Goal: Task Accomplishment & Management: Complete application form

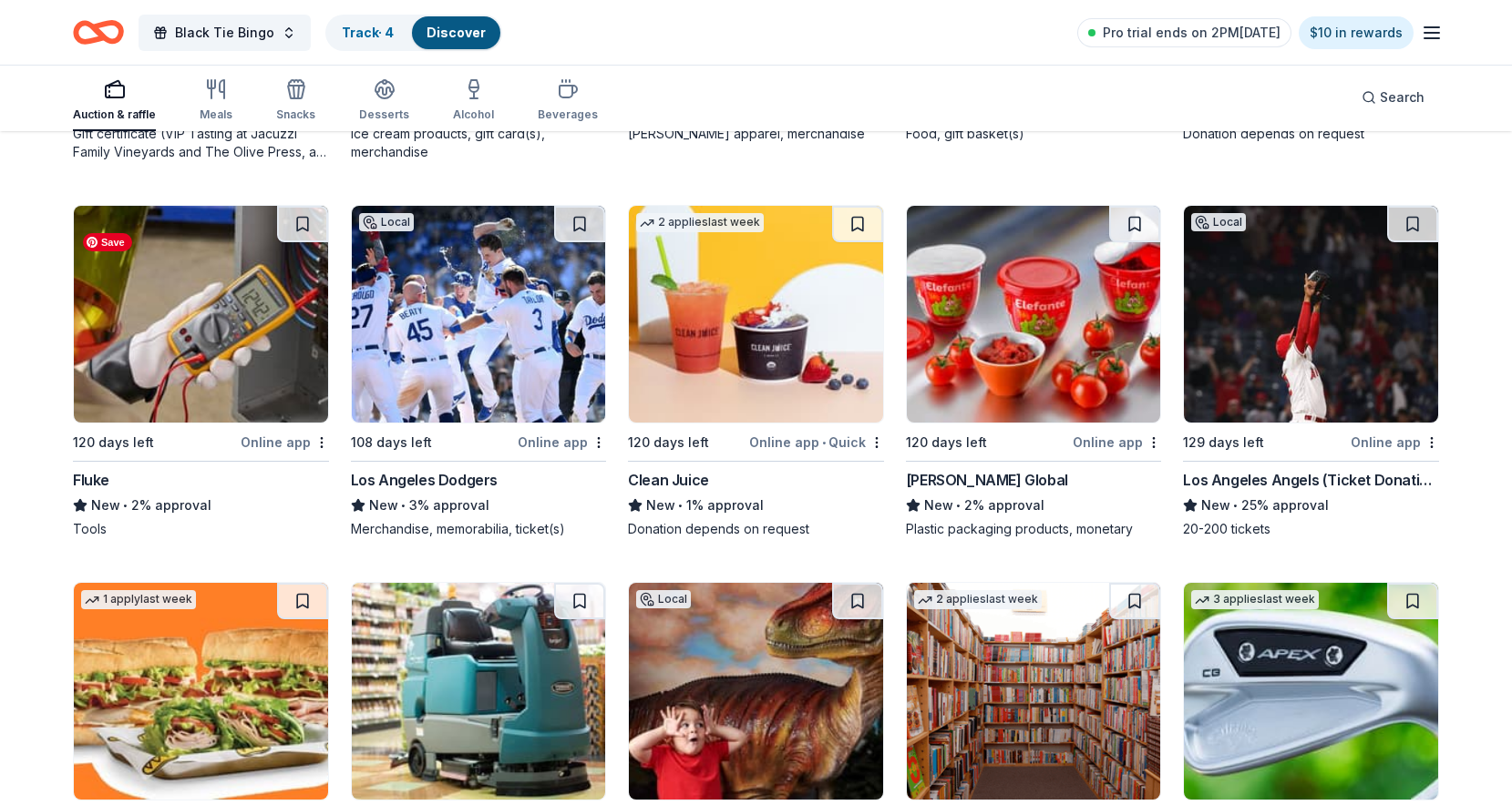
scroll to position [12379, 0]
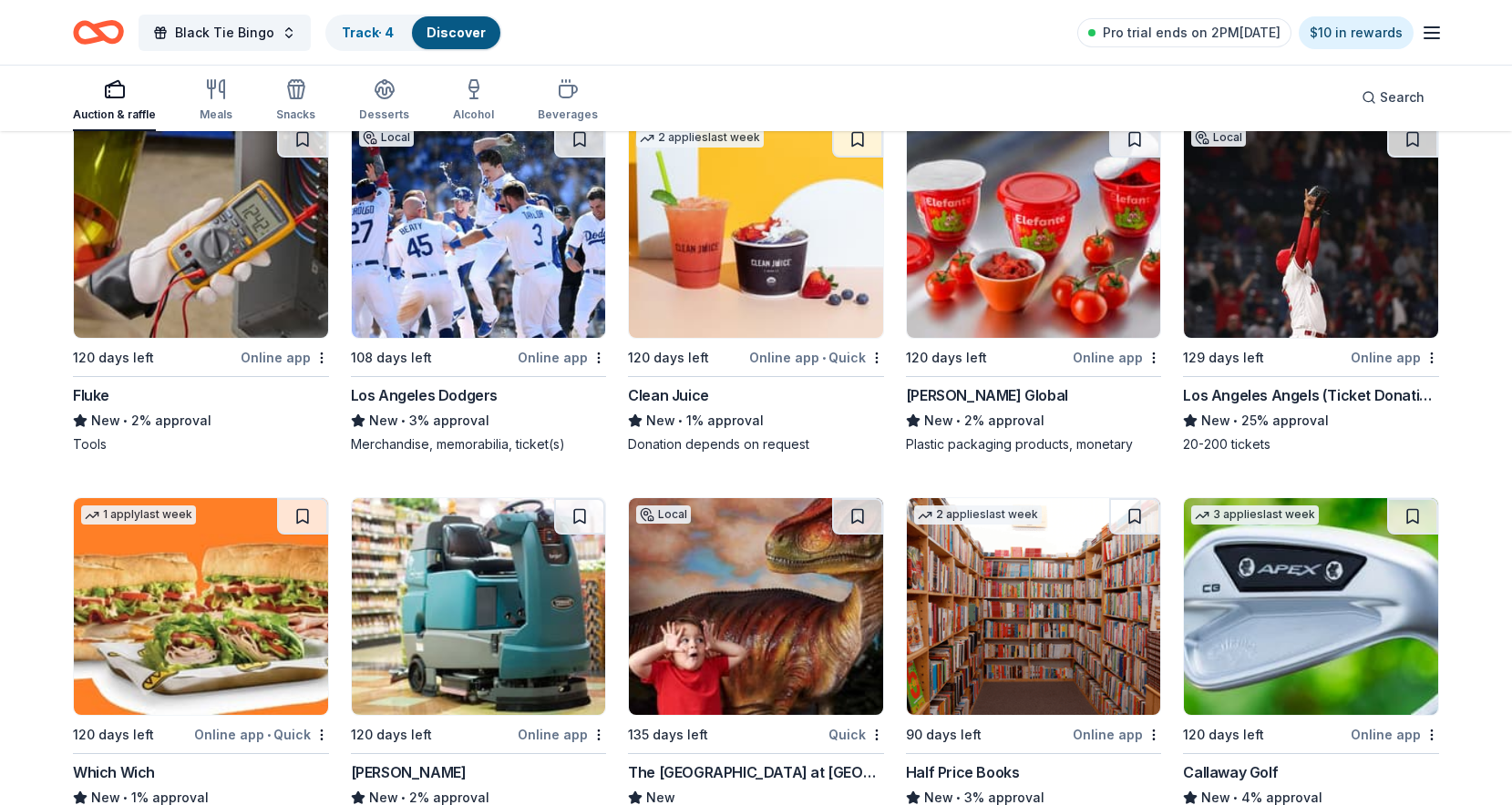
click at [89, 406] on div "Fluke" at bounding box center [90, 395] width 36 height 22
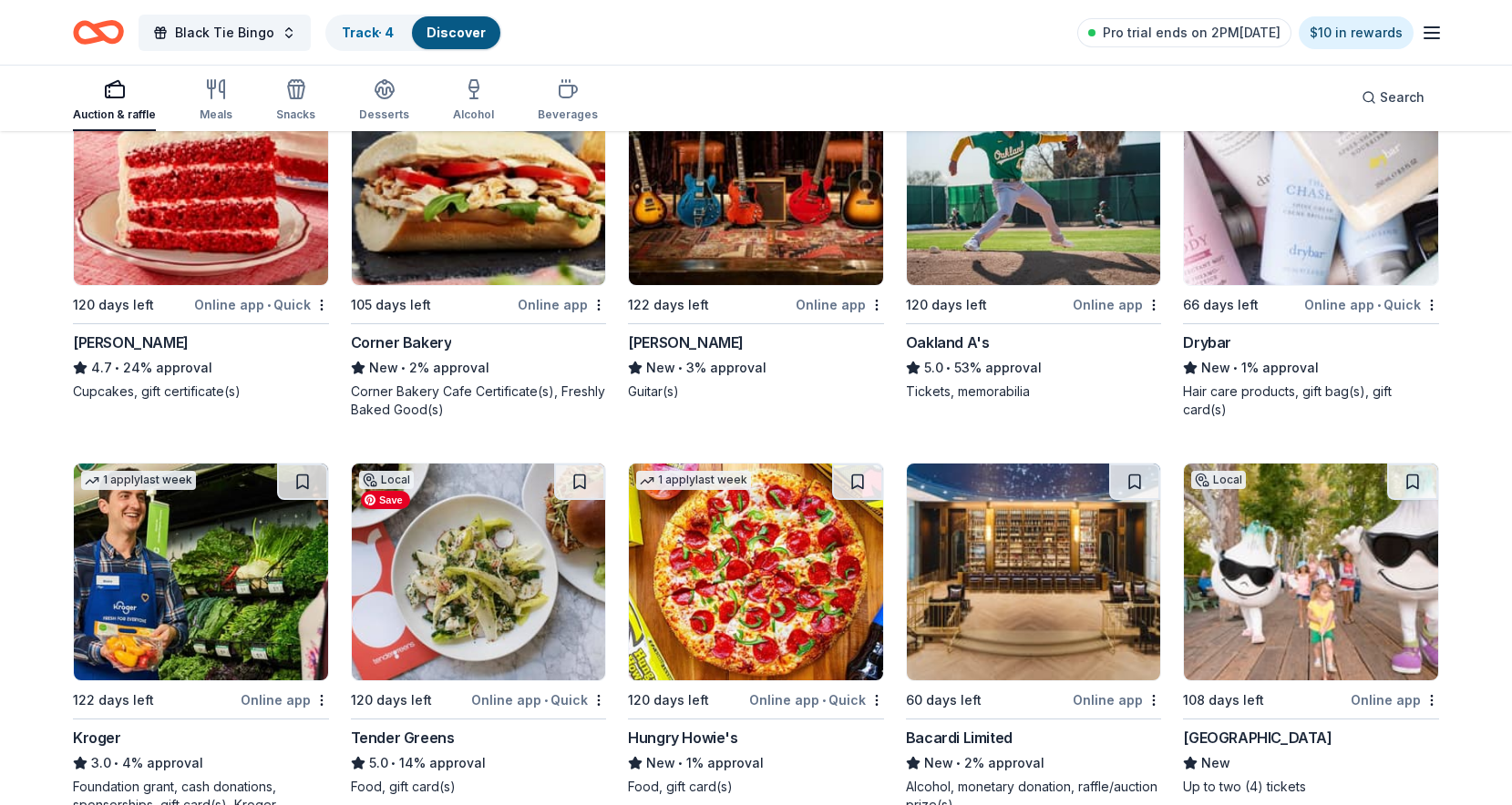
scroll to position [13375, 0]
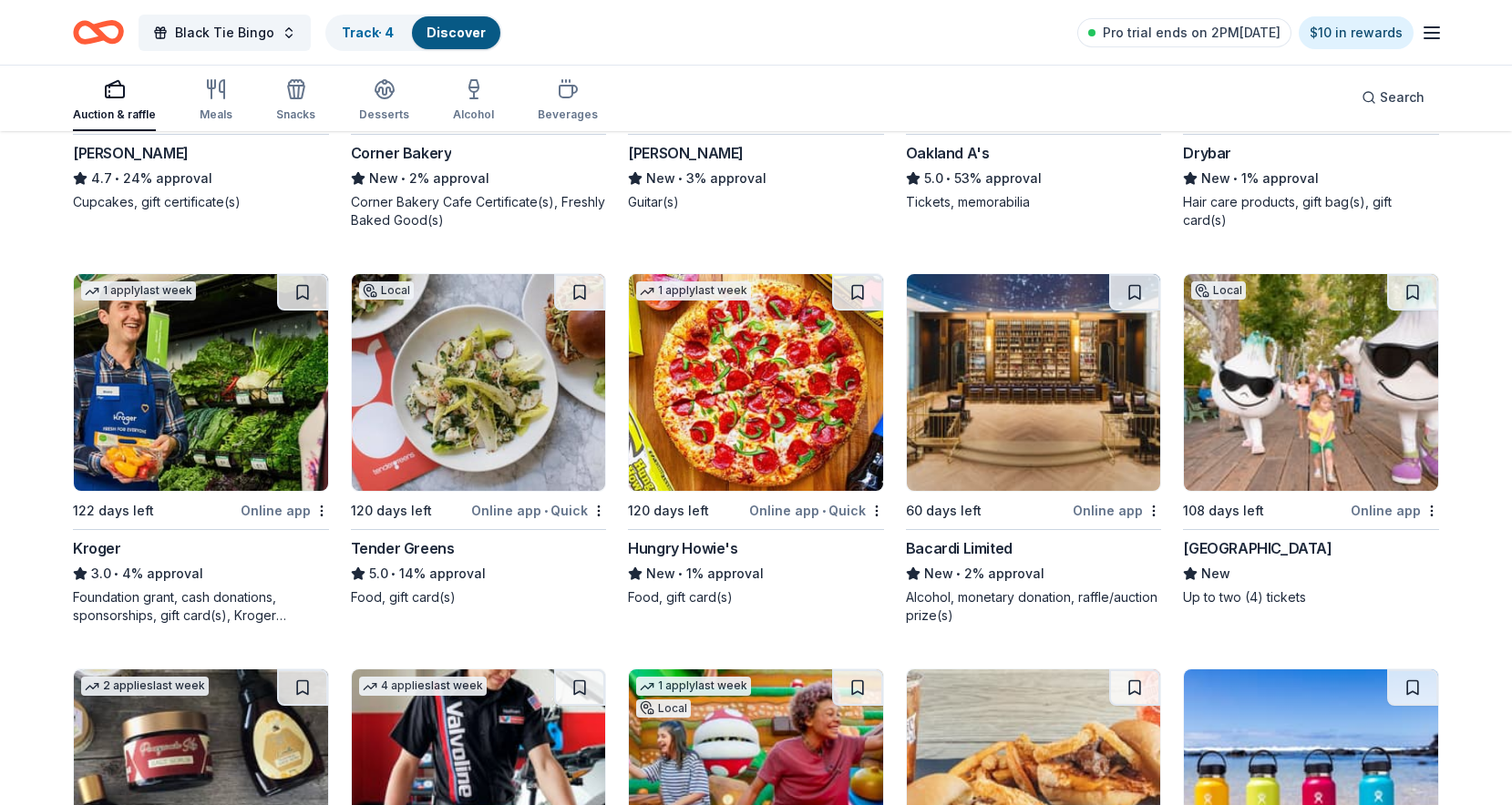
click at [947, 559] on div "Bacardi Limited" at bounding box center [959, 548] width 107 height 22
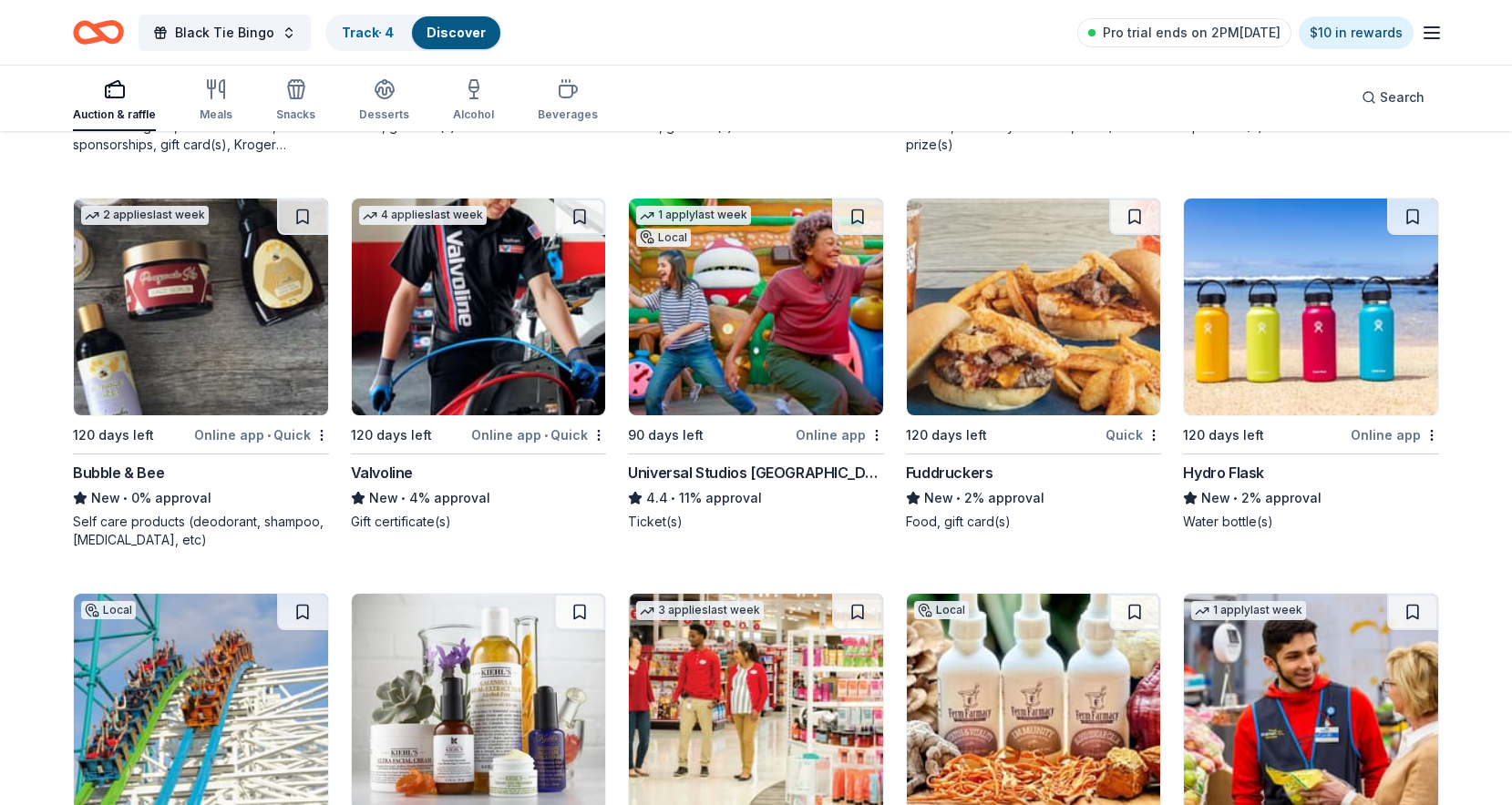
scroll to position [13886, 0]
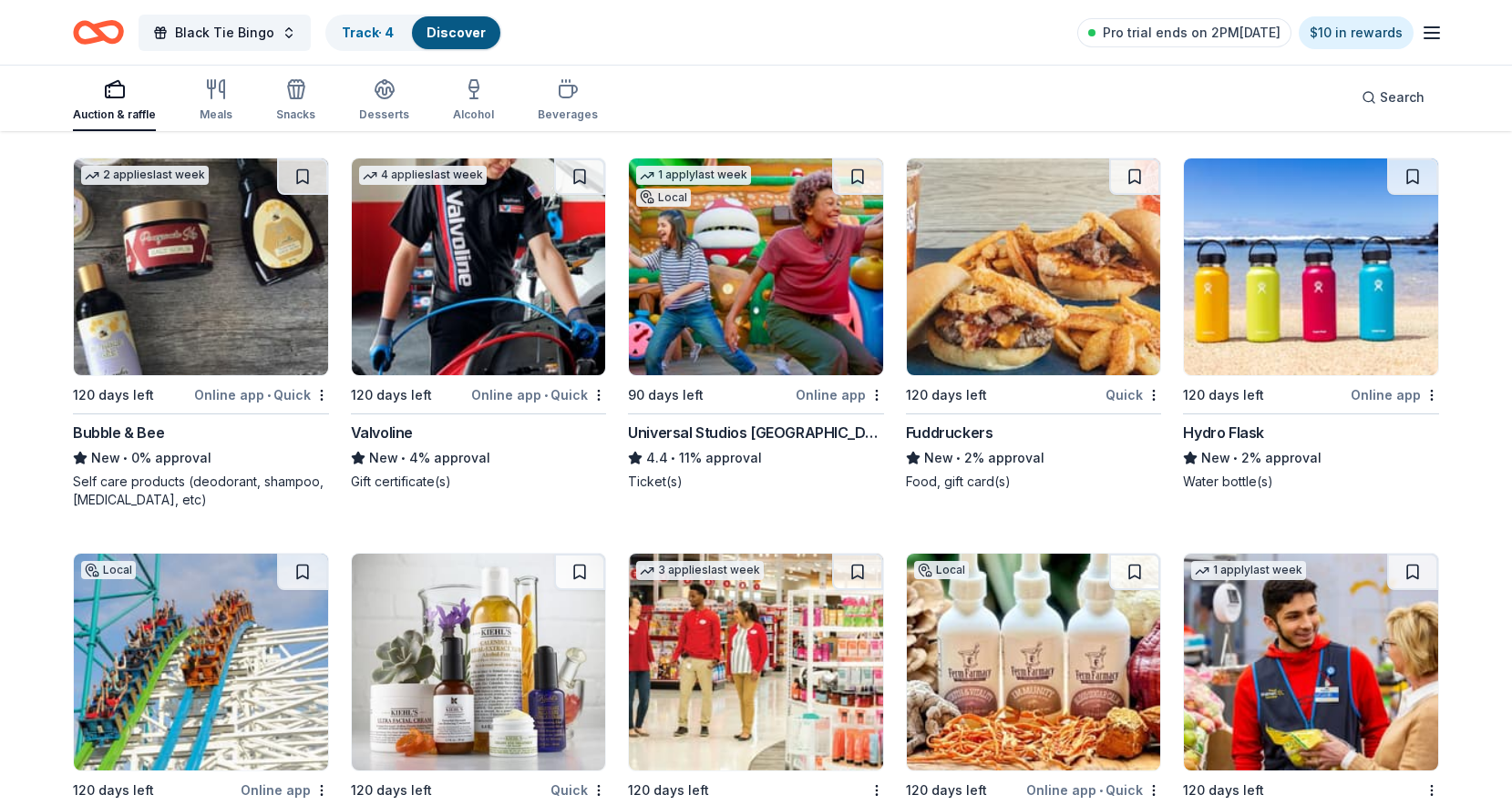
click at [388, 444] on div "Valvoline" at bounding box center [381, 433] width 62 height 22
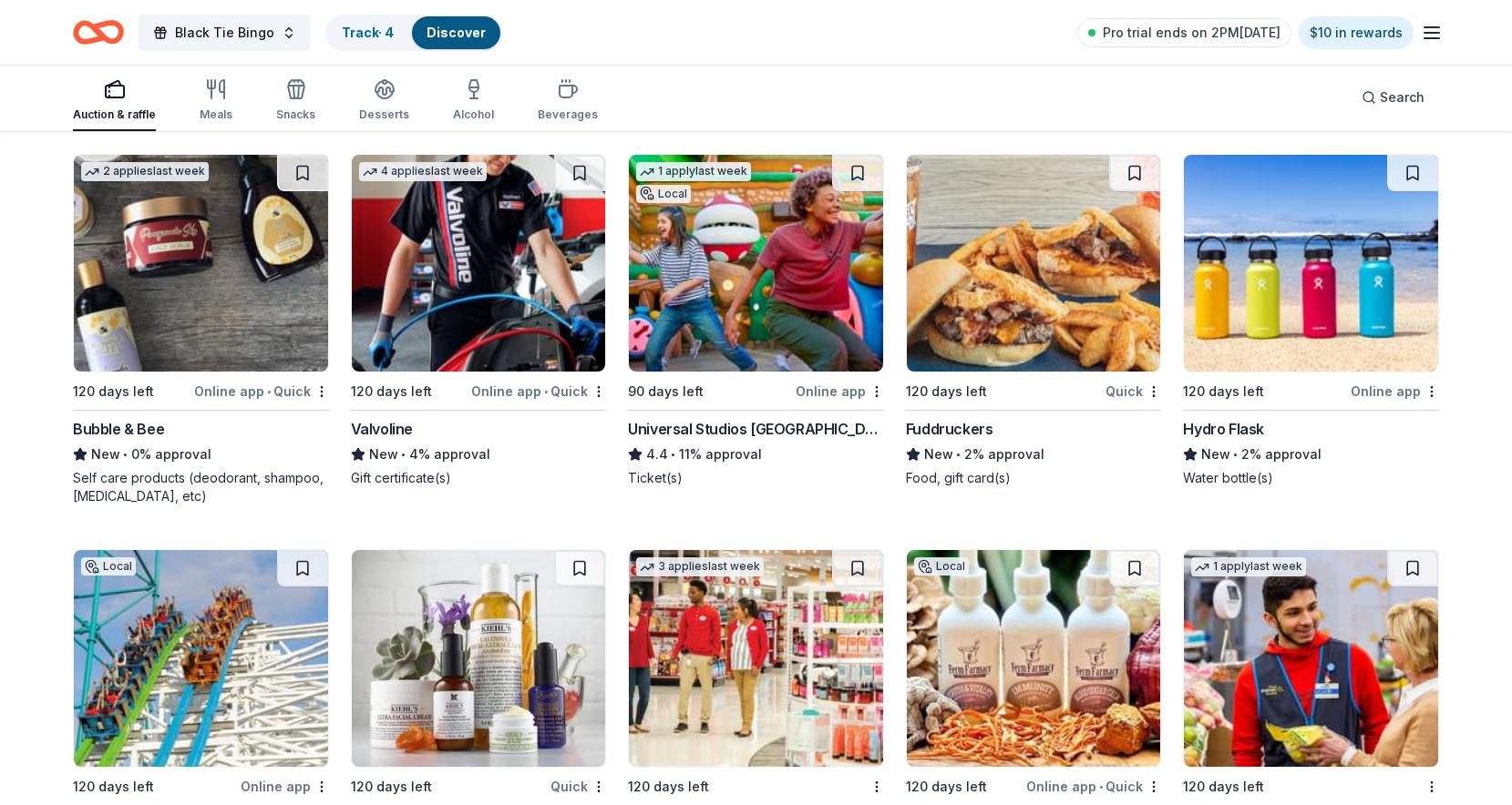
scroll to position [14076, 0]
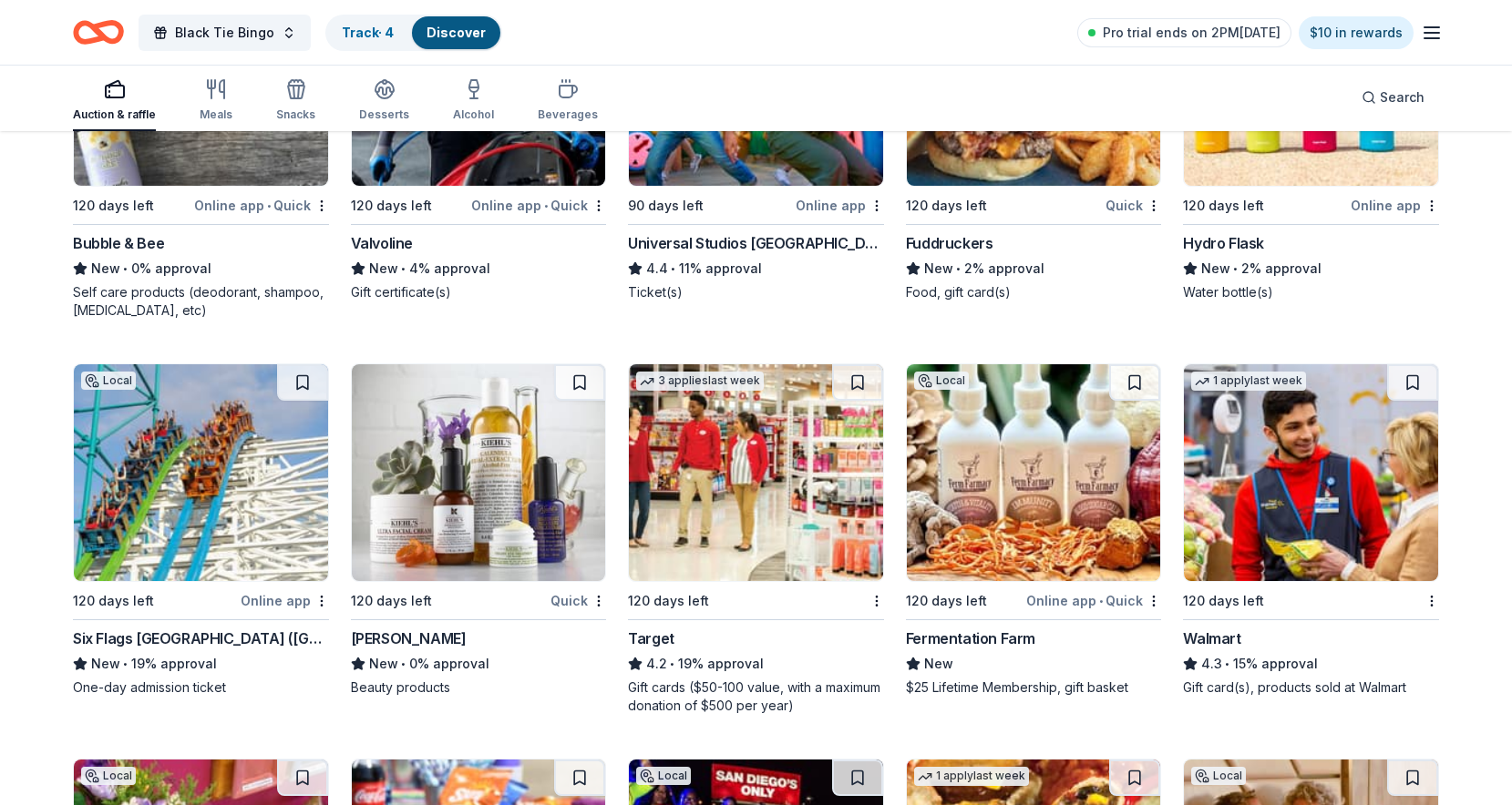
click at [975, 649] on div "Fermentation Farm" at bounding box center [971, 639] width 129 height 22
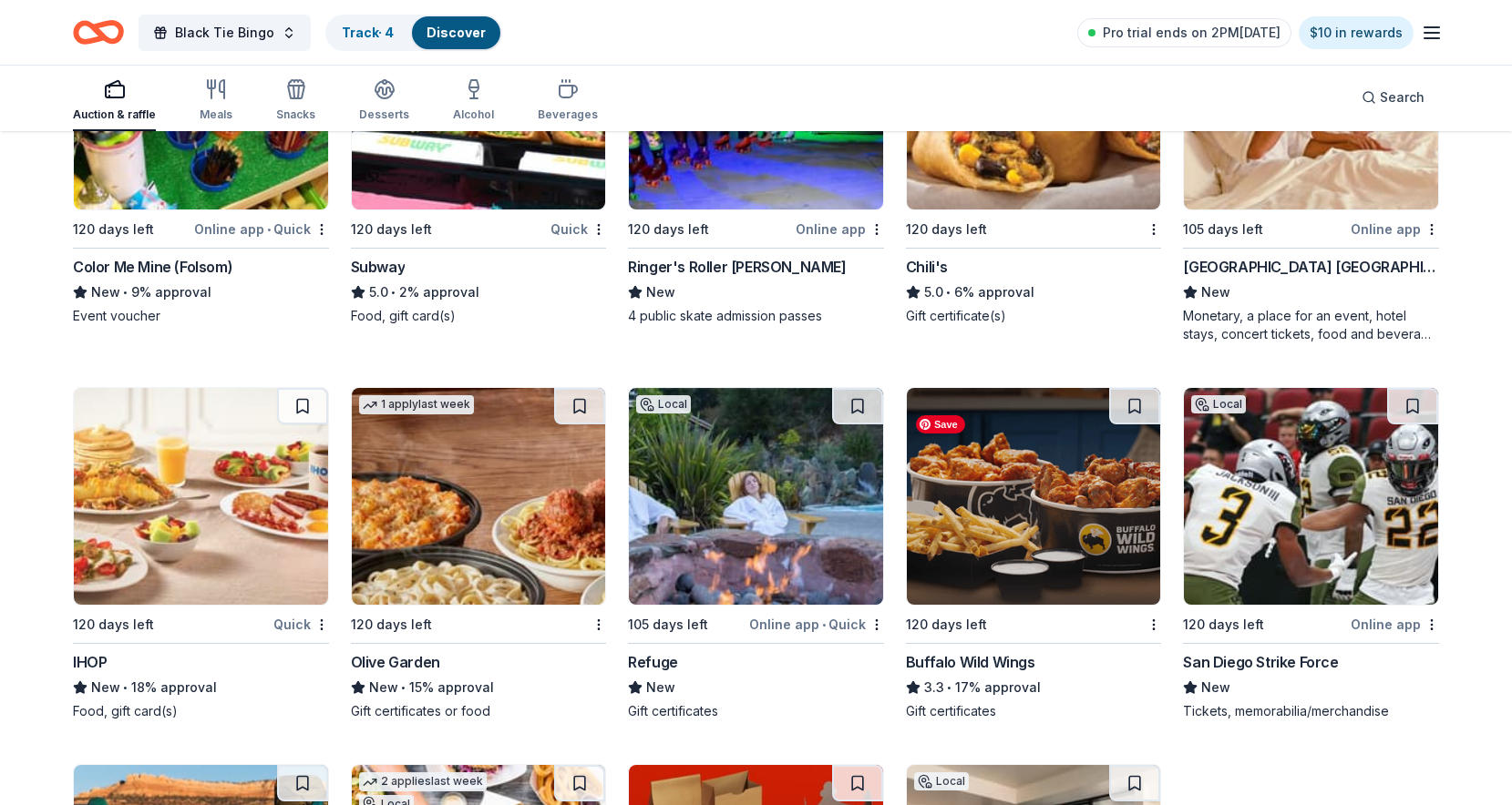
scroll to position [15078, 0]
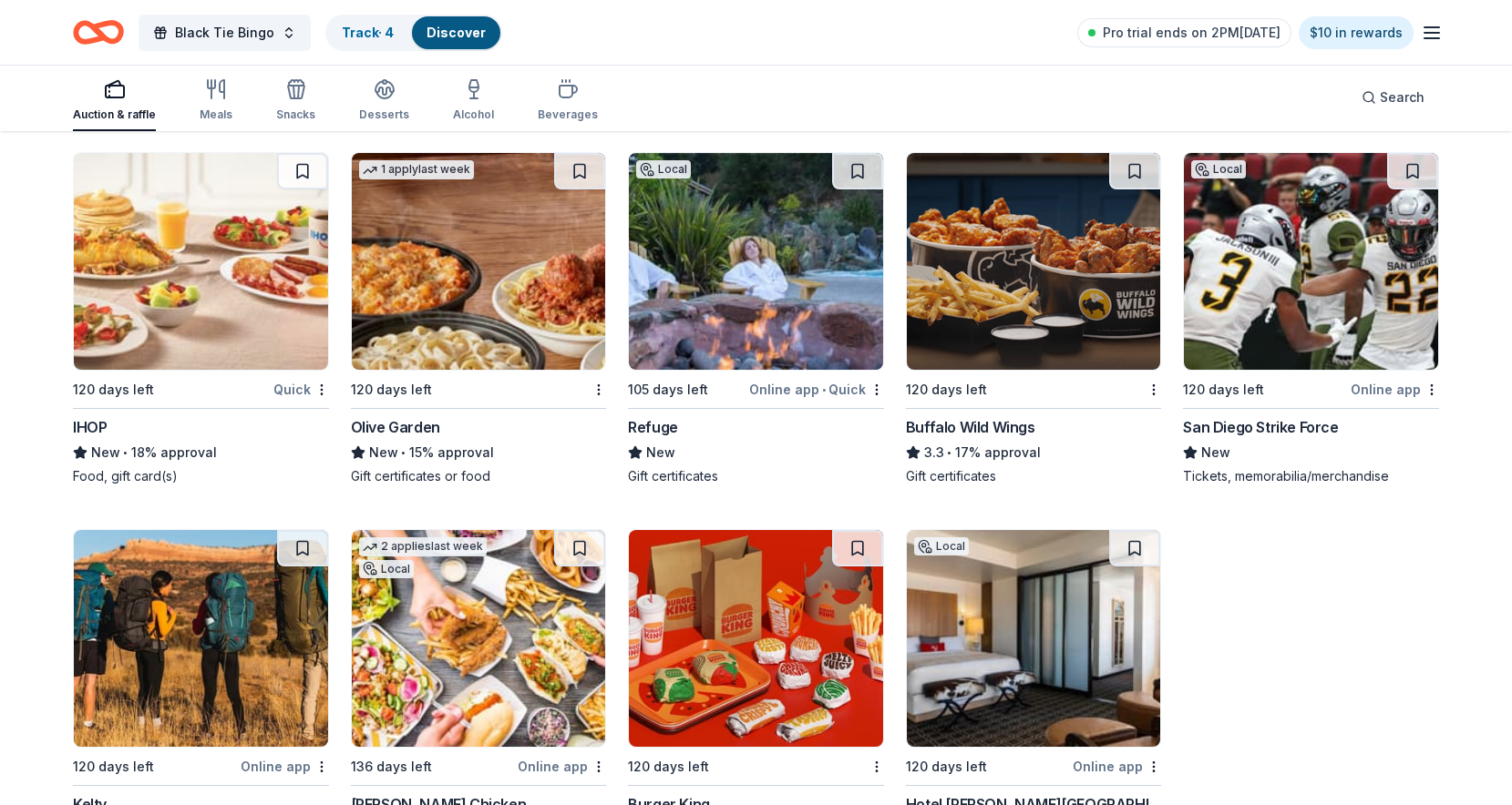
click at [631, 438] on div "Refuge" at bounding box center [653, 427] width 50 height 22
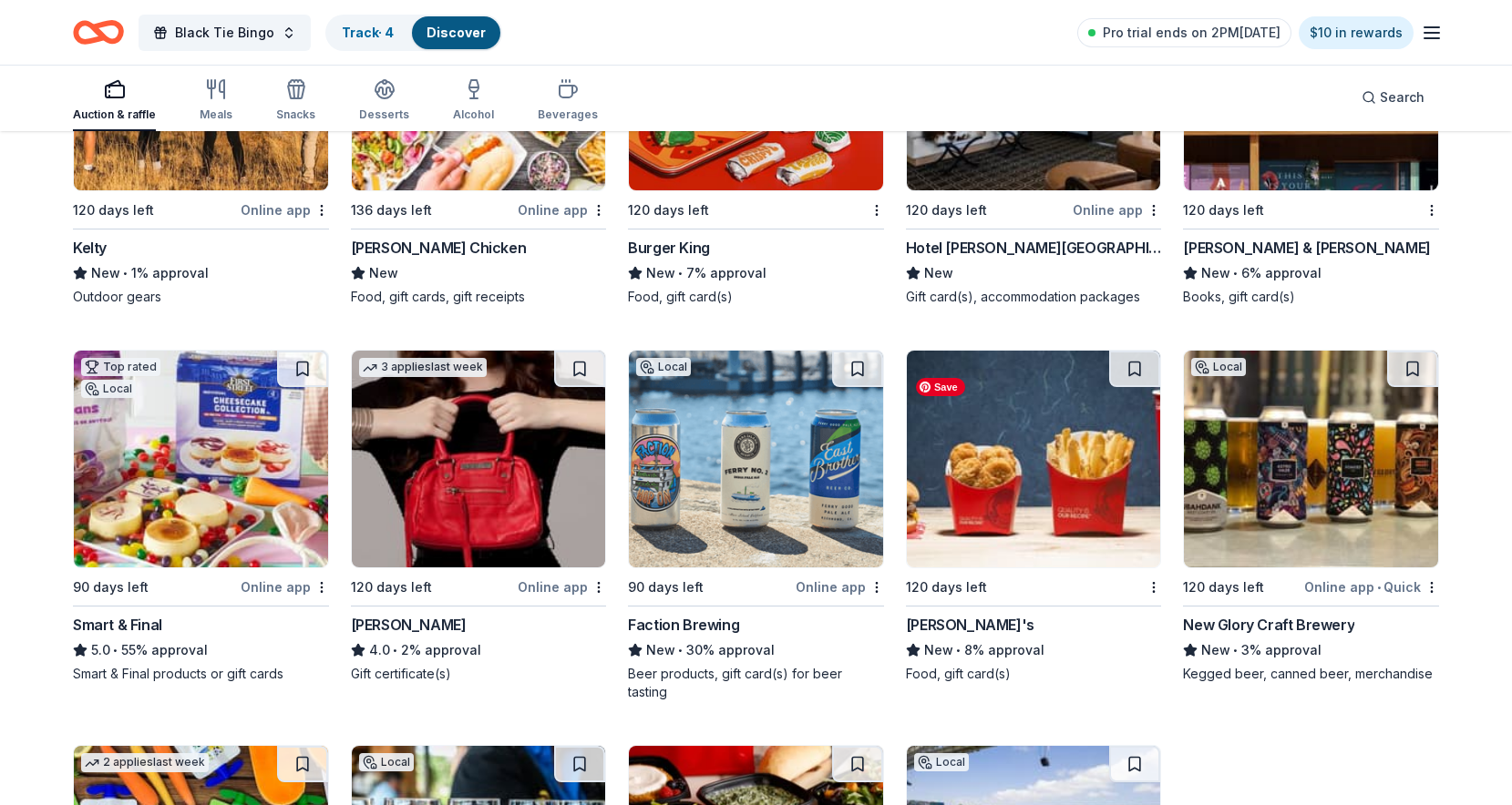
scroll to position [15898, 0]
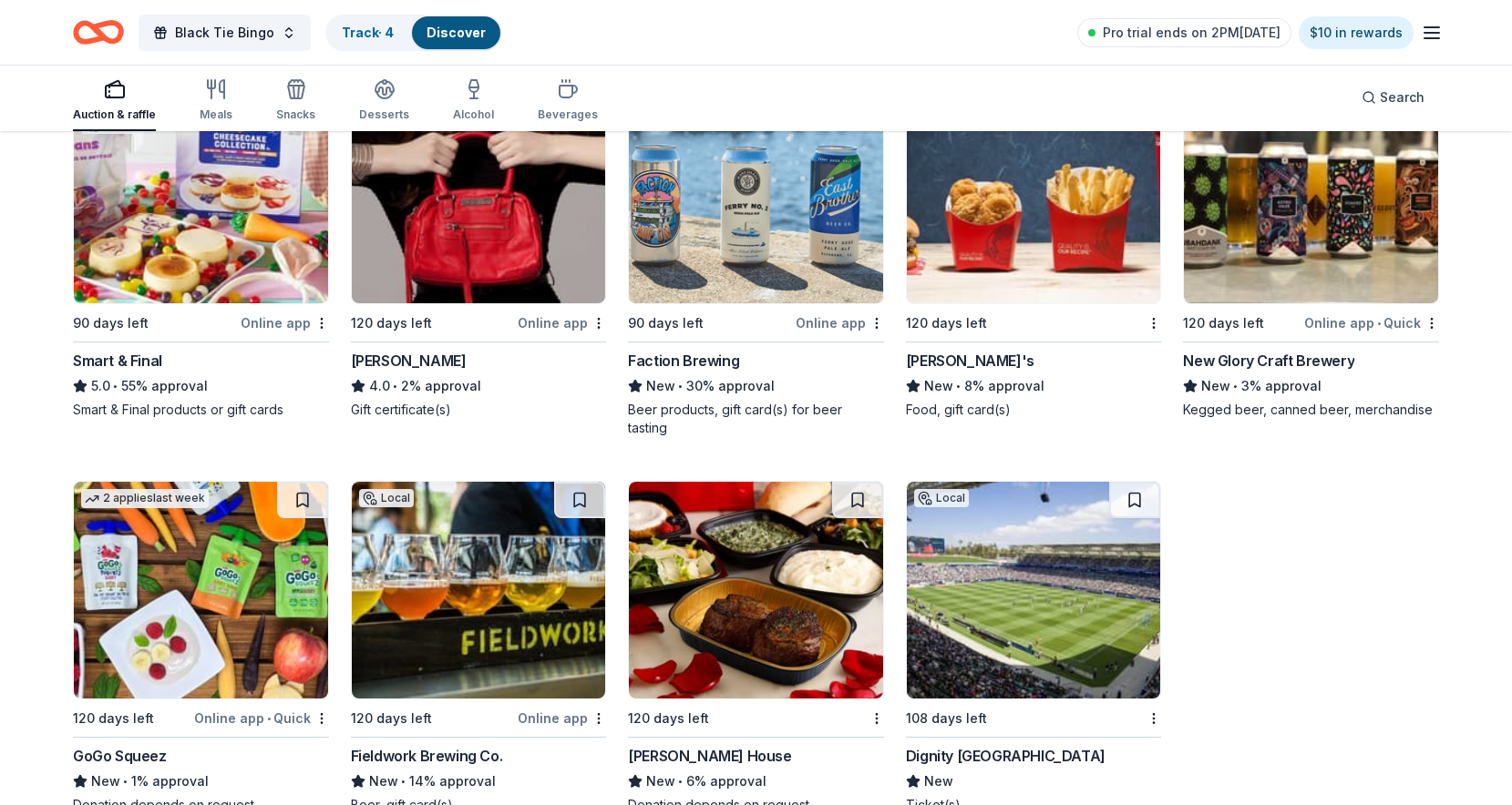
click at [1262, 371] on div "New Glory Craft Brewery" at bounding box center [1268, 360] width 171 height 22
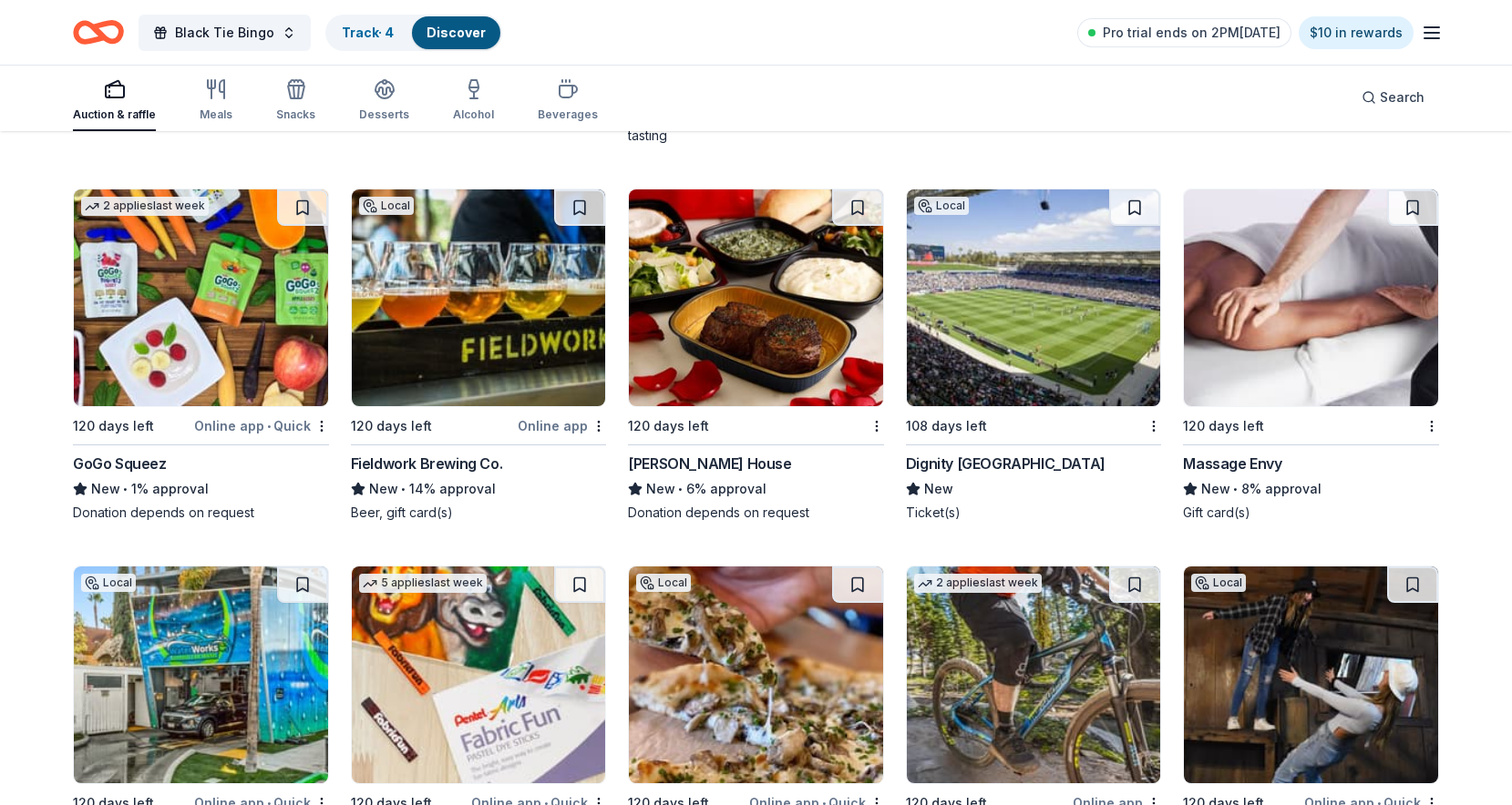
scroll to position [16293, 0]
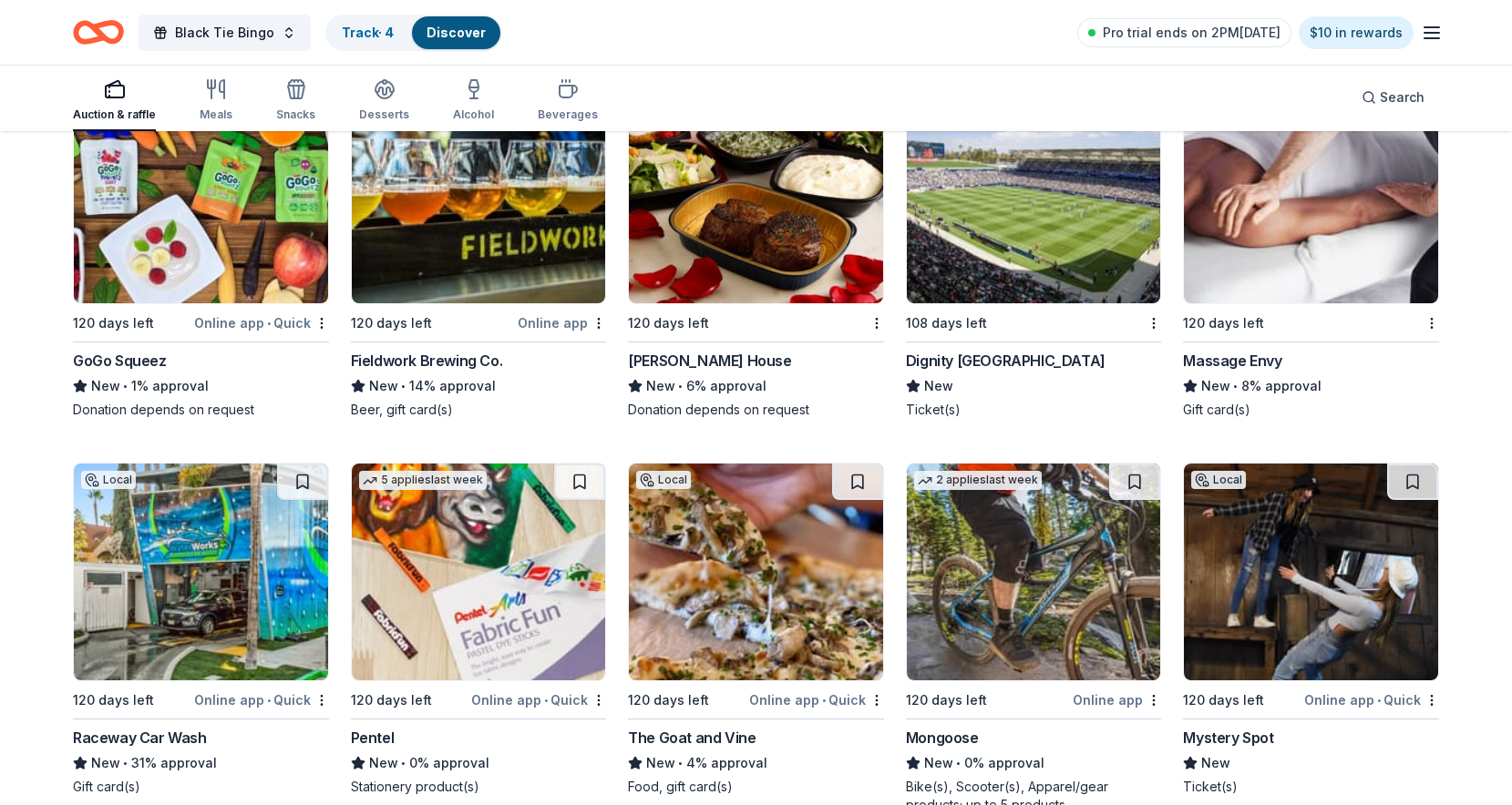
click at [396, 358] on div "Fieldwork Brewing Co." at bounding box center [426, 360] width 152 height 22
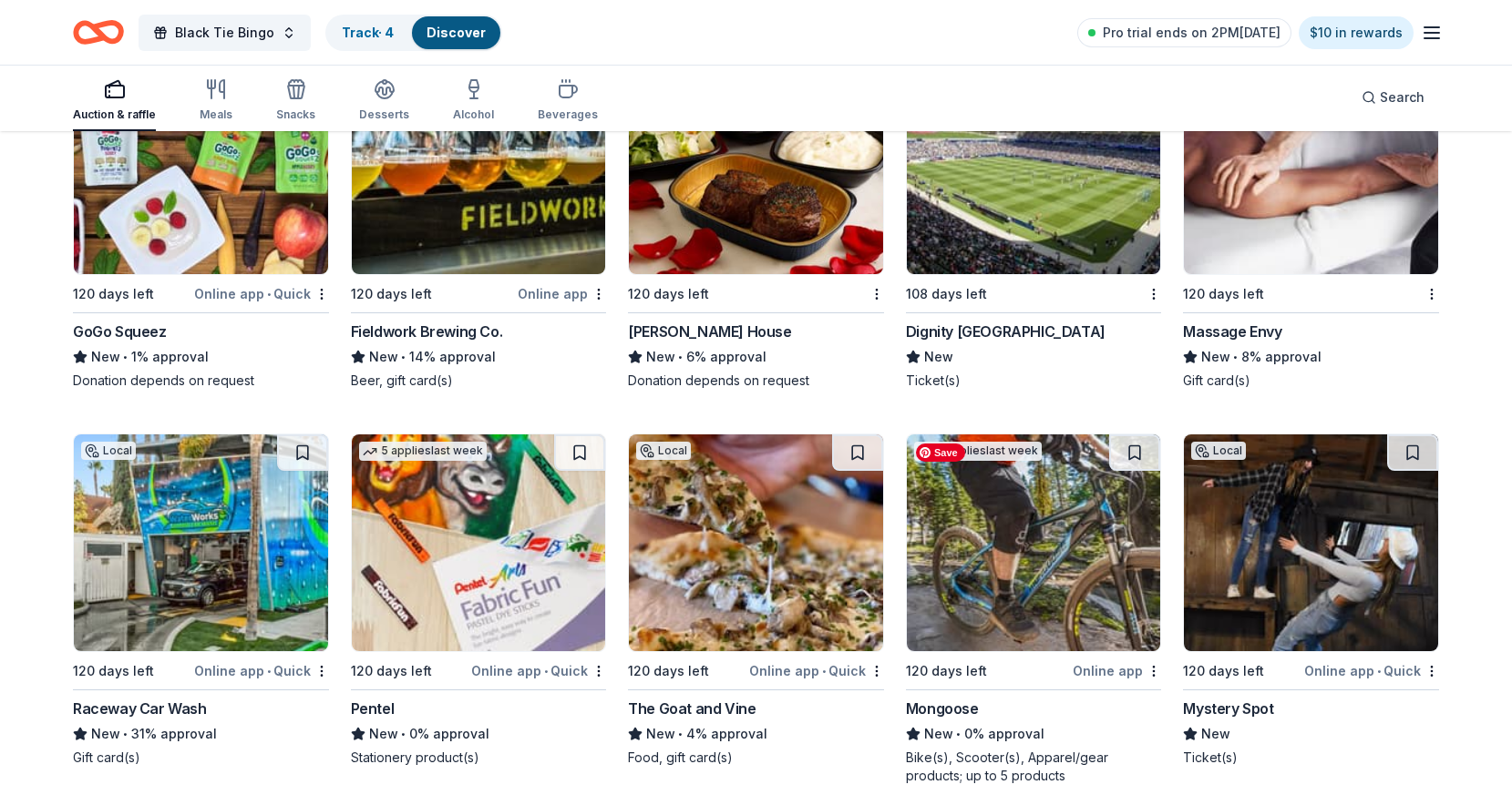
scroll to position [16348, 0]
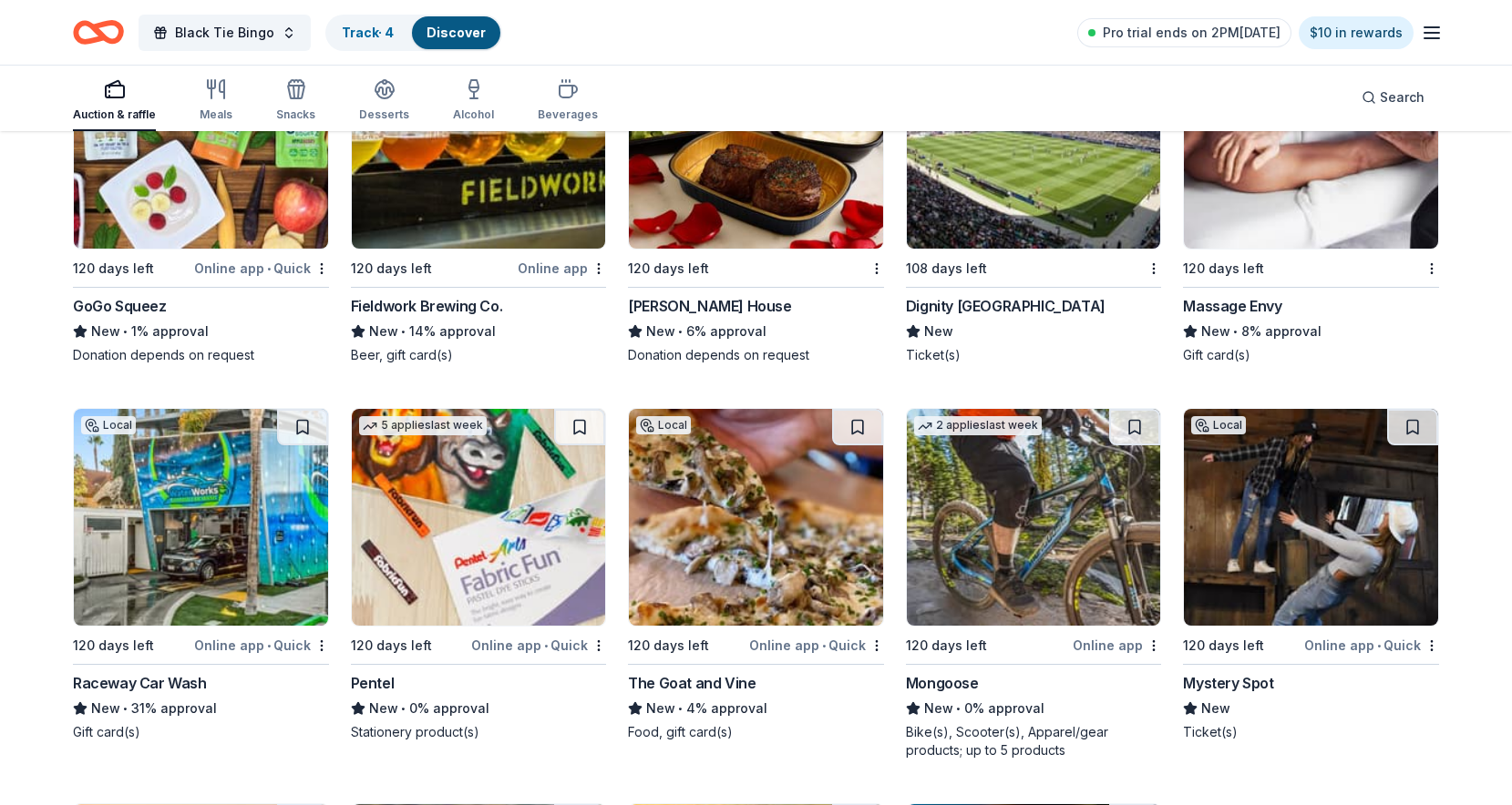
click at [1234, 310] on div "Massage Envy" at bounding box center [1232, 306] width 98 height 22
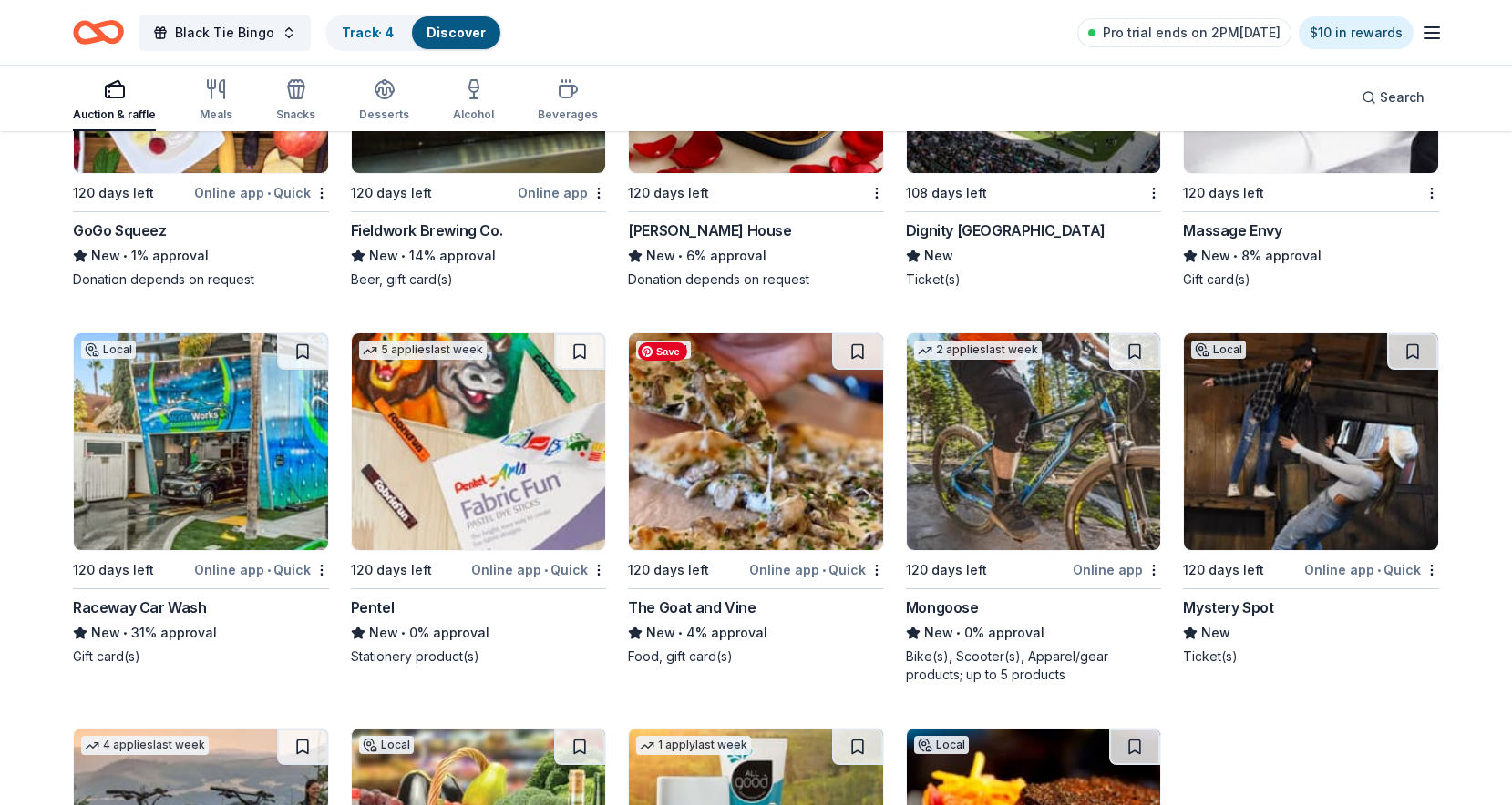
scroll to position [16440, 0]
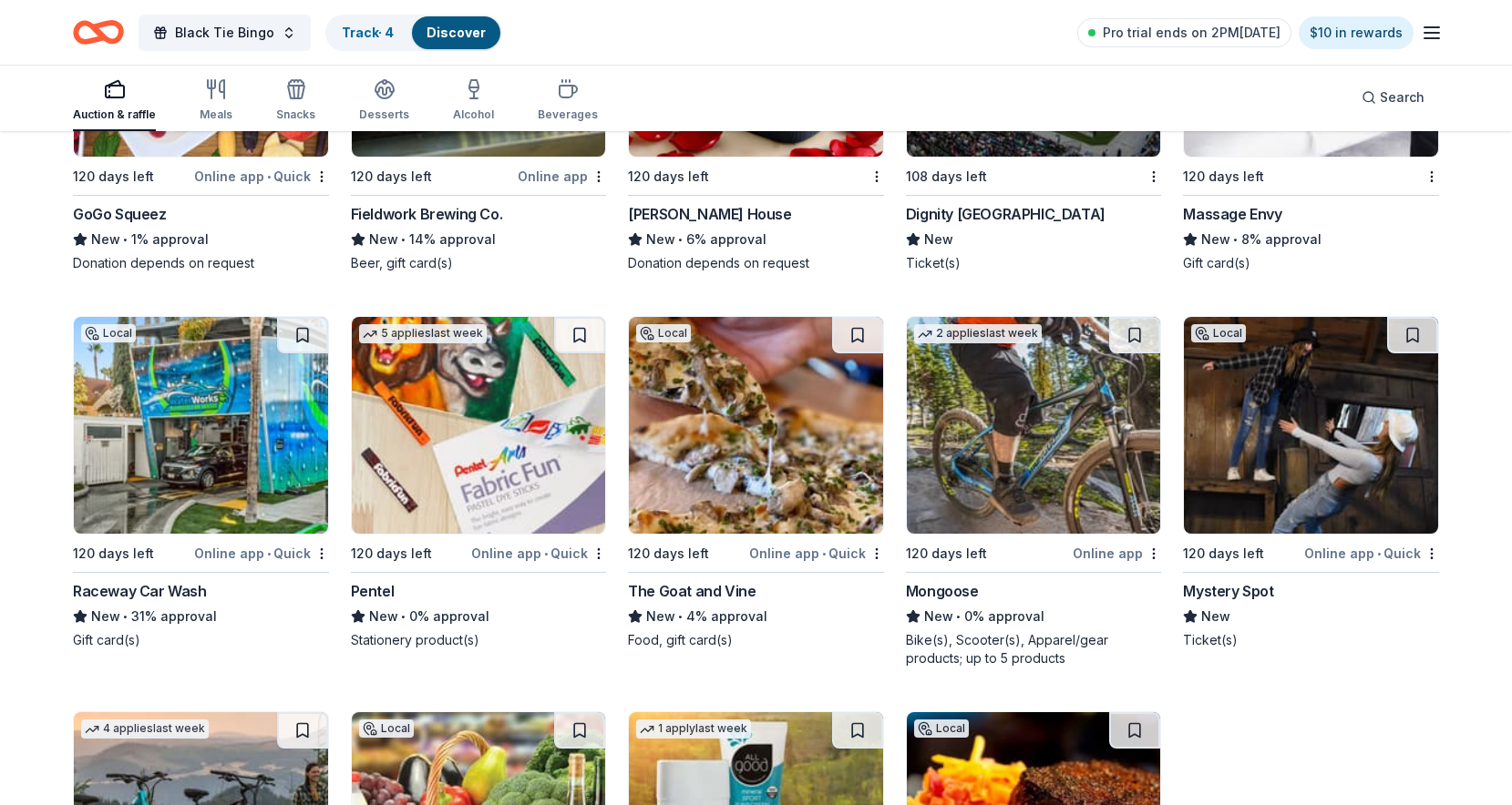
click at [382, 590] on div "Pentel" at bounding box center [372, 591] width 44 height 22
click at [371, 586] on div "Pentel" at bounding box center [372, 591] width 44 height 22
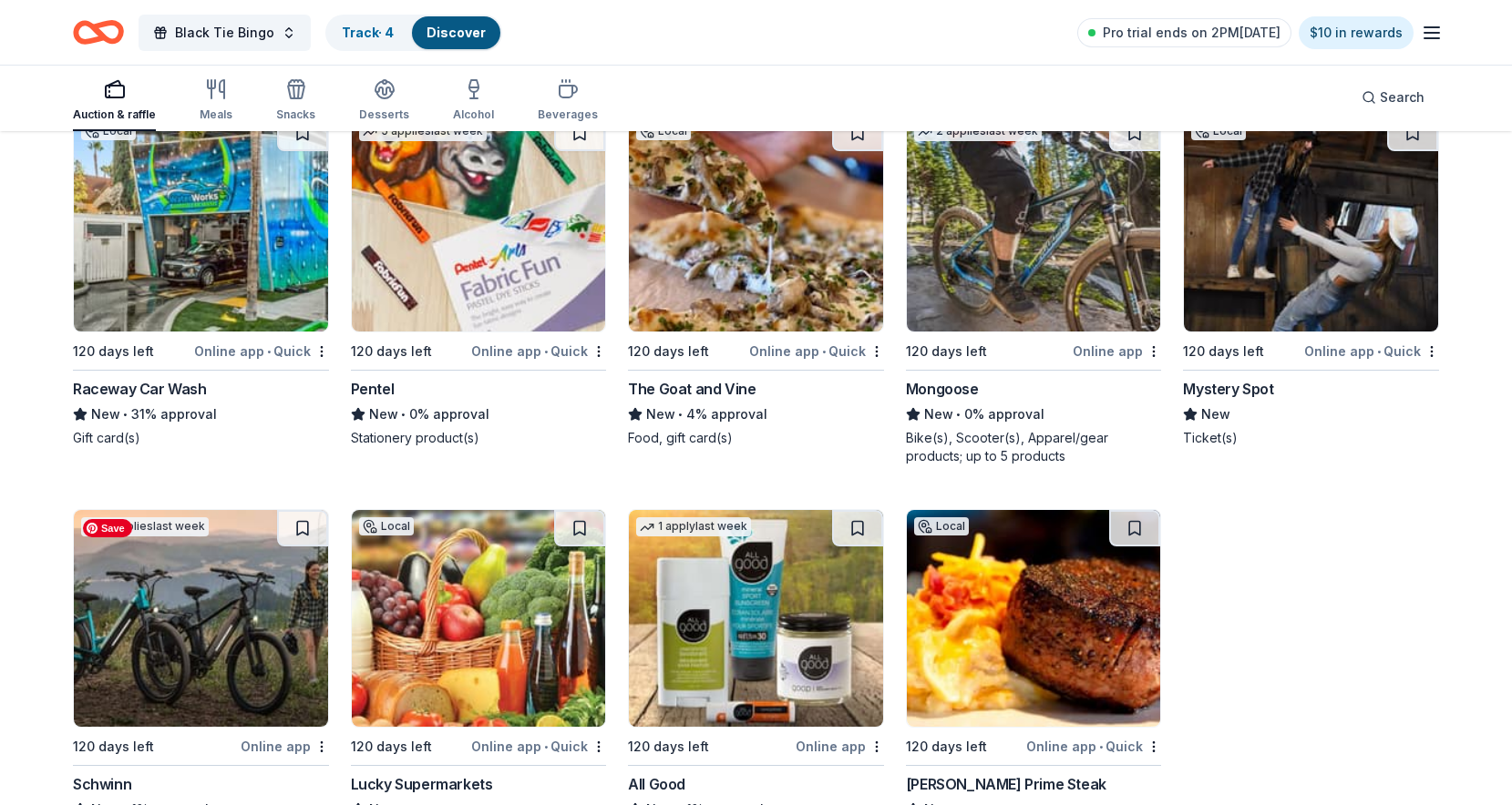
scroll to position [16754, 0]
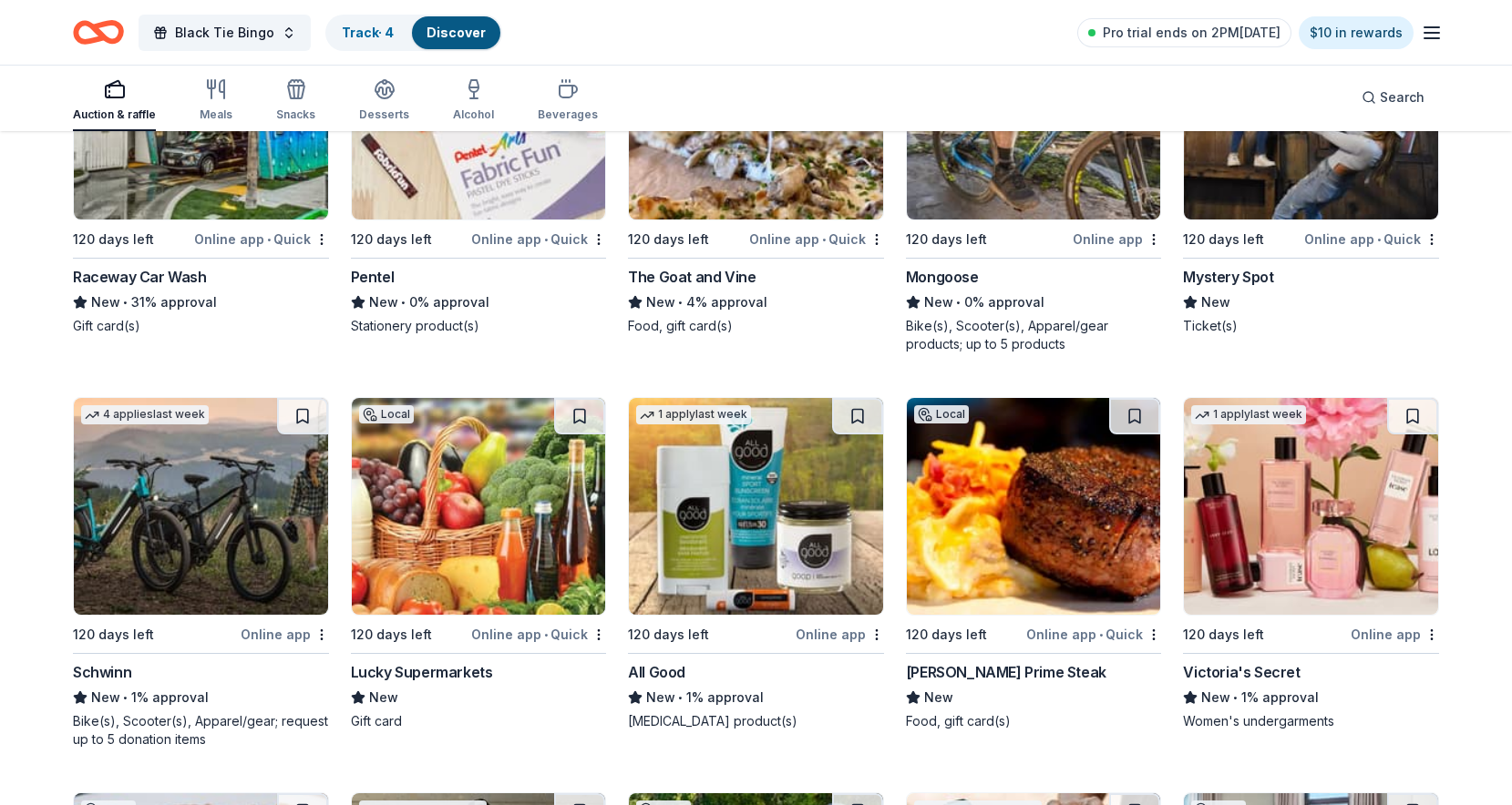
click at [661, 661] on div "All Good" at bounding box center [657, 672] width 58 height 22
click at [1232, 676] on div "Victoria's Secret" at bounding box center [1241, 672] width 117 height 22
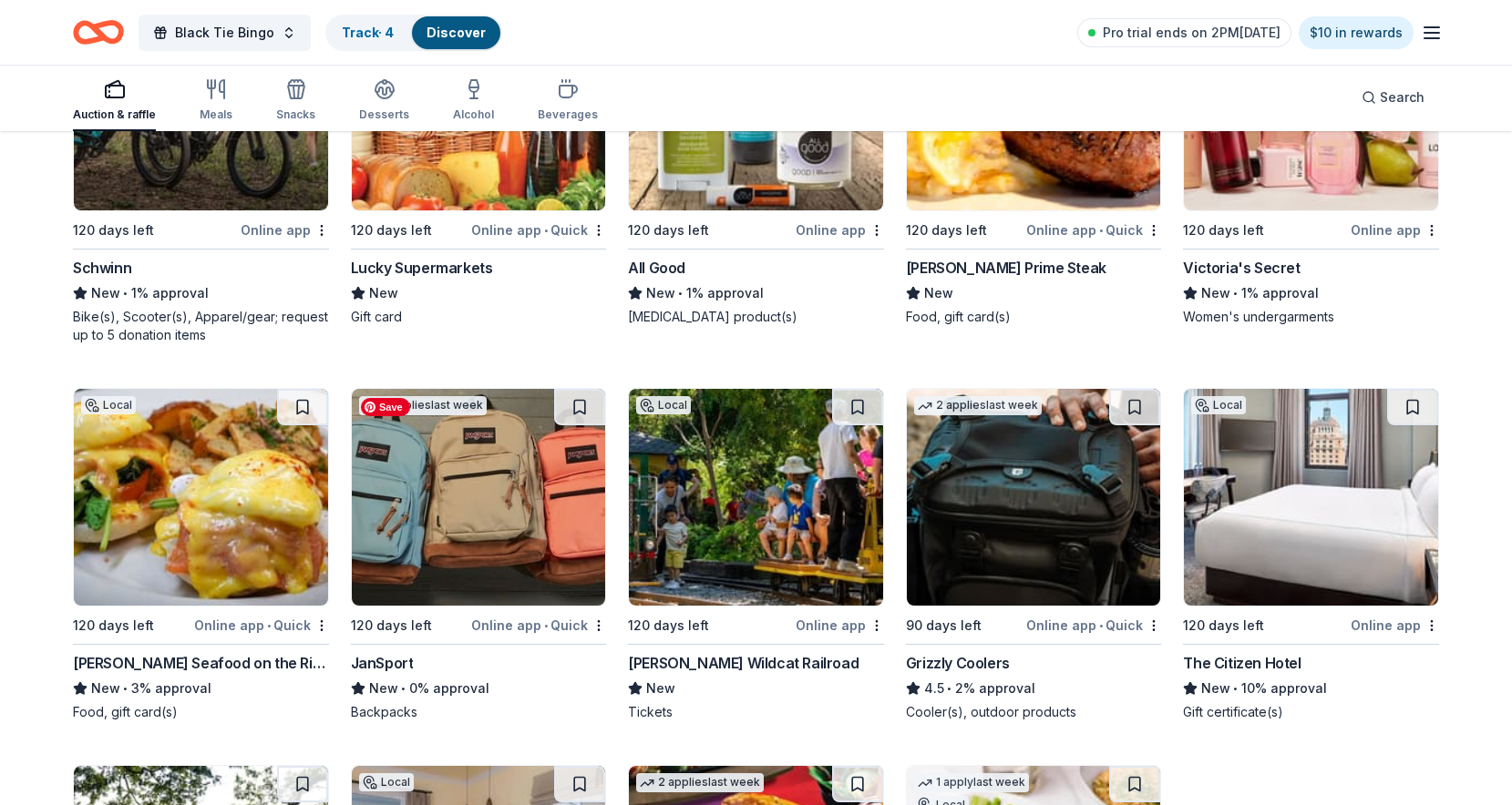
scroll to position [17168, 0]
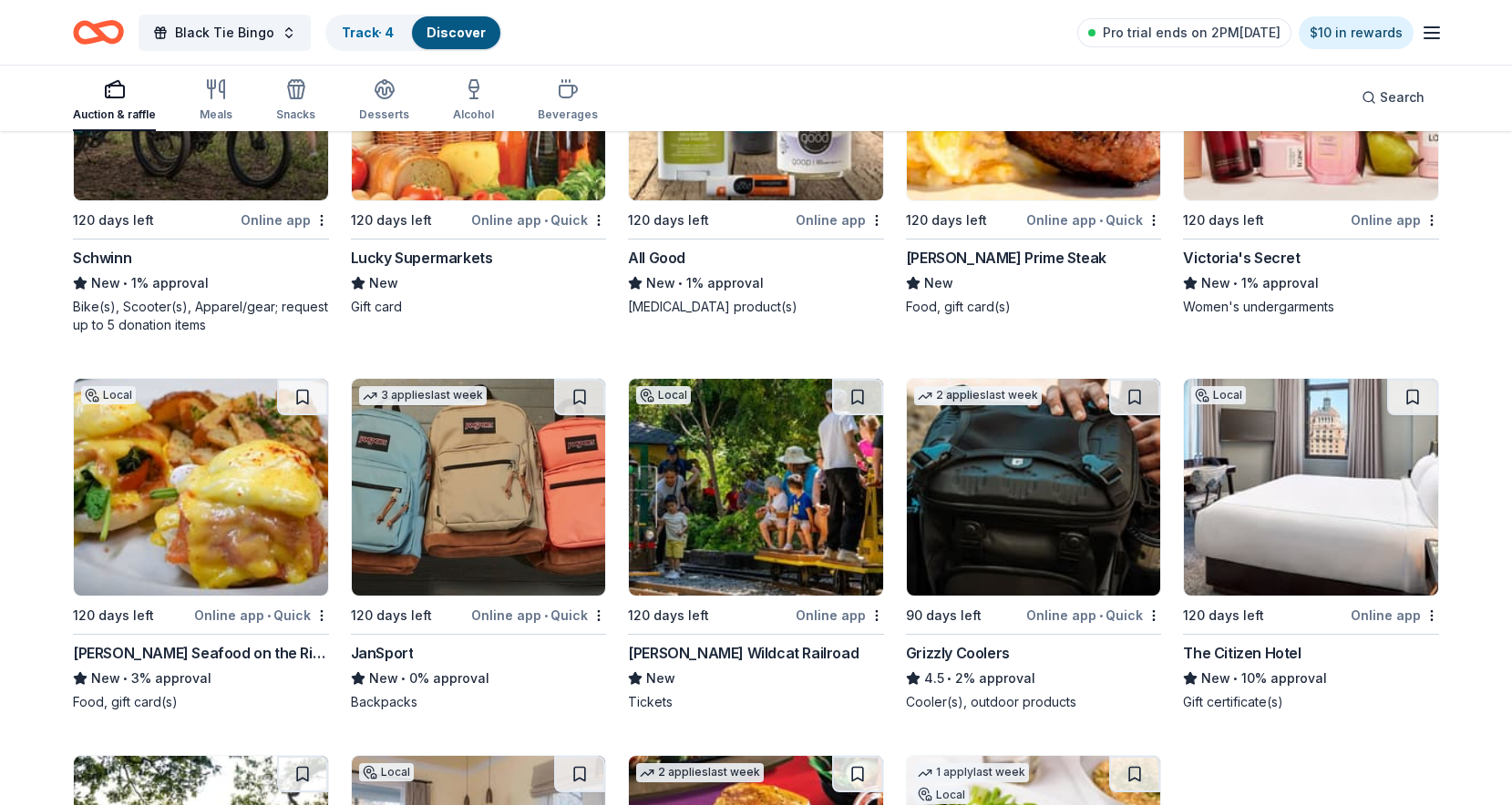
click at [938, 649] on div "Grizzly Coolers" at bounding box center [958, 653] width 104 height 22
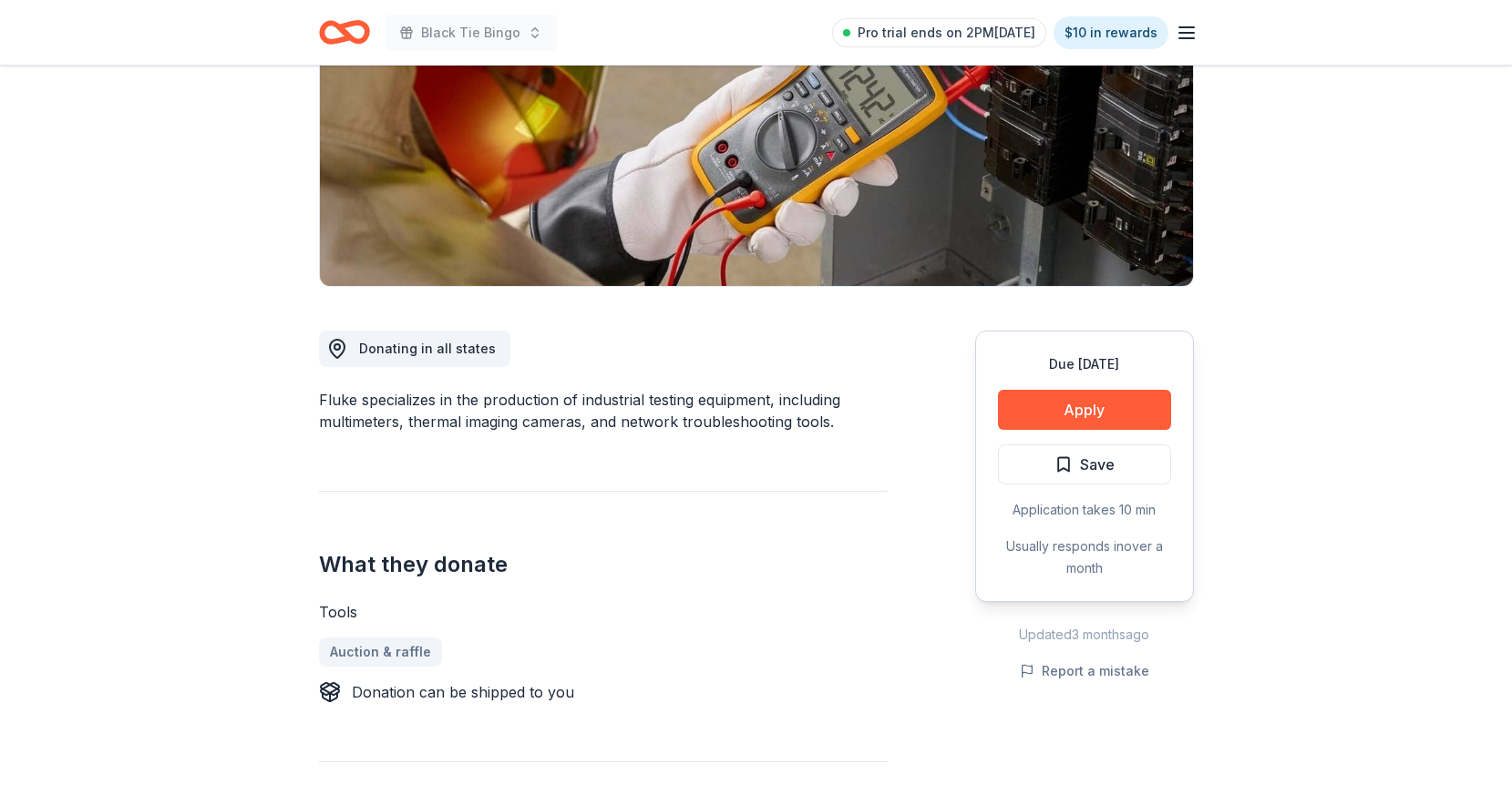
scroll to position [523, 0]
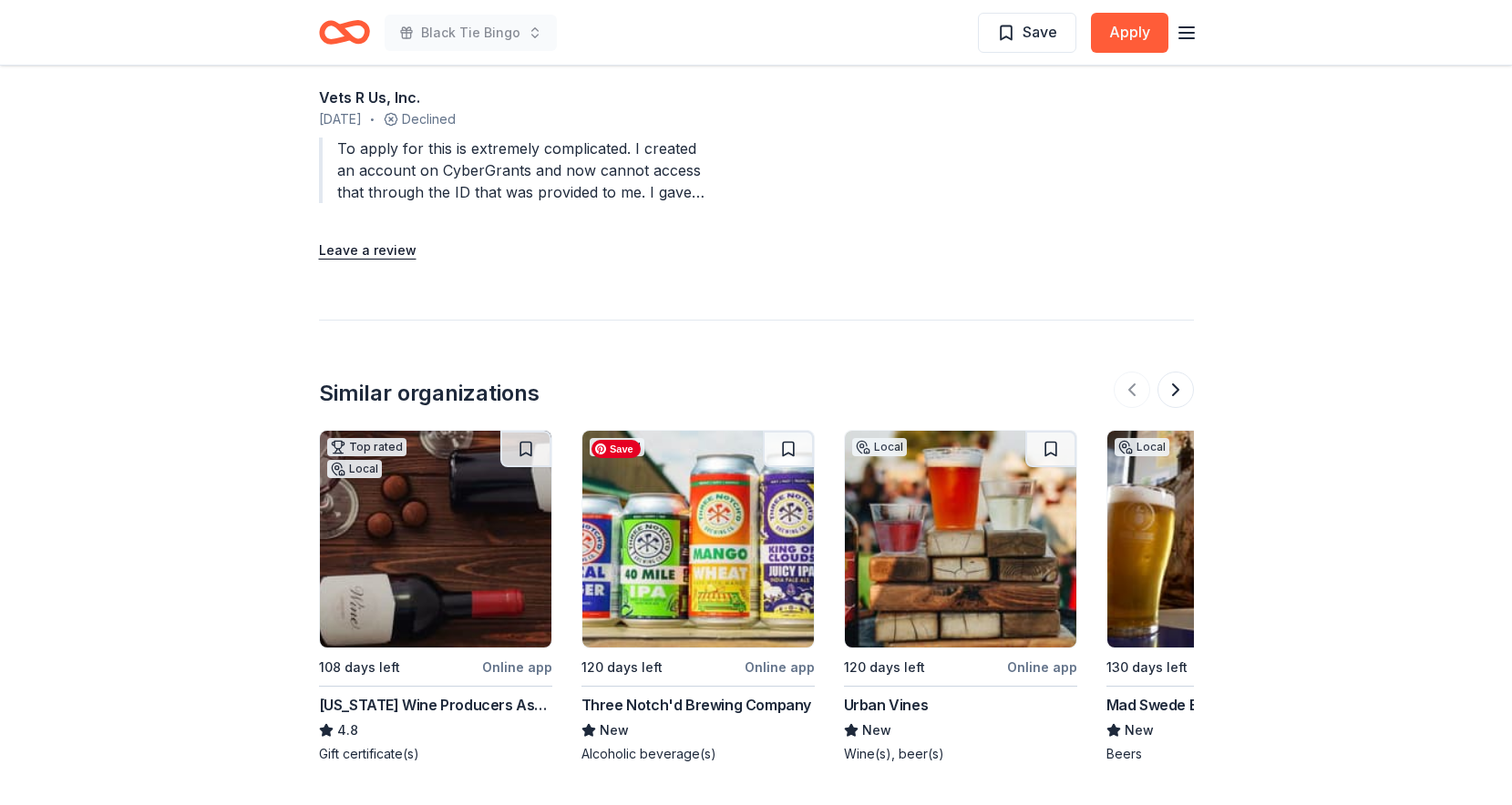
scroll to position [2061, 0]
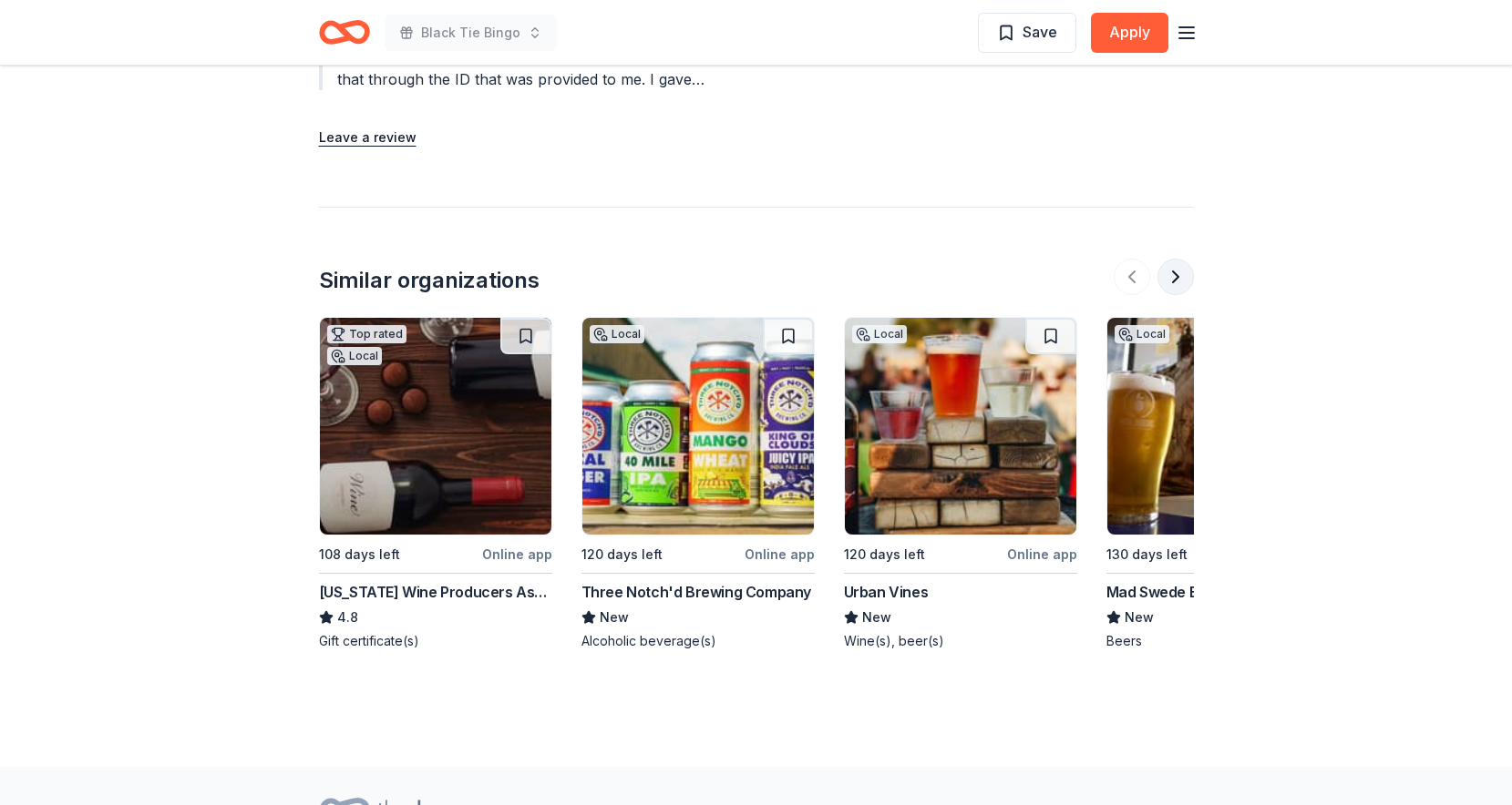
click at [1175, 261] on button at bounding box center [1175, 276] width 36 height 36
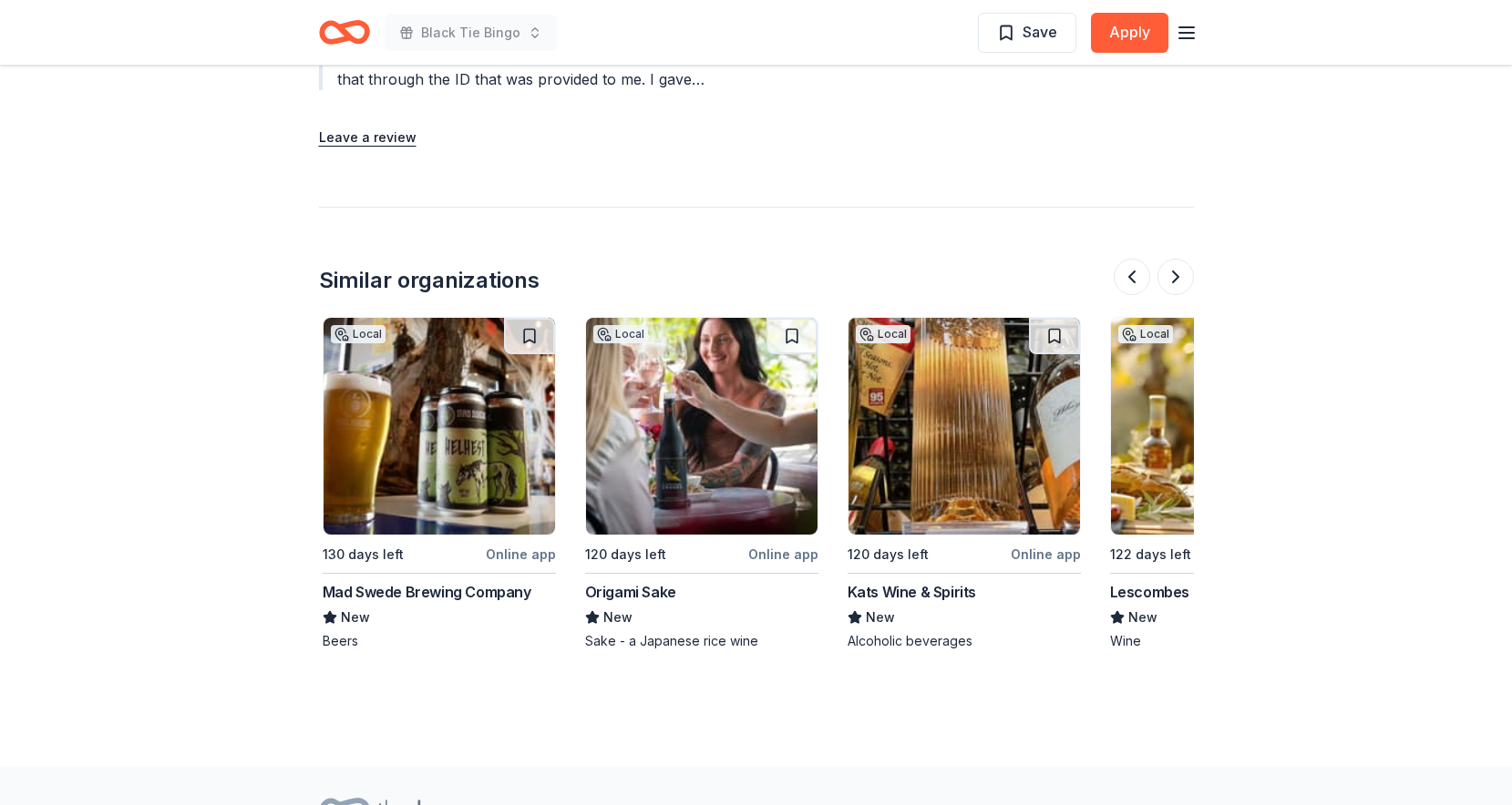
scroll to position [0, 788]
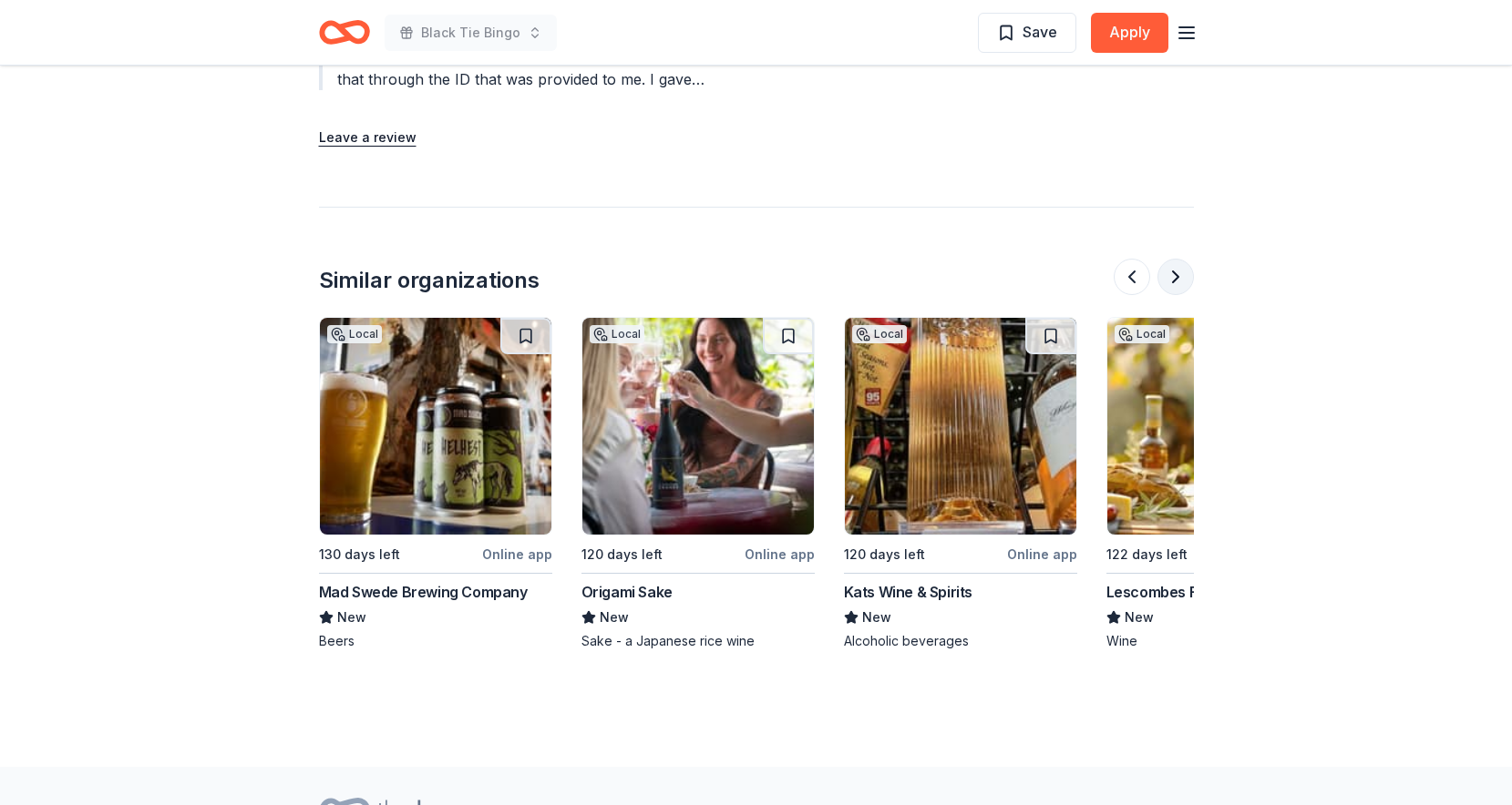
click at [1167, 277] on button at bounding box center [1175, 276] width 36 height 36
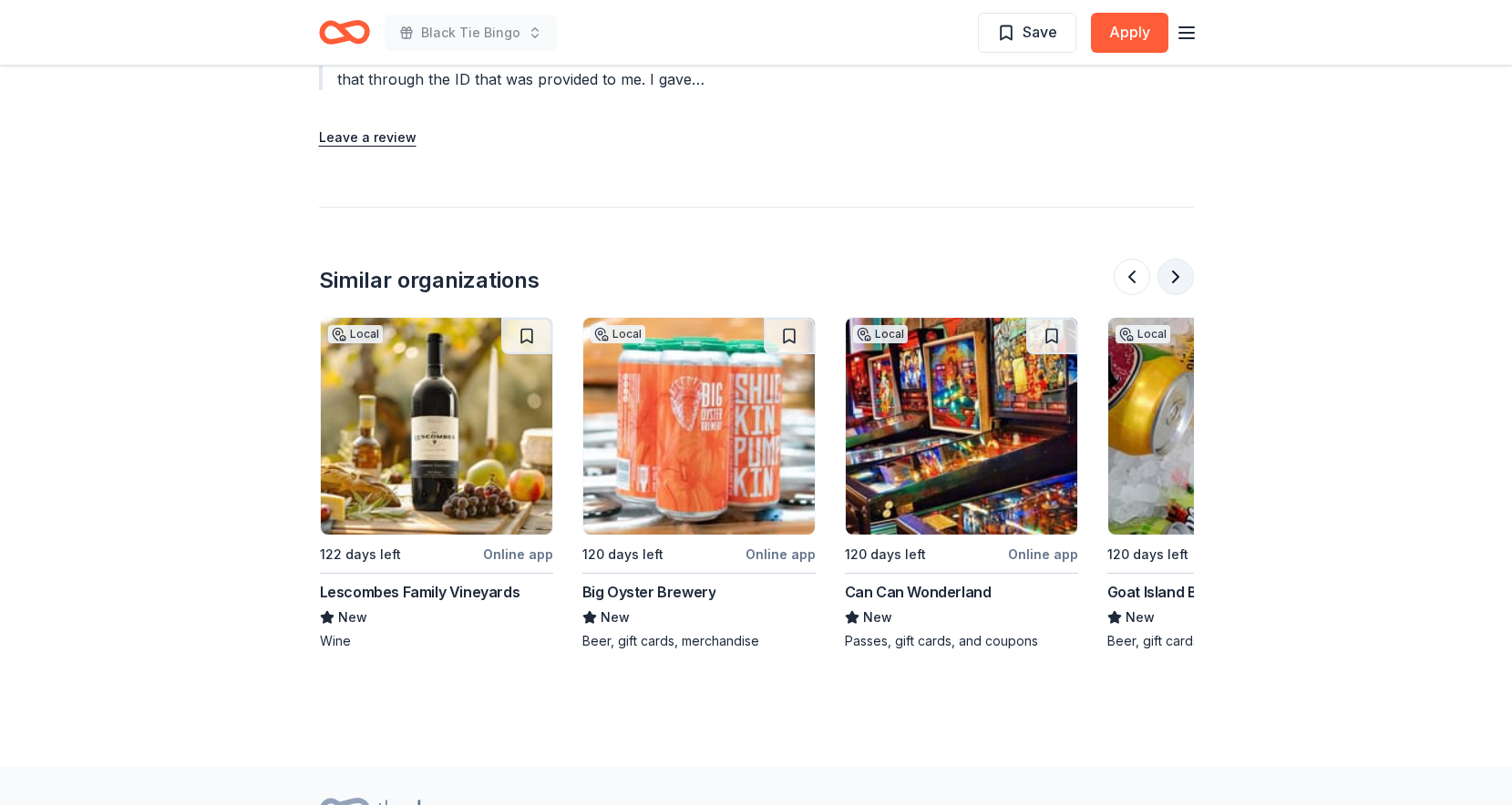
scroll to position [0, 1575]
click at [1179, 271] on button at bounding box center [1175, 276] width 36 height 36
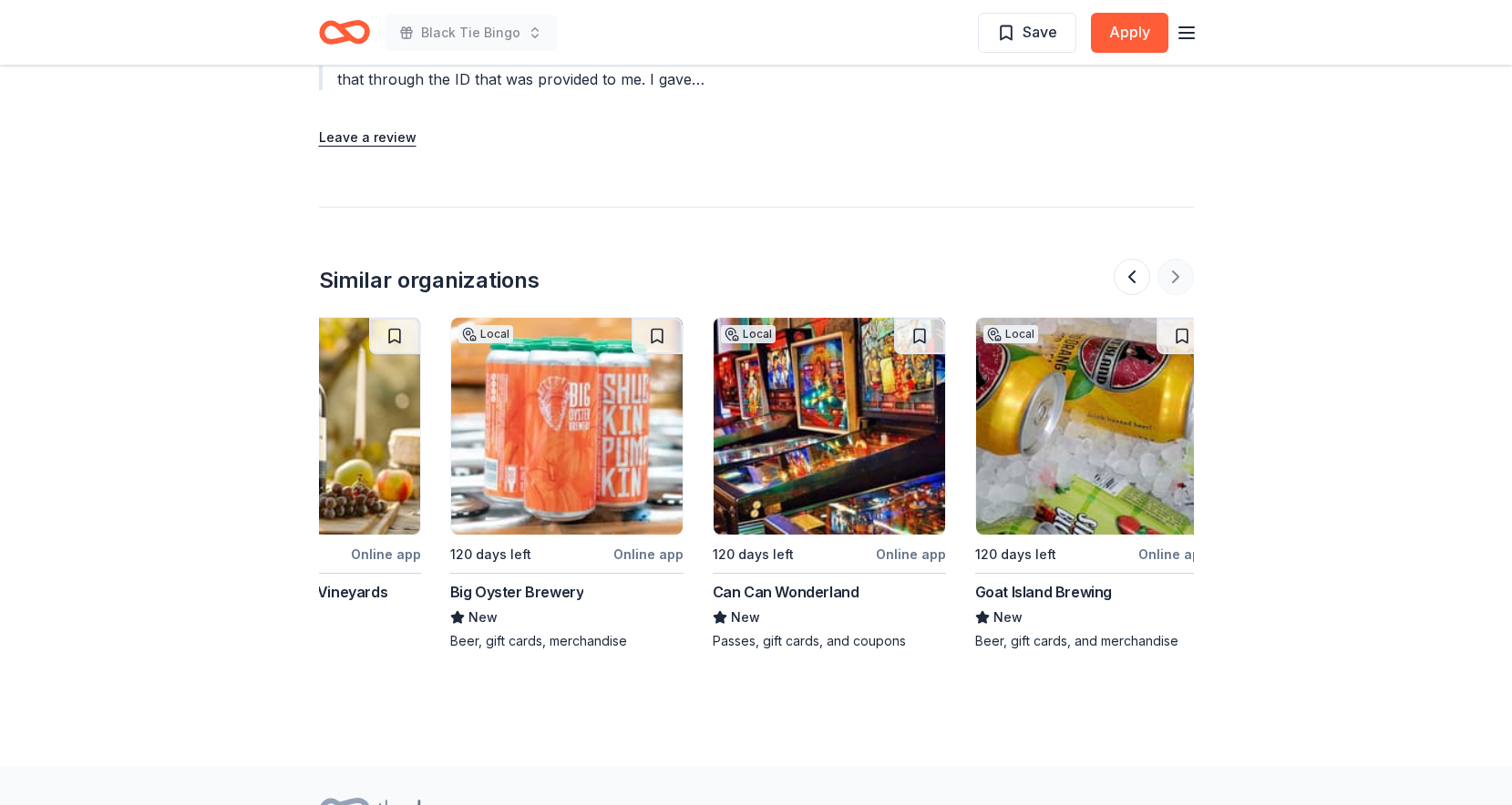
scroll to position [0, 1721]
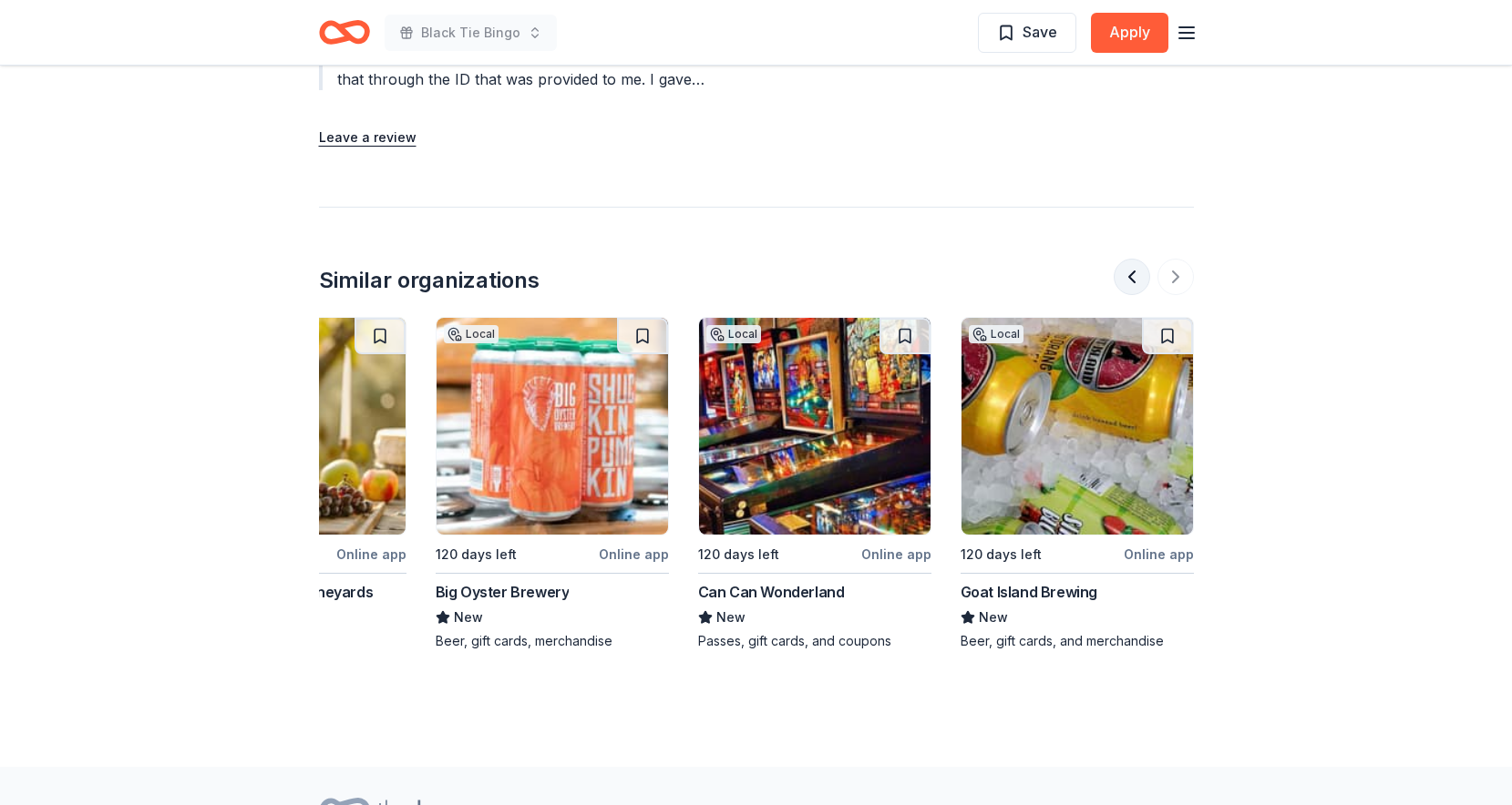
click at [1136, 272] on button at bounding box center [1132, 276] width 36 height 36
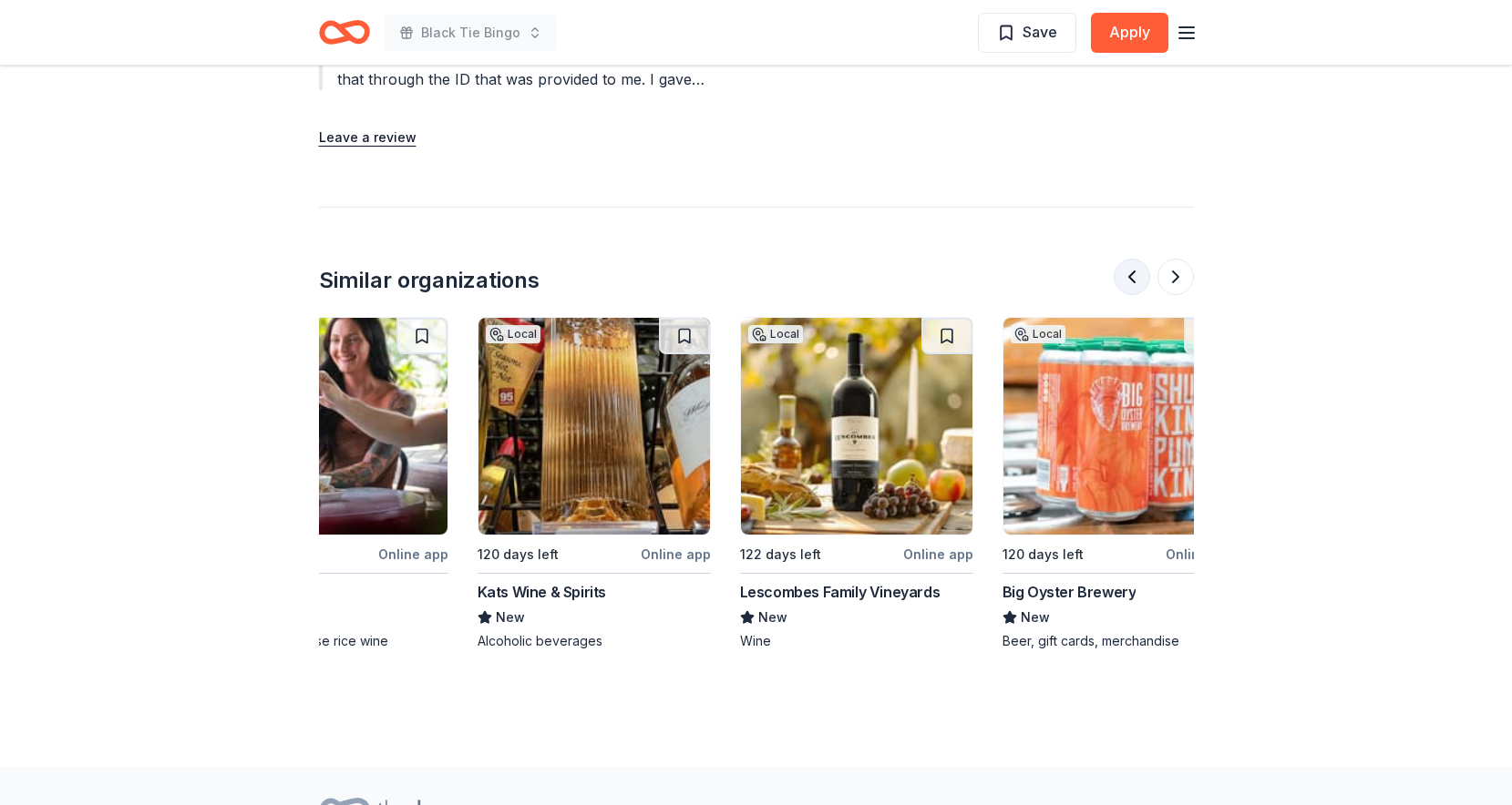
scroll to position [0, 1049]
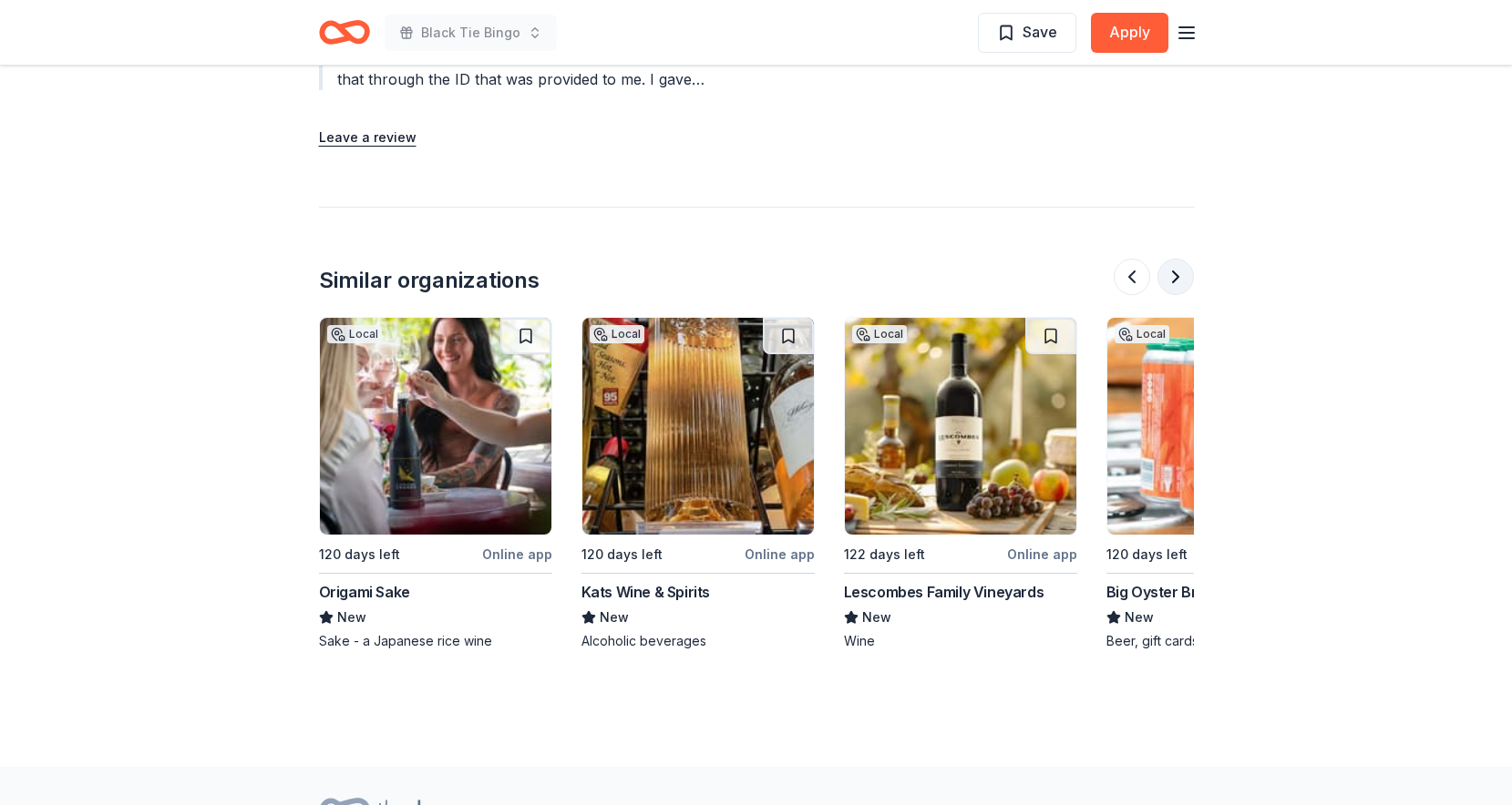
click at [1175, 268] on button at bounding box center [1175, 276] width 36 height 36
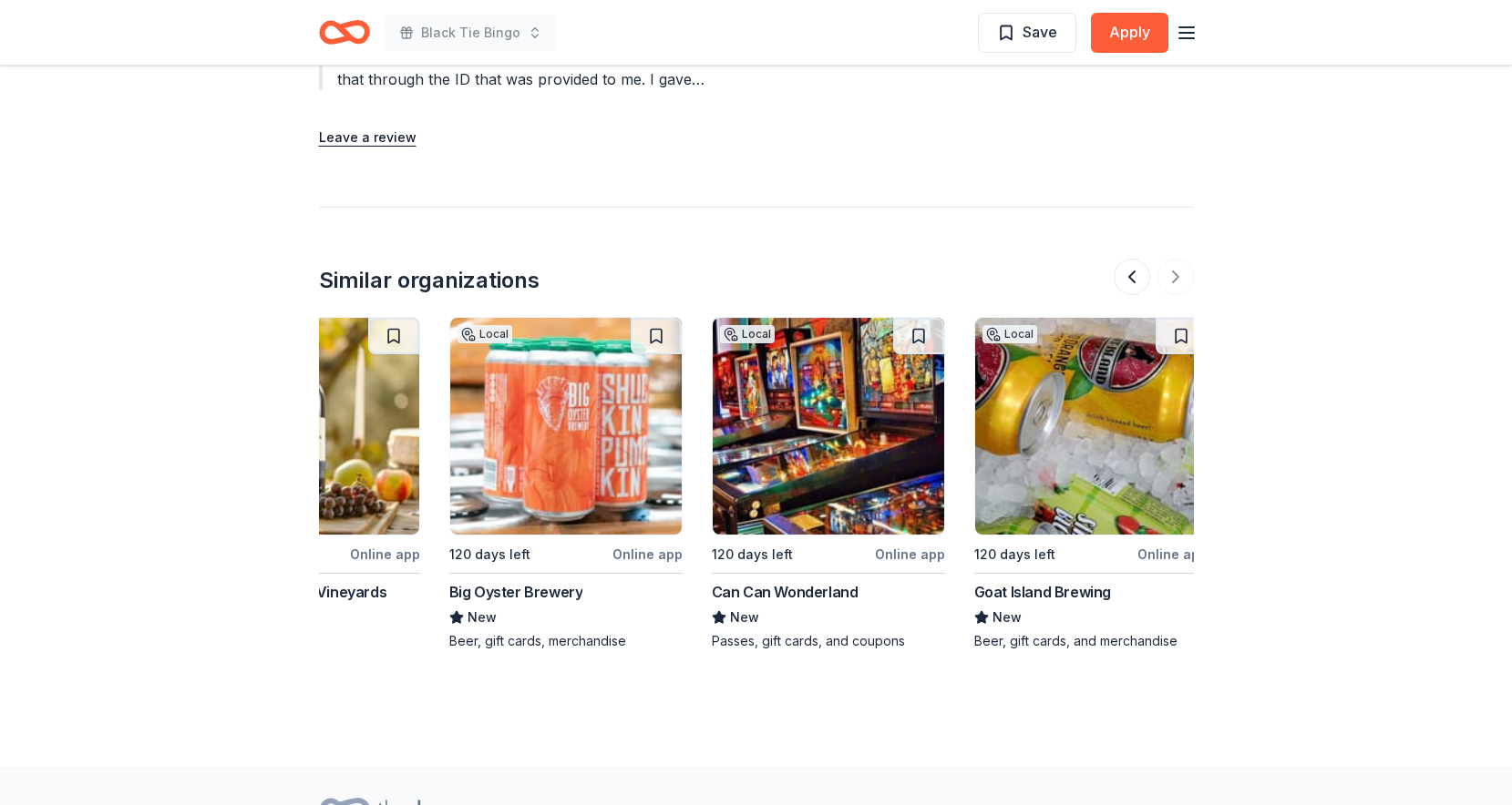
scroll to position [0, 1721]
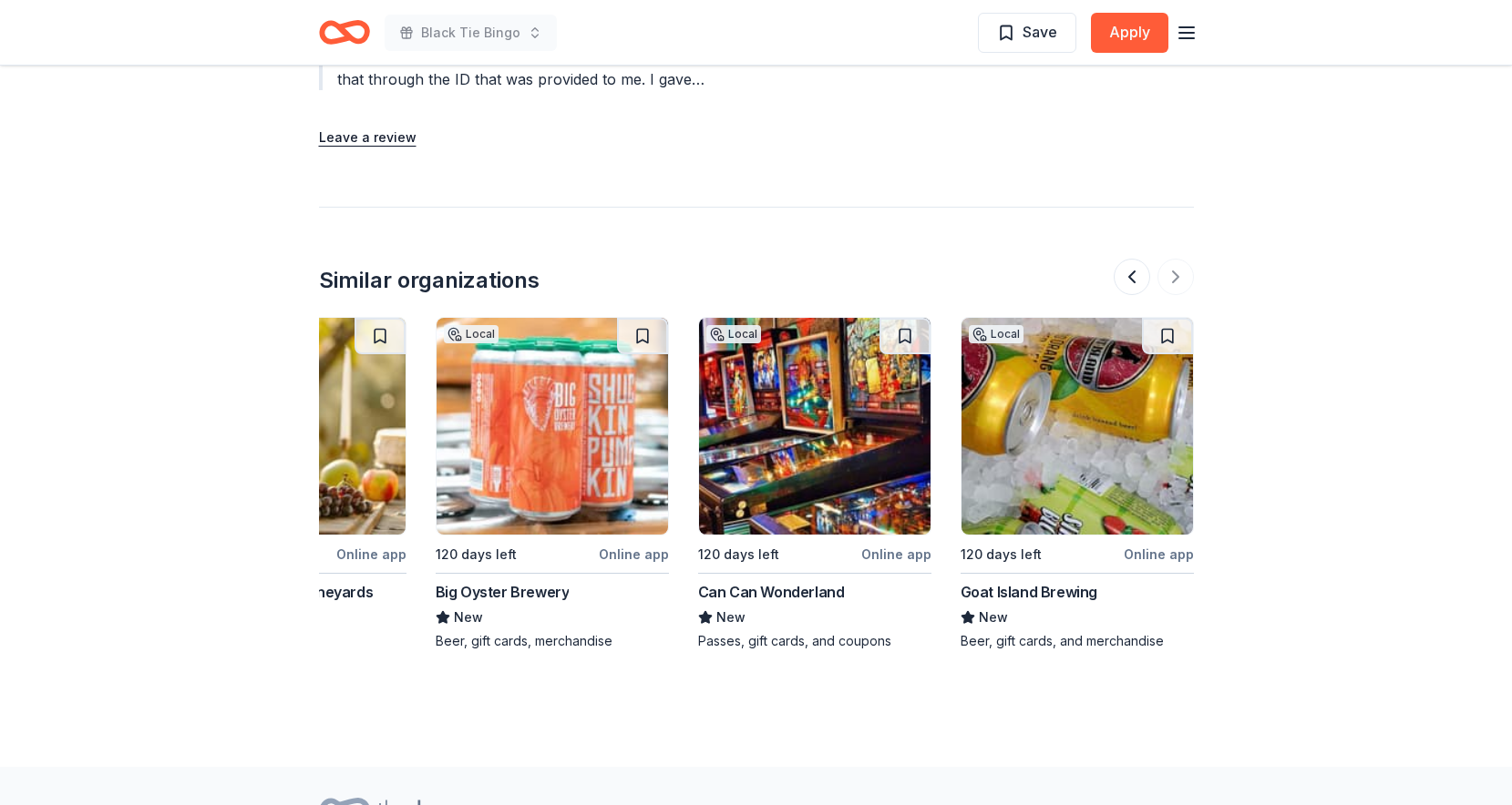
click at [489, 590] on div "Big Oyster Brewery" at bounding box center [503, 592] width 134 height 22
click at [747, 592] on div "Can Can Wonderland" at bounding box center [771, 592] width 147 height 22
click at [1018, 590] on div "Goat Island Brewing" at bounding box center [1029, 592] width 137 height 22
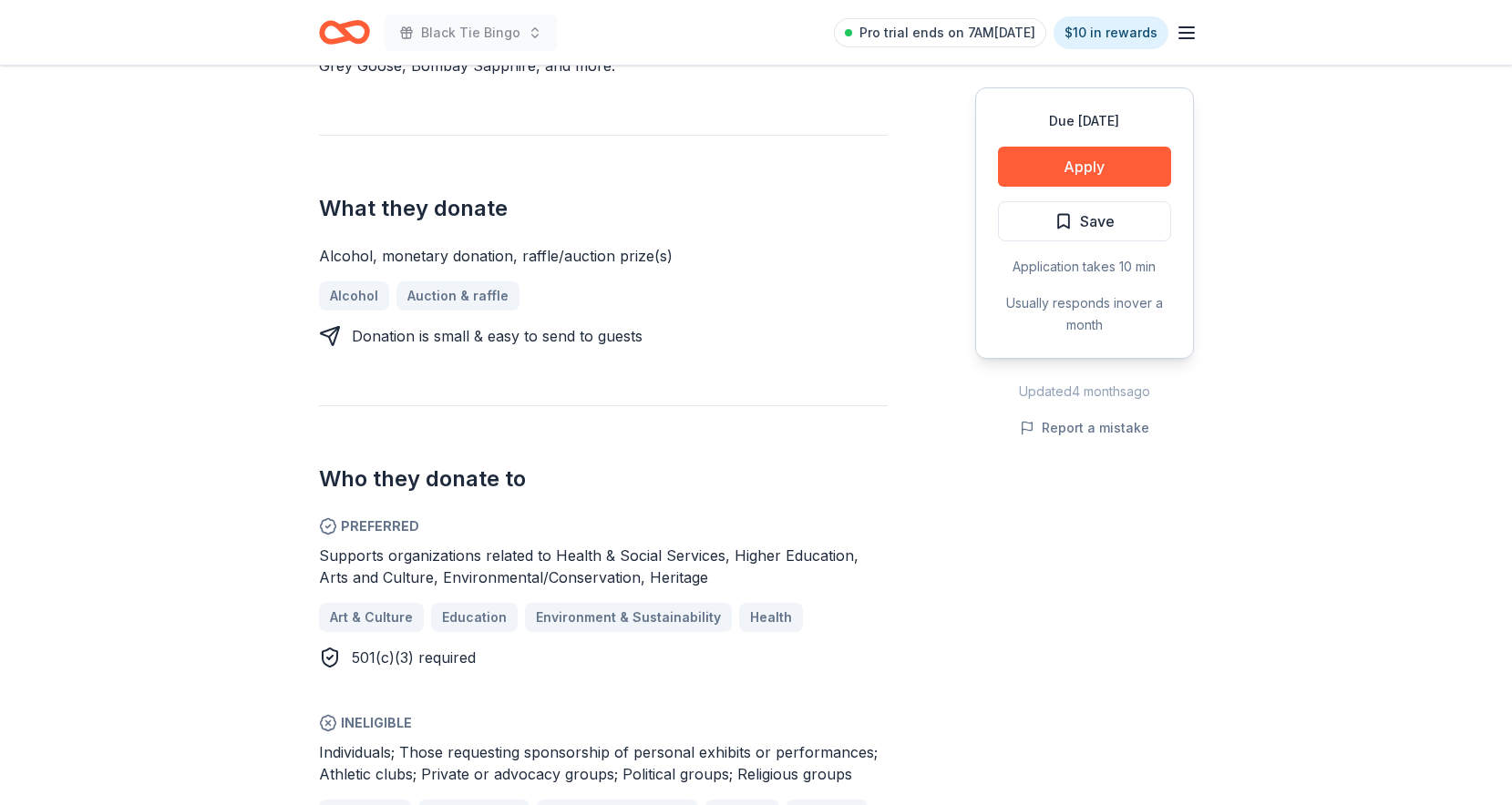
scroll to position [267, 0]
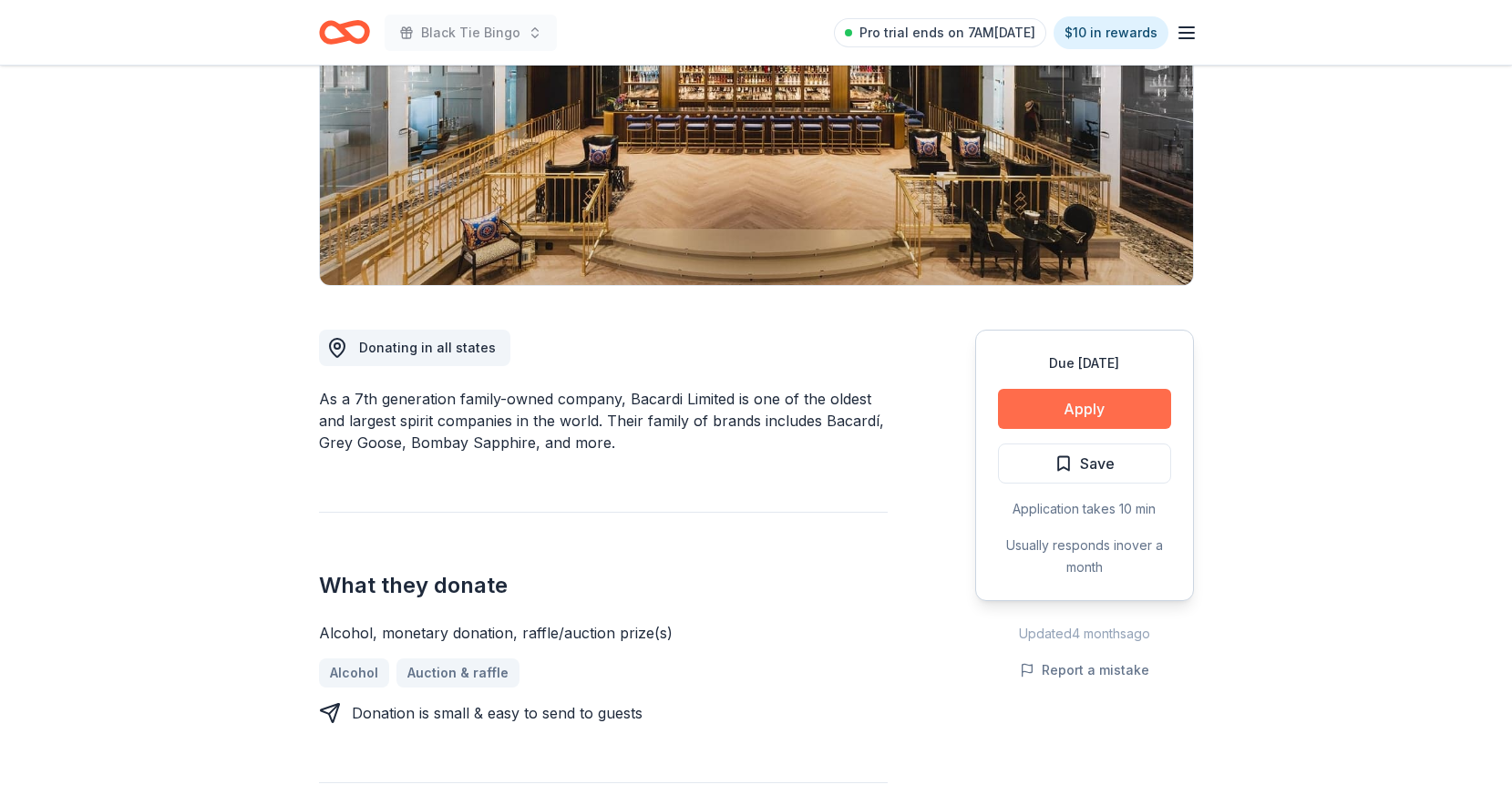
click at [1057, 405] on button "Apply" at bounding box center [1084, 408] width 173 height 40
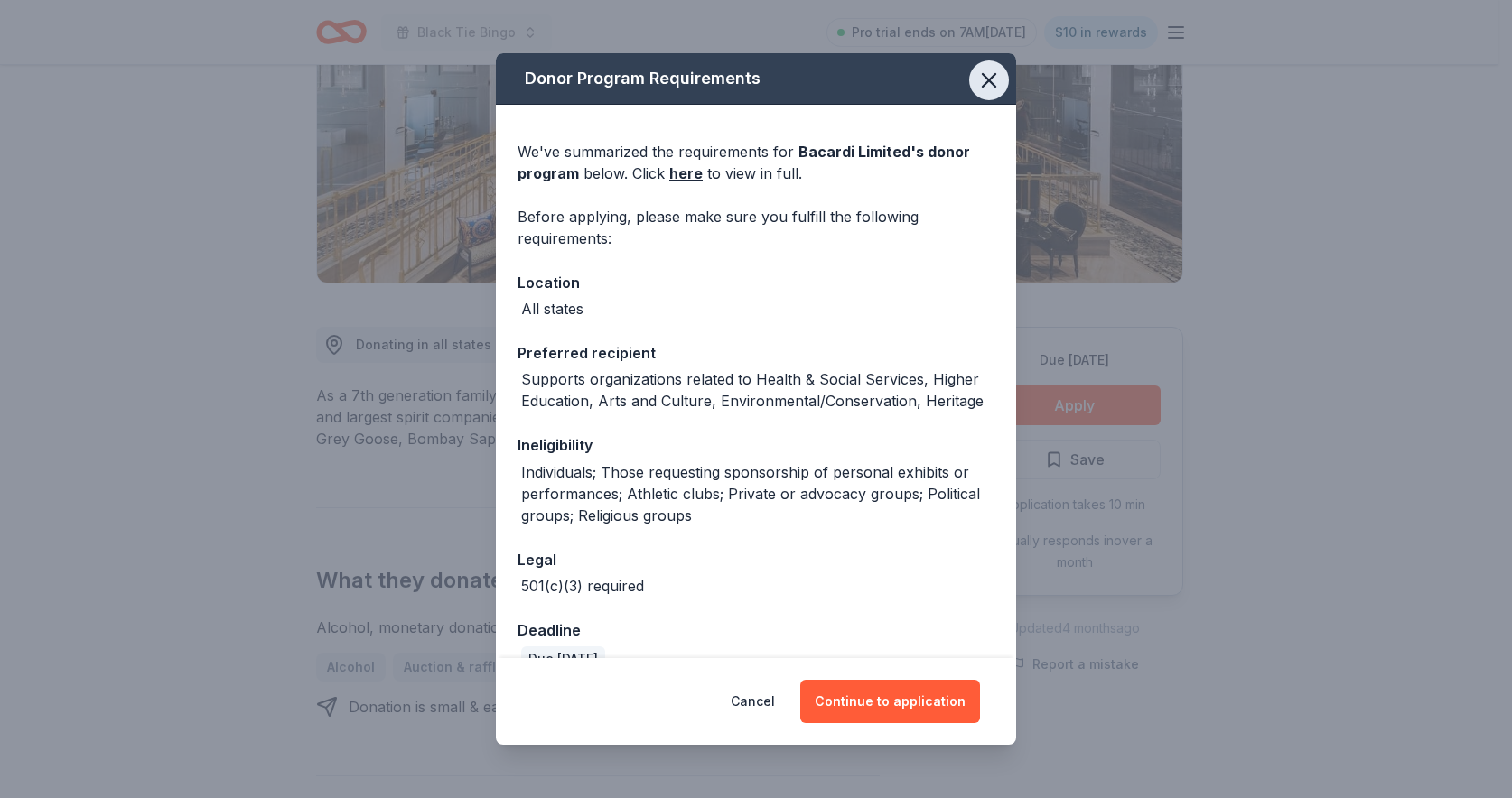
click at [976, 83] on icon "button" at bounding box center [989, 81] width 25 height 25
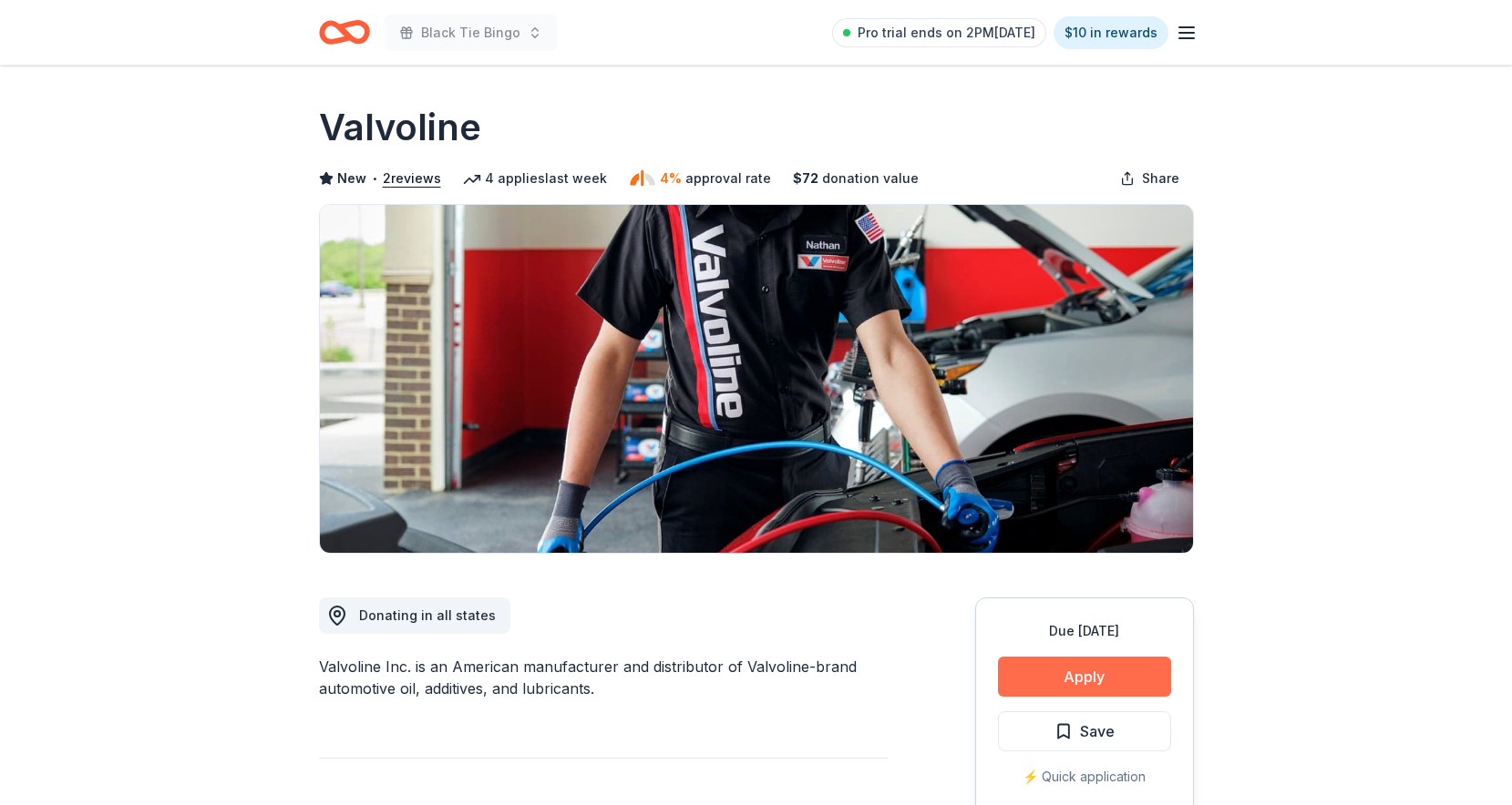
click at [1037, 671] on button "Apply" at bounding box center [1084, 677] width 173 height 40
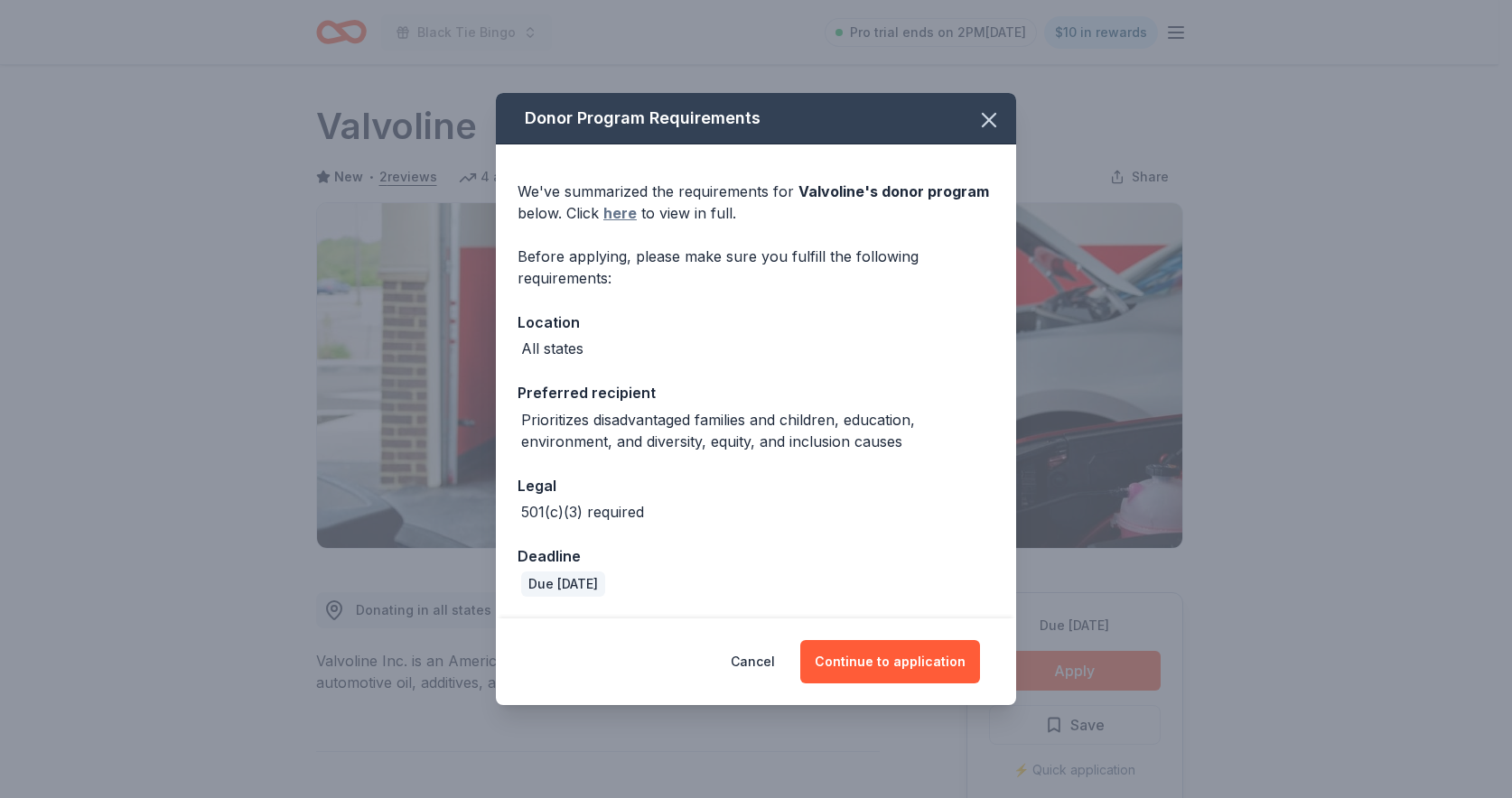
click at [613, 214] on link "here" at bounding box center [620, 213] width 33 height 21
click at [908, 663] on button "Continue to application" at bounding box center [890, 661] width 180 height 44
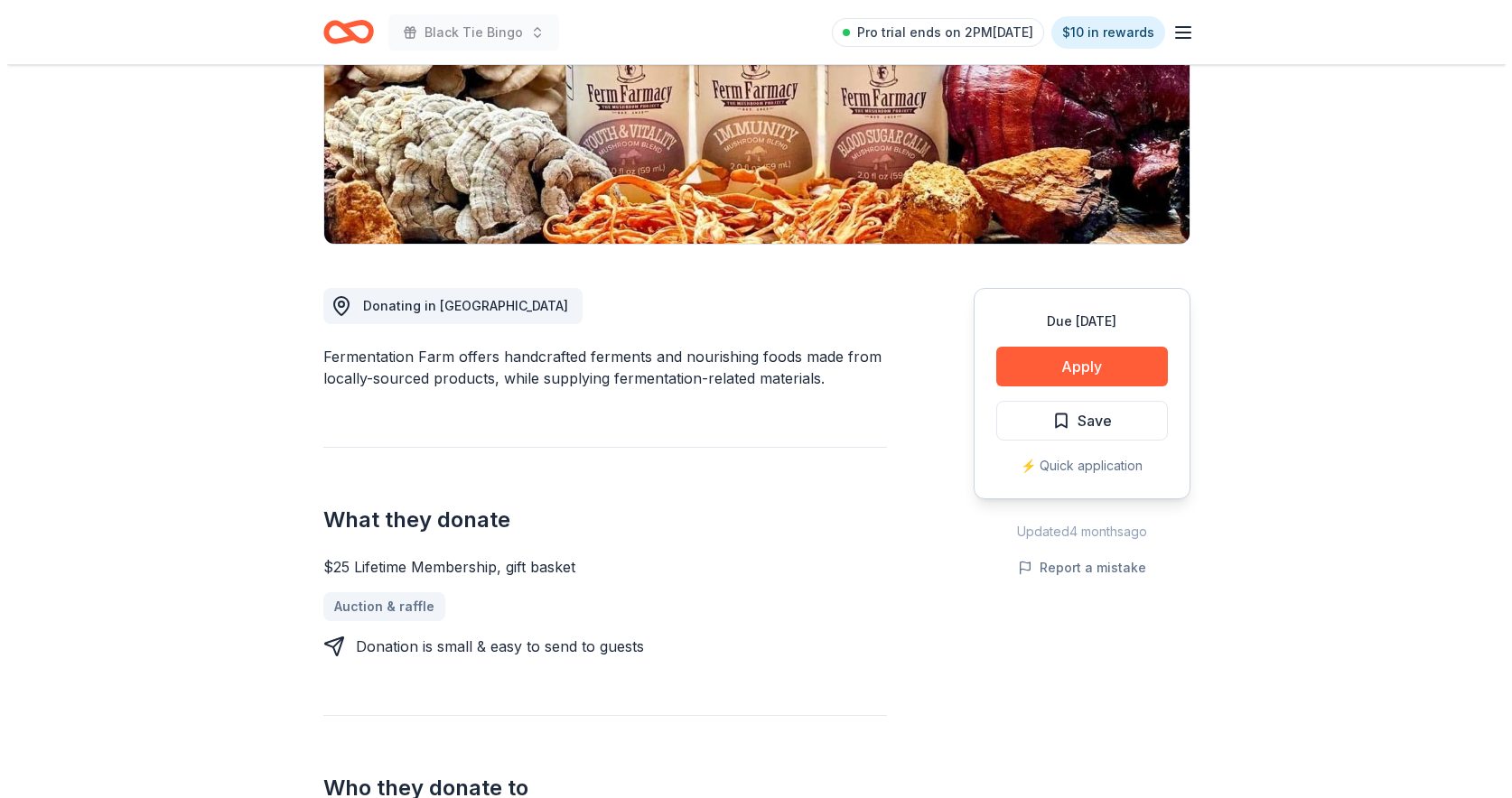
scroll to position [263, 0]
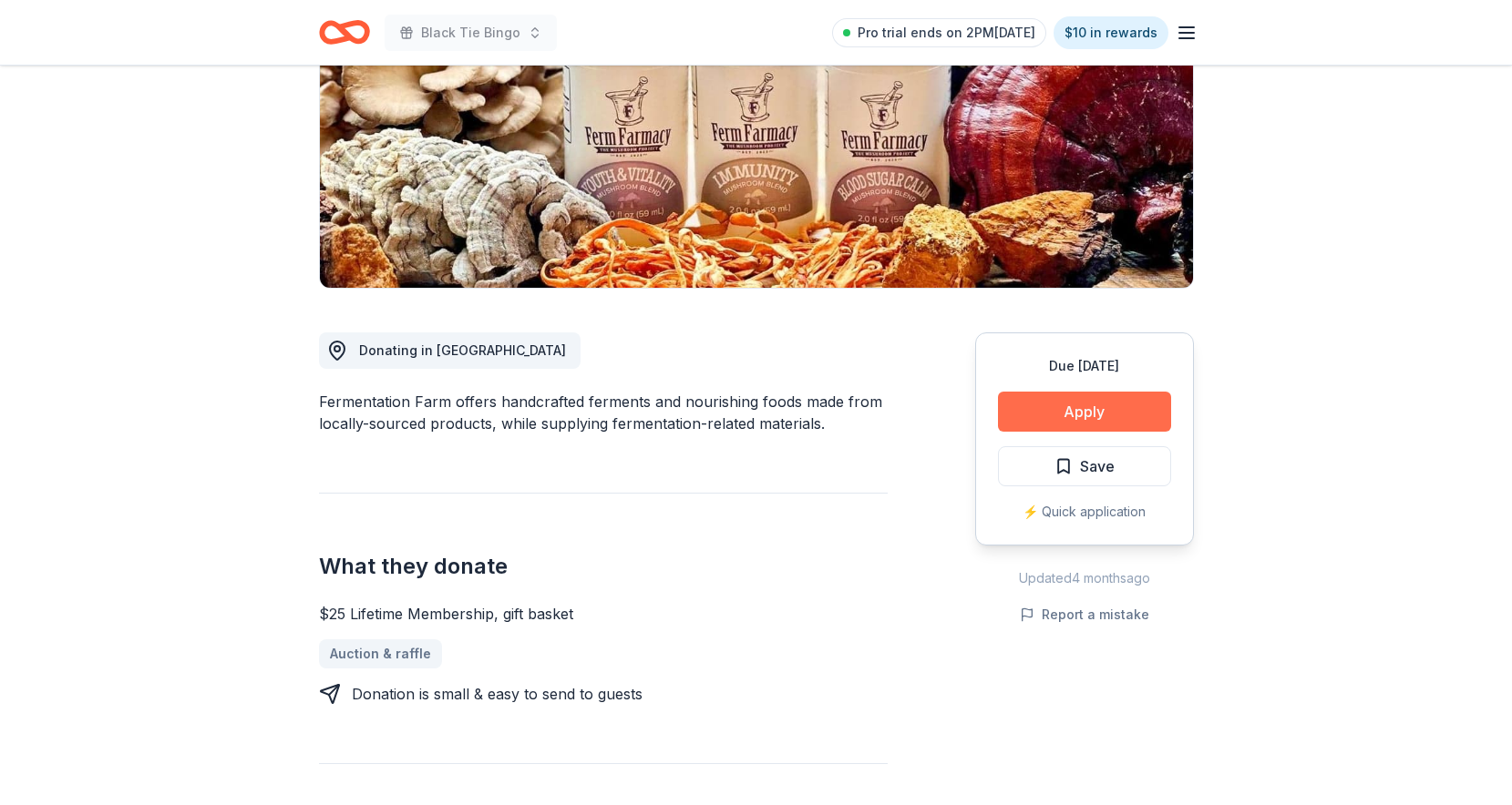
click at [1041, 411] on button "Apply" at bounding box center [1084, 411] width 173 height 40
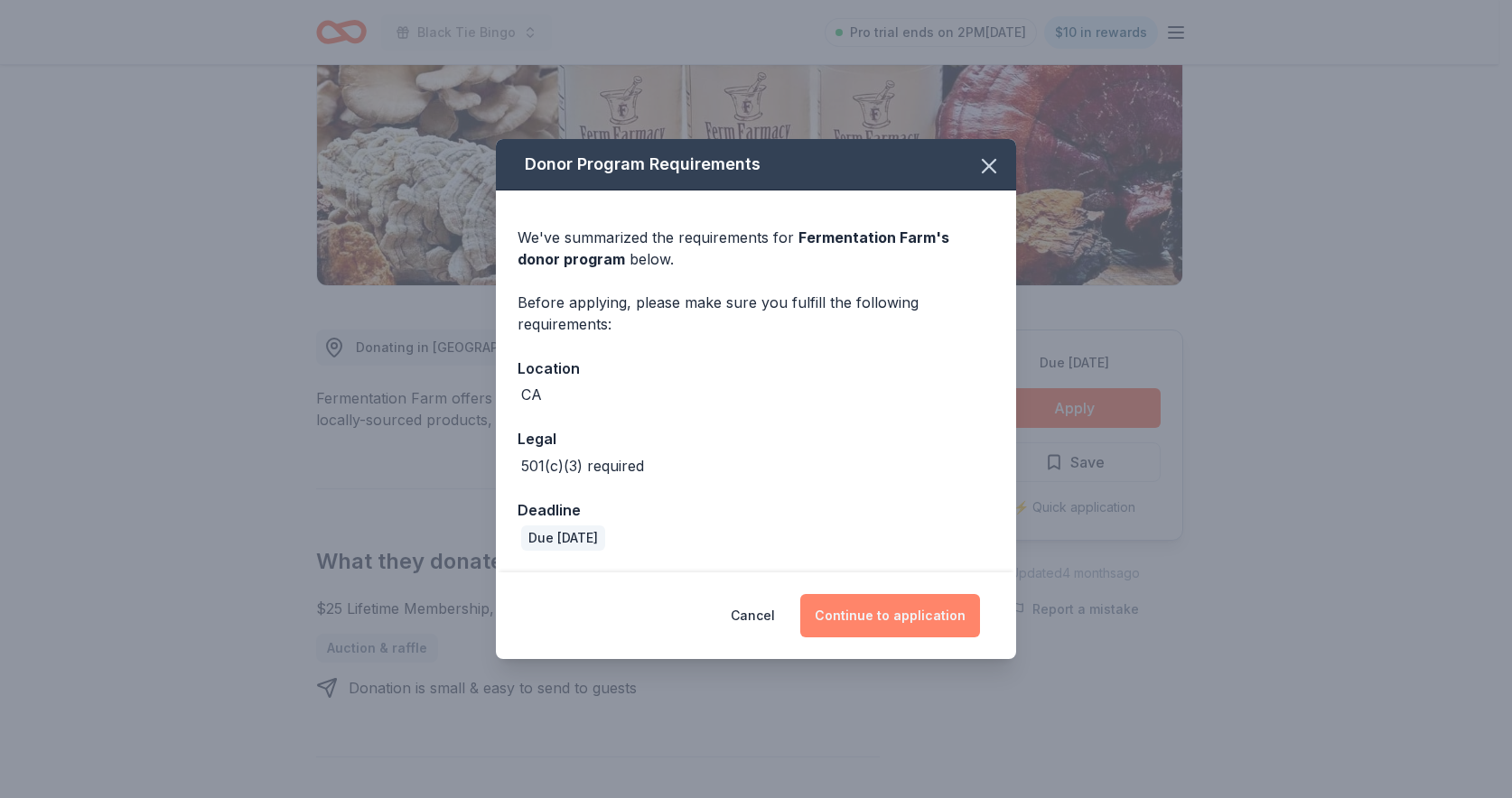
click at [876, 610] on button "Continue to application" at bounding box center [890, 615] width 180 height 44
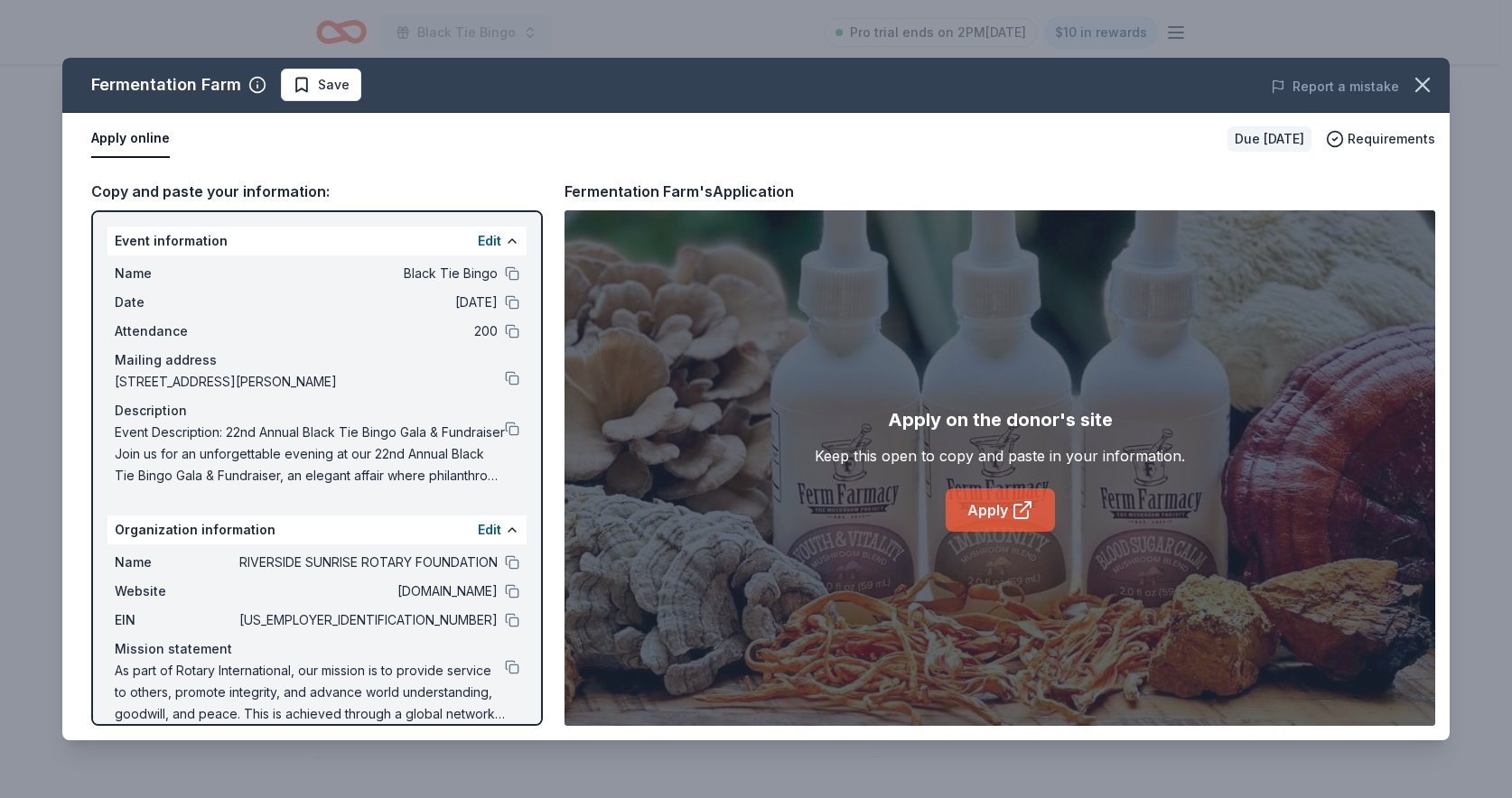
click at [1005, 500] on link "Apply" at bounding box center [1000, 510] width 110 height 44
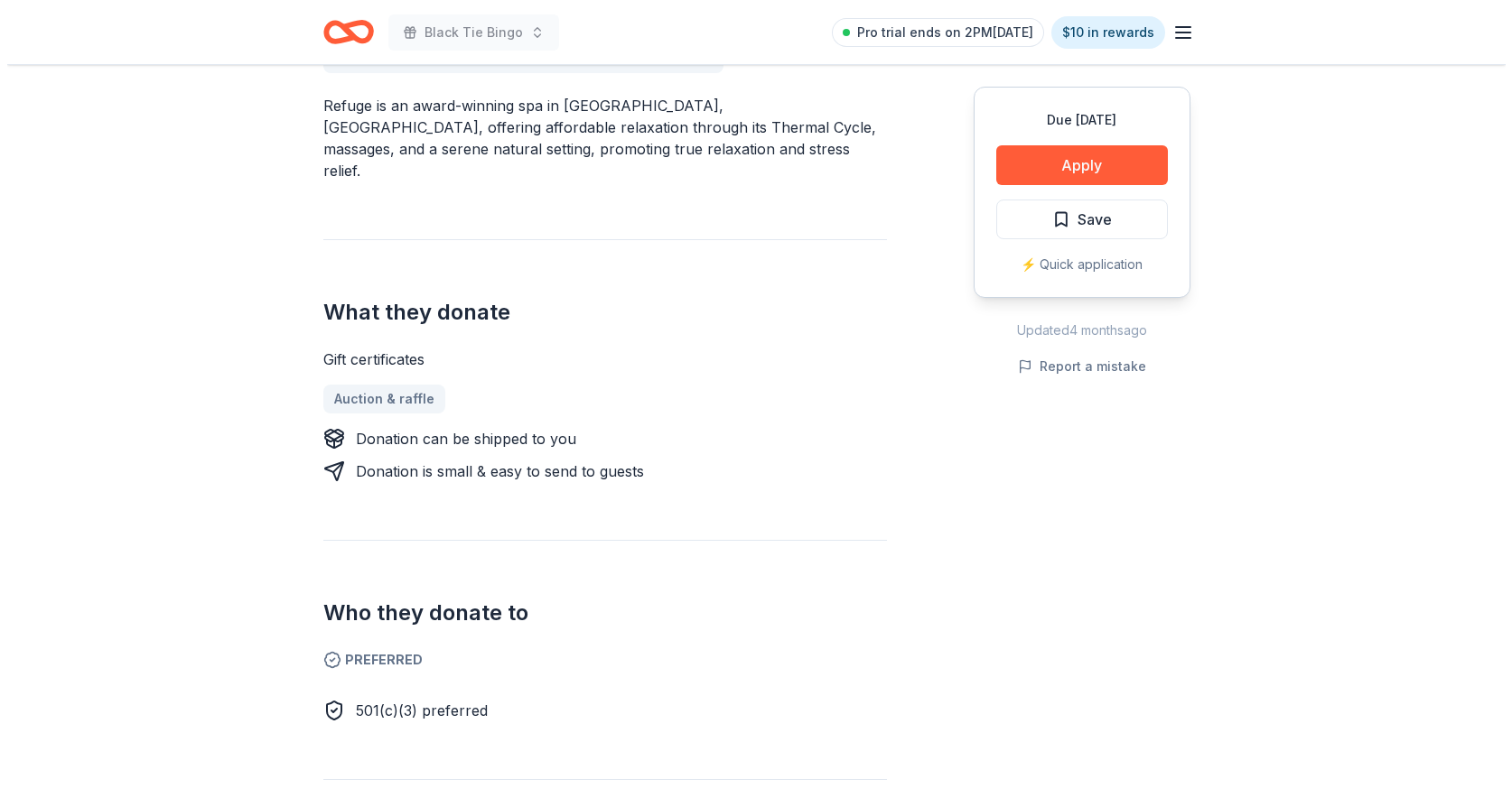
scroll to position [1159, 0]
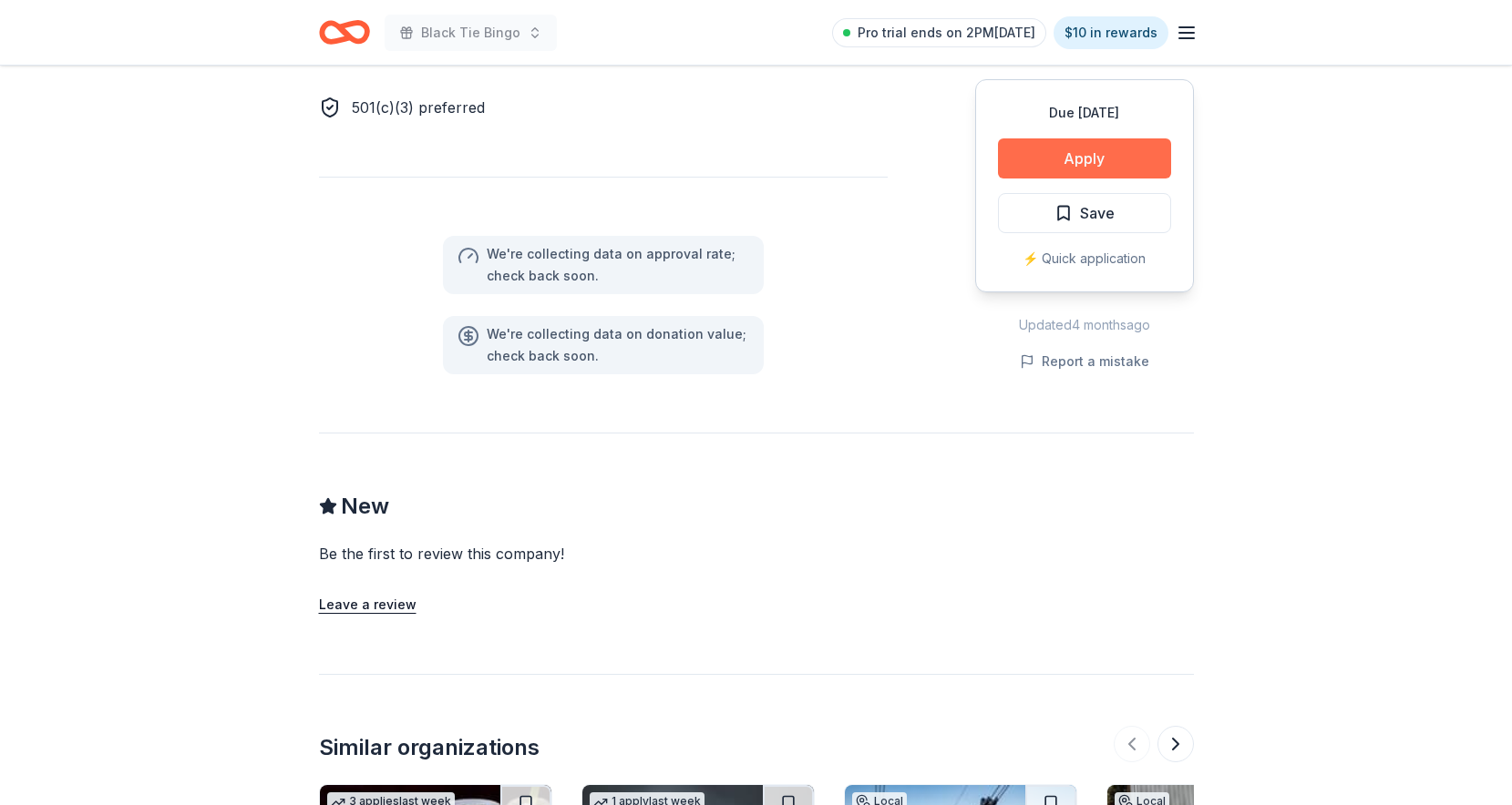
click at [1049, 138] on button "Apply" at bounding box center [1084, 158] width 173 height 40
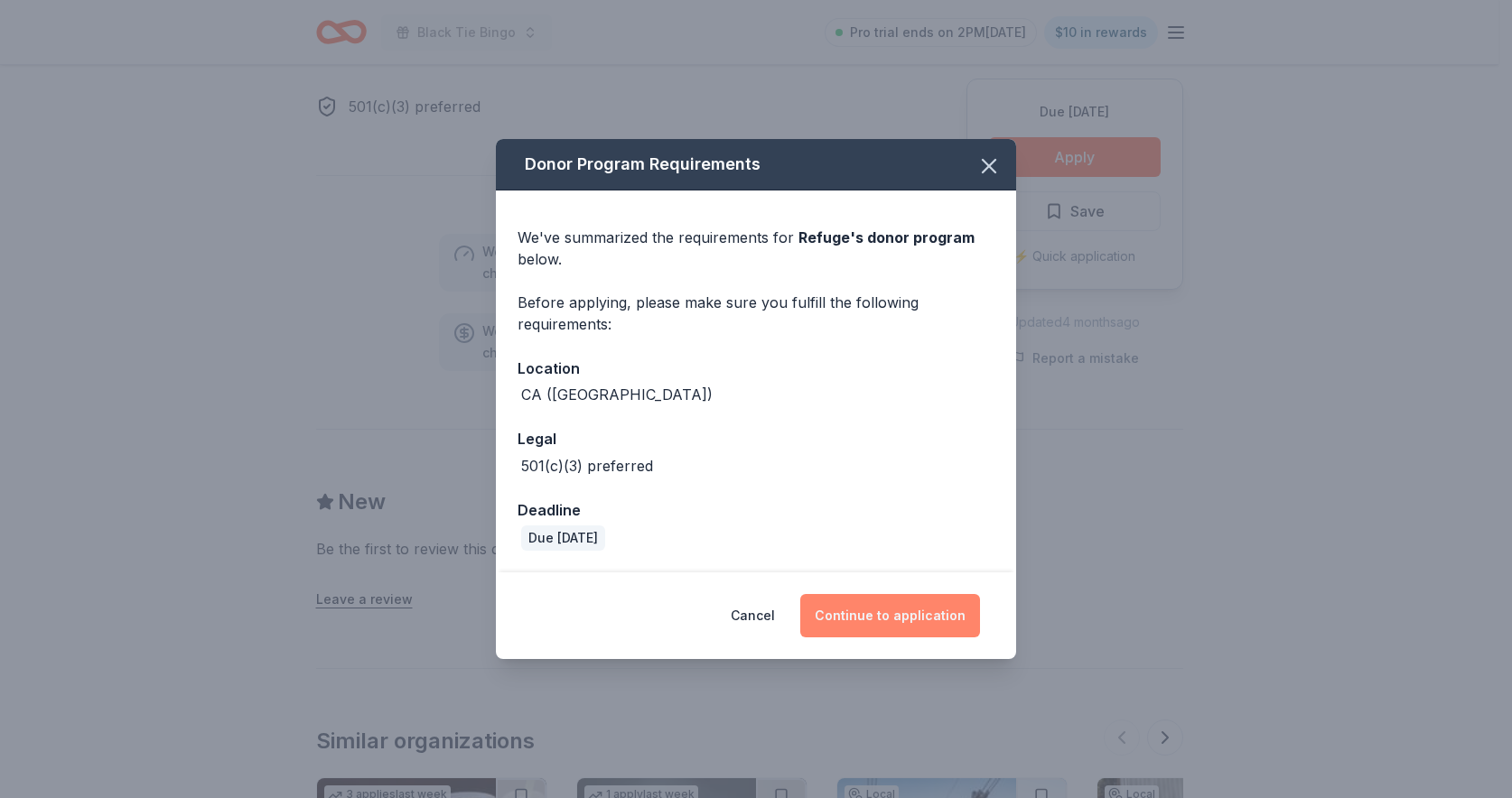
click at [900, 621] on button "Continue to application" at bounding box center [890, 615] width 180 height 44
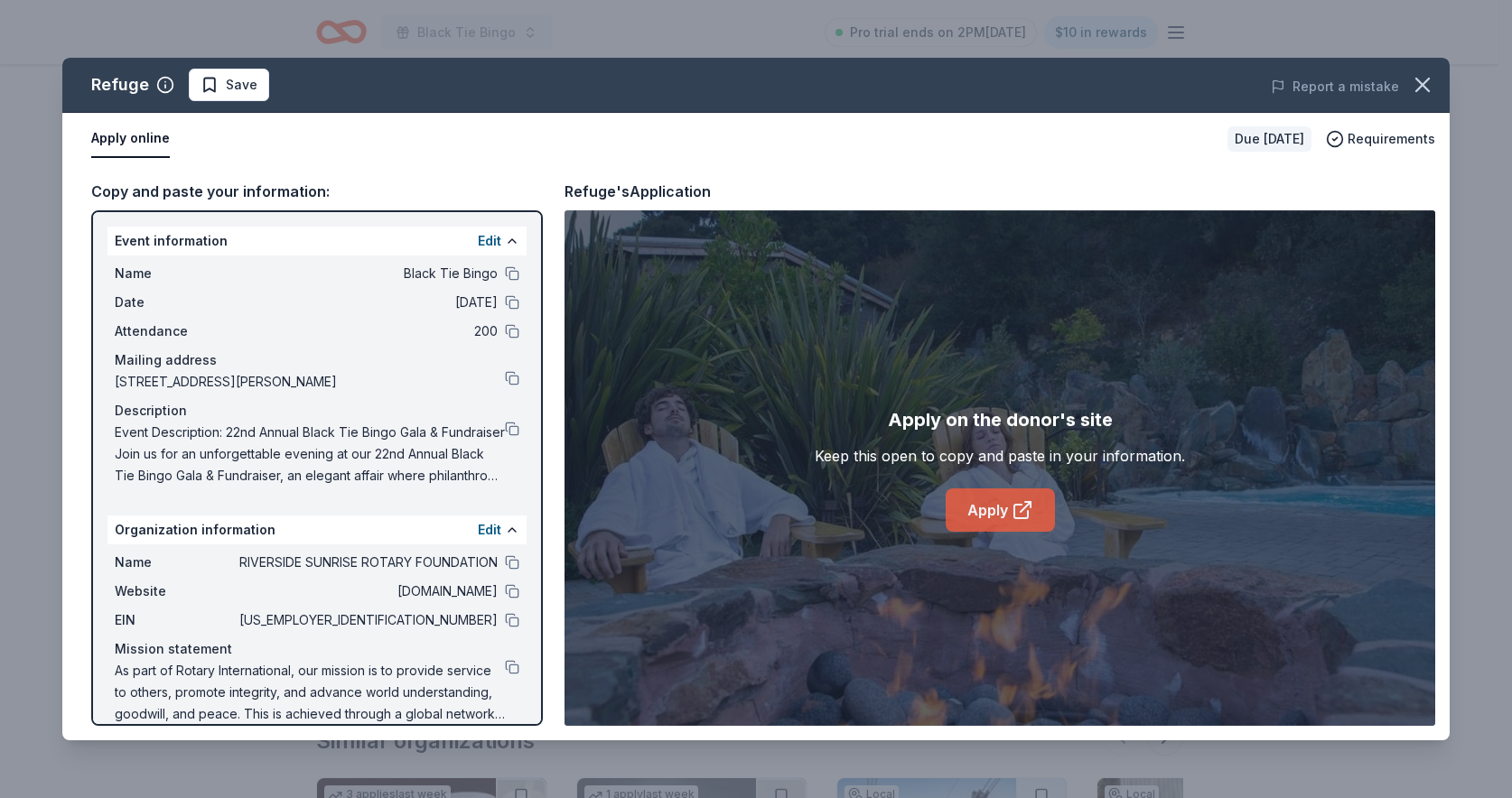
click at [994, 516] on link "Apply" at bounding box center [1000, 510] width 110 height 44
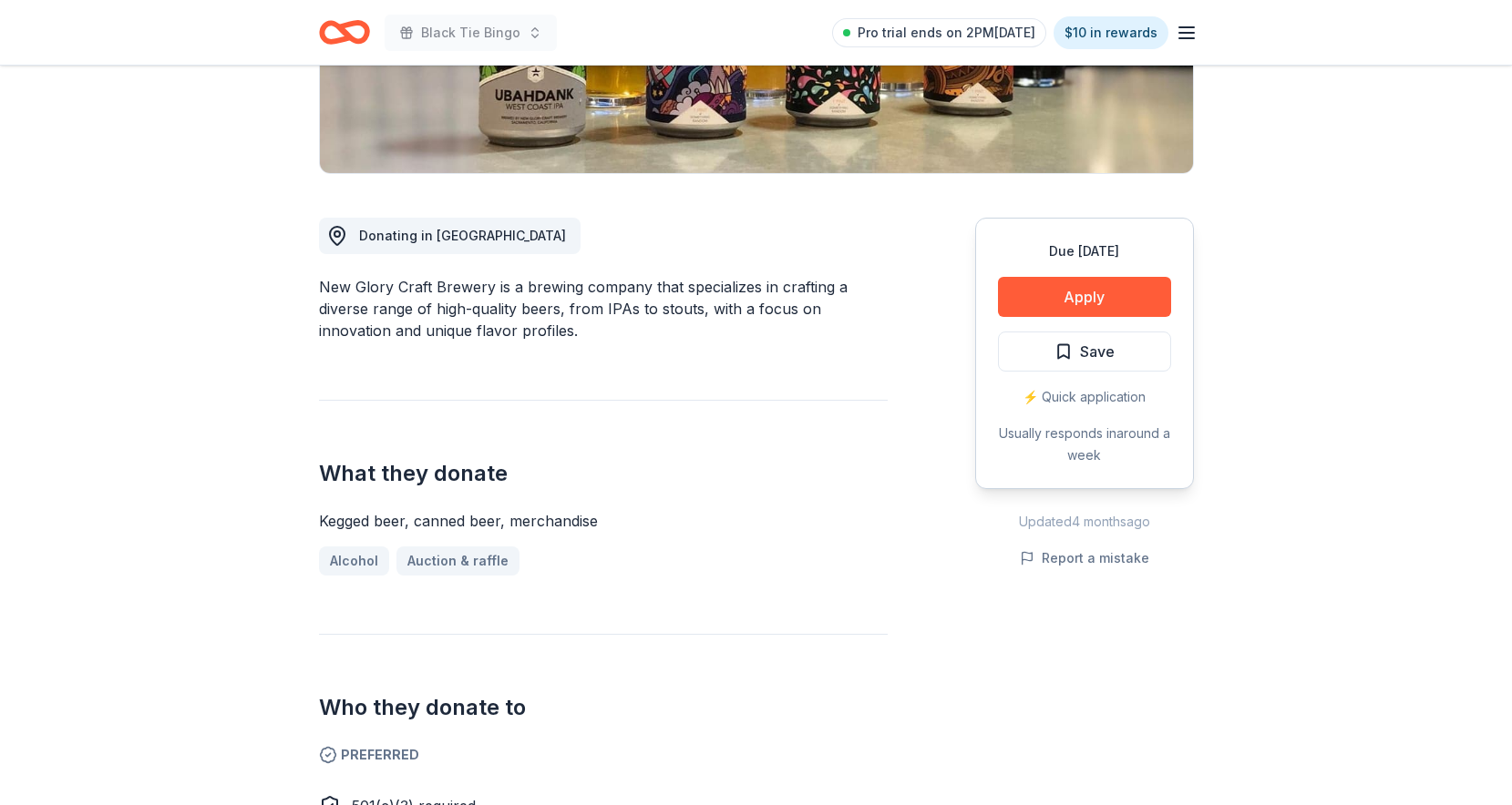
scroll to position [525, 0]
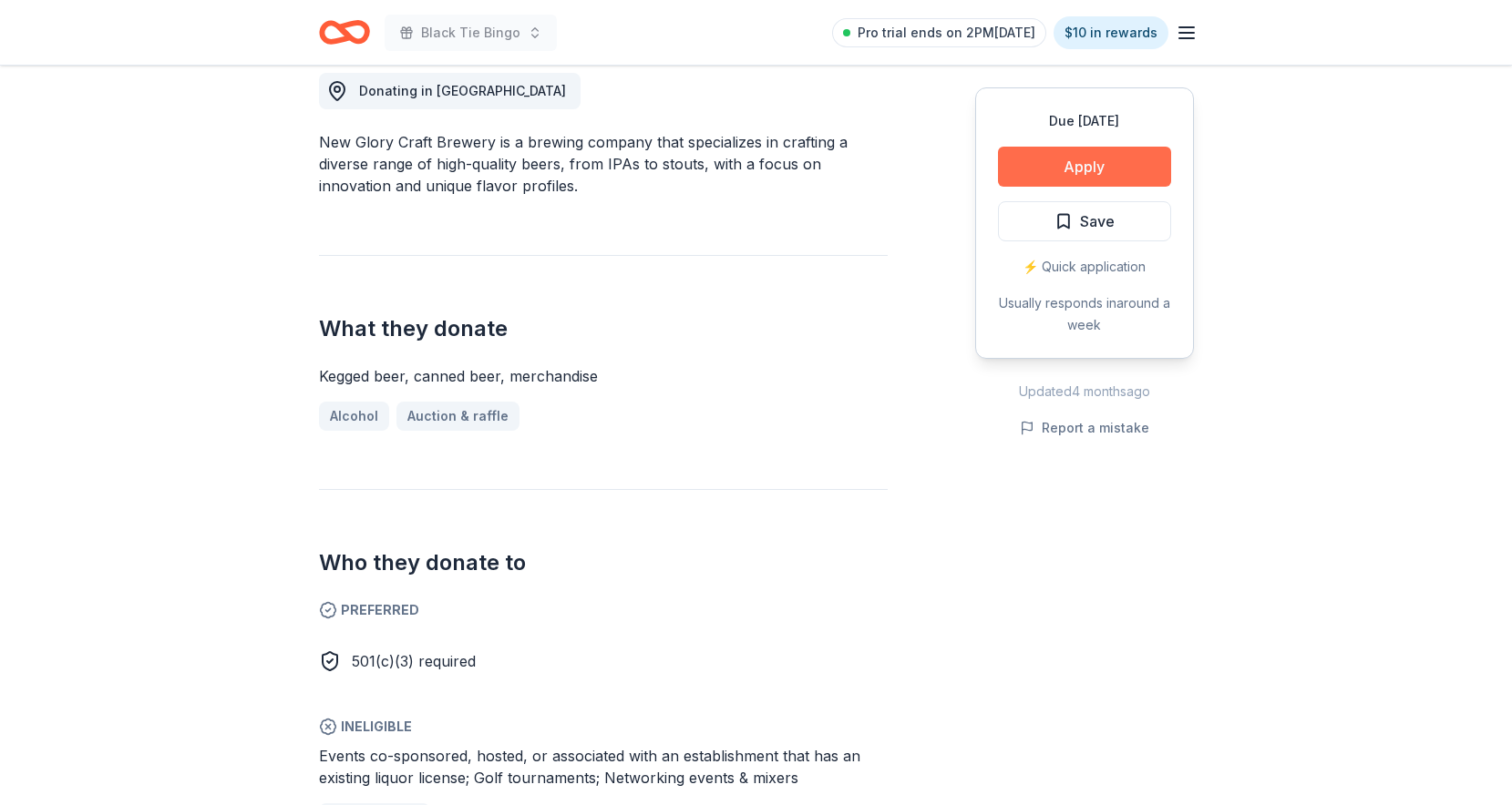
click at [1049, 153] on button "Apply" at bounding box center [1084, 166] width 173 height 40
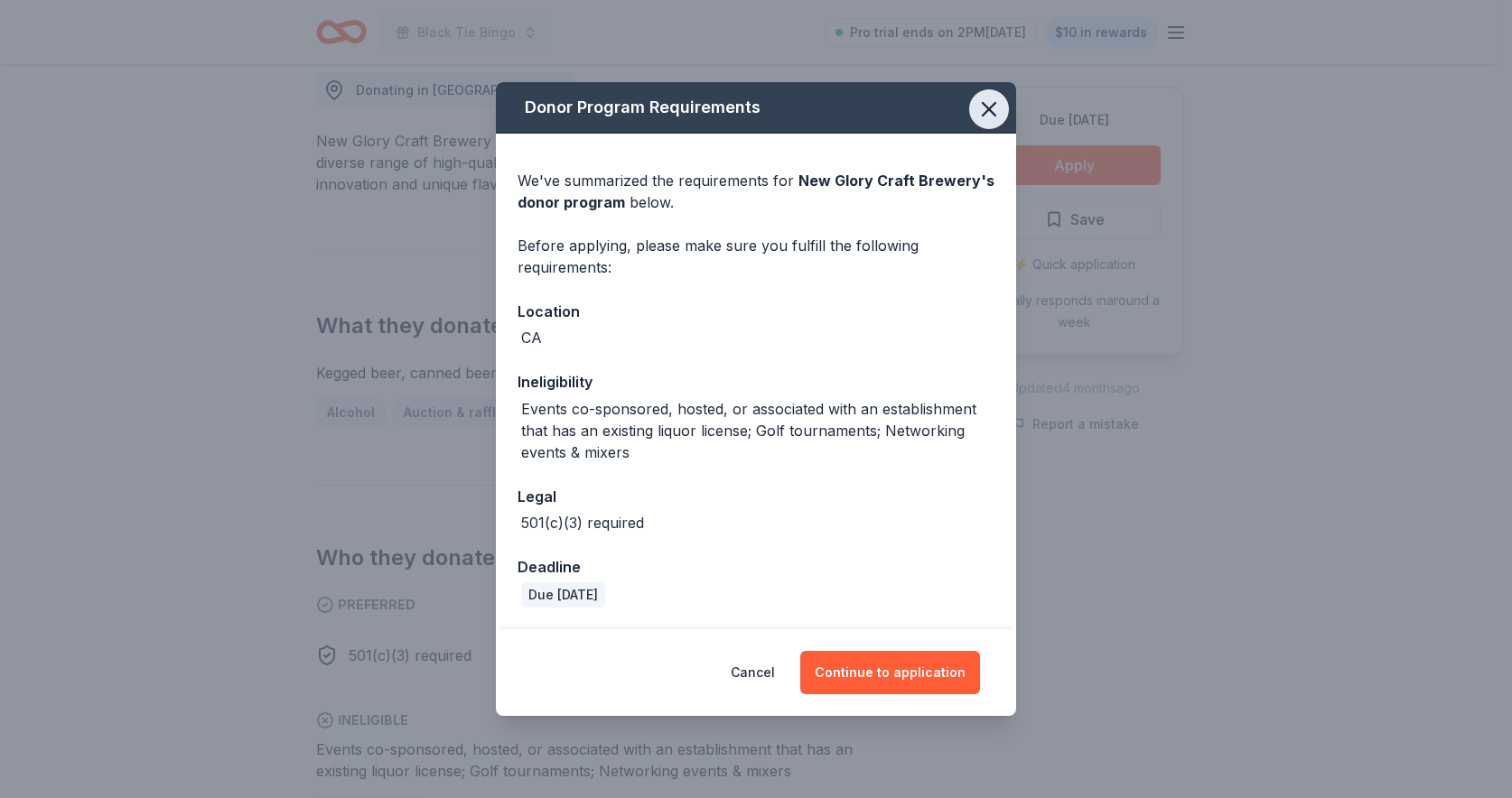
click at [983, 111] on icon "button" at bounding box center [989, 110] width 25 height 25
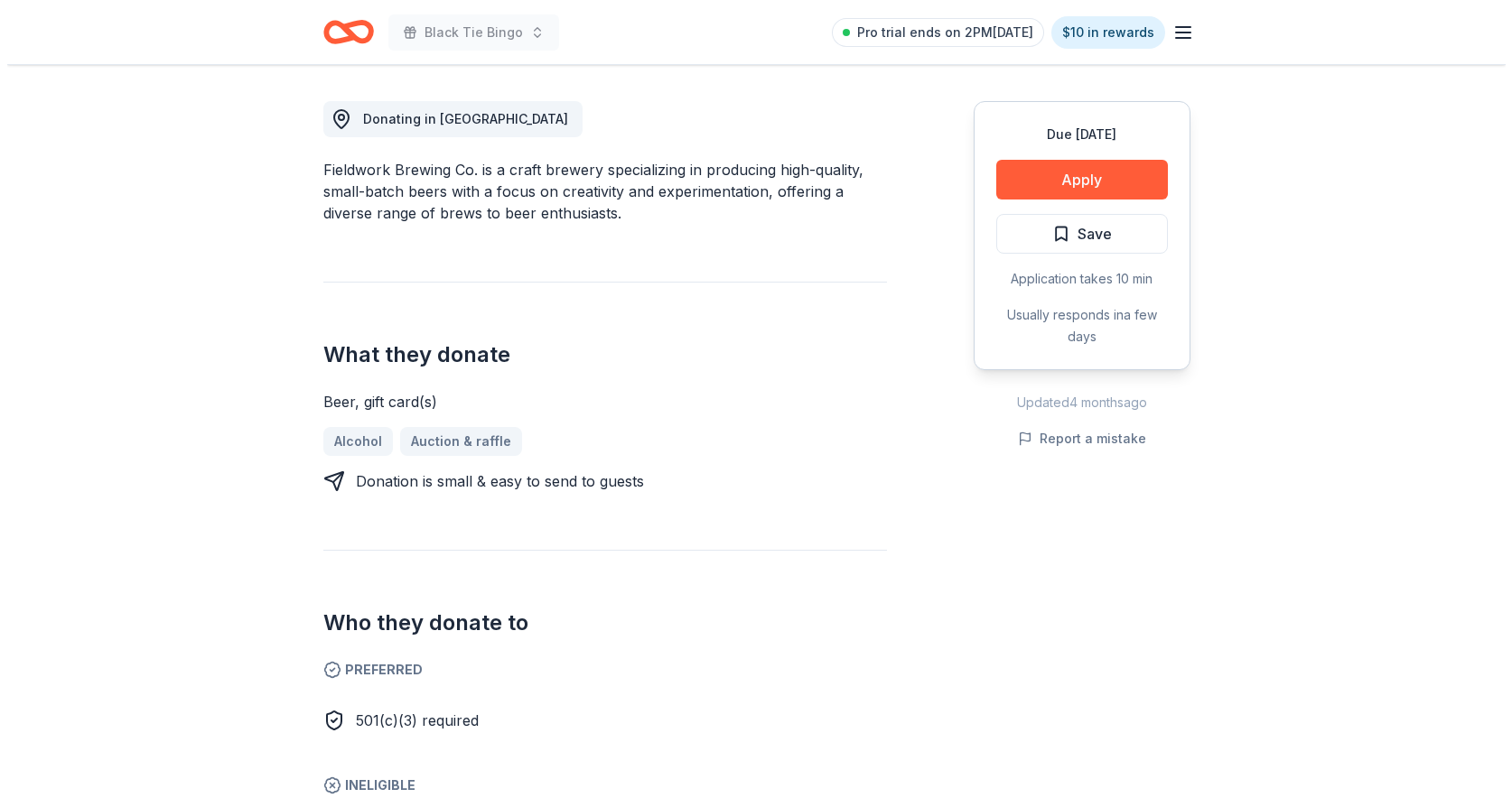
scroll to position [492, 0]
click at [1031, 175] on button "Apply" at bounding box center [1074, 179] width 172 height 40
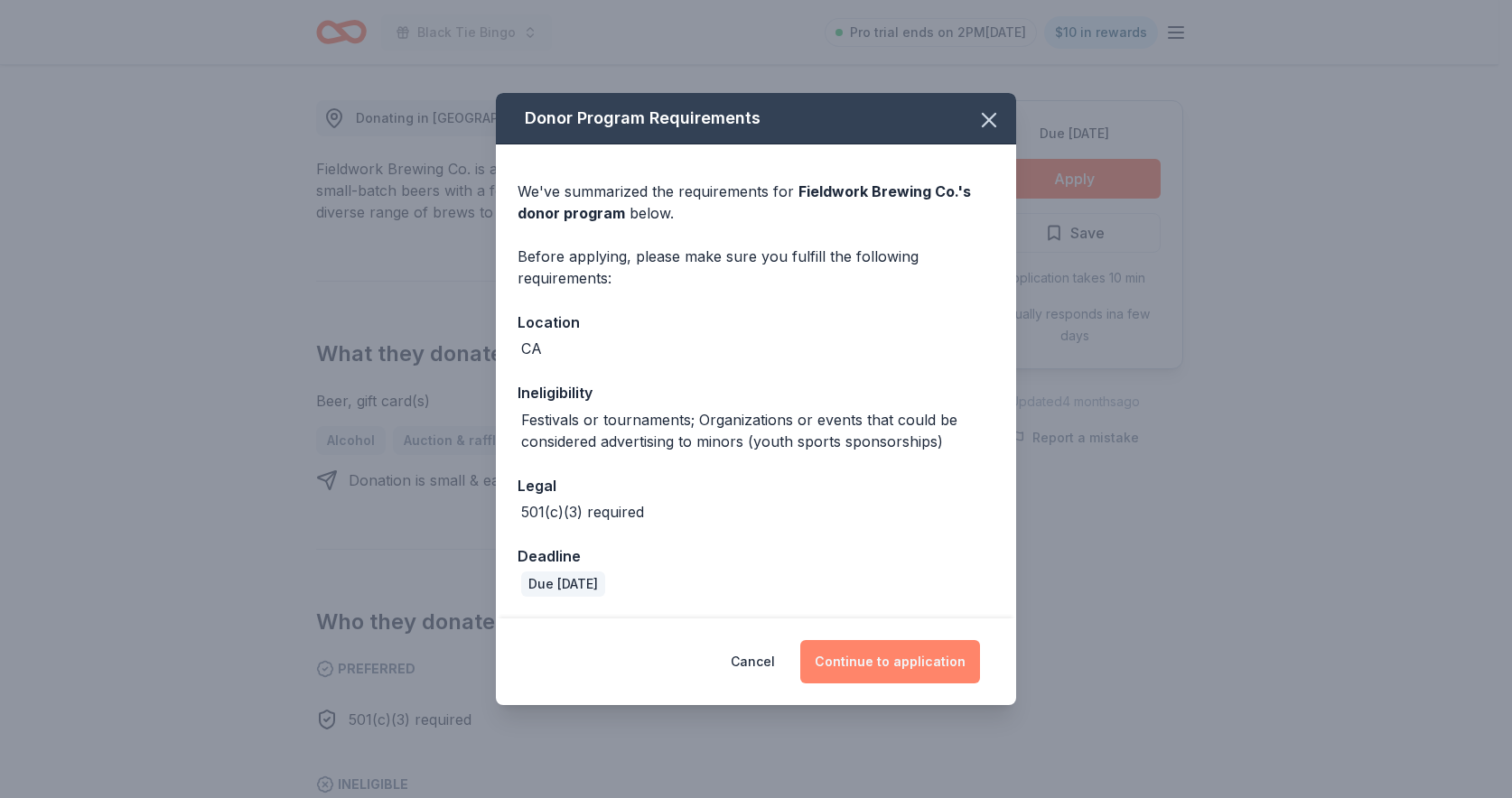
click at [857, 660] on button "Continue to application" at bounding box center [890, 661] width 180 height 44
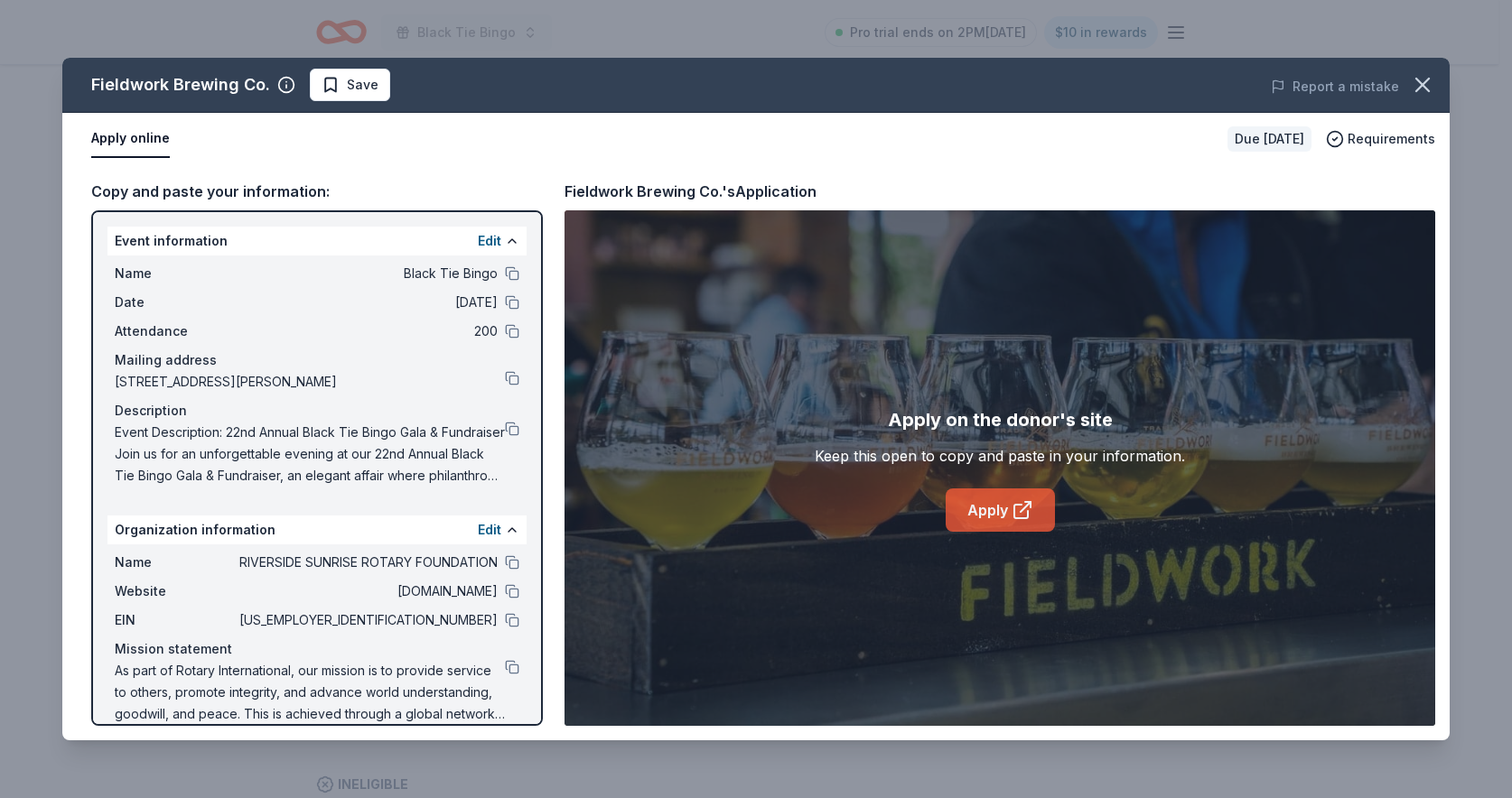
click at [990, 514] on link "Apply" at bounding box center [1000, 510] width 110 height 44
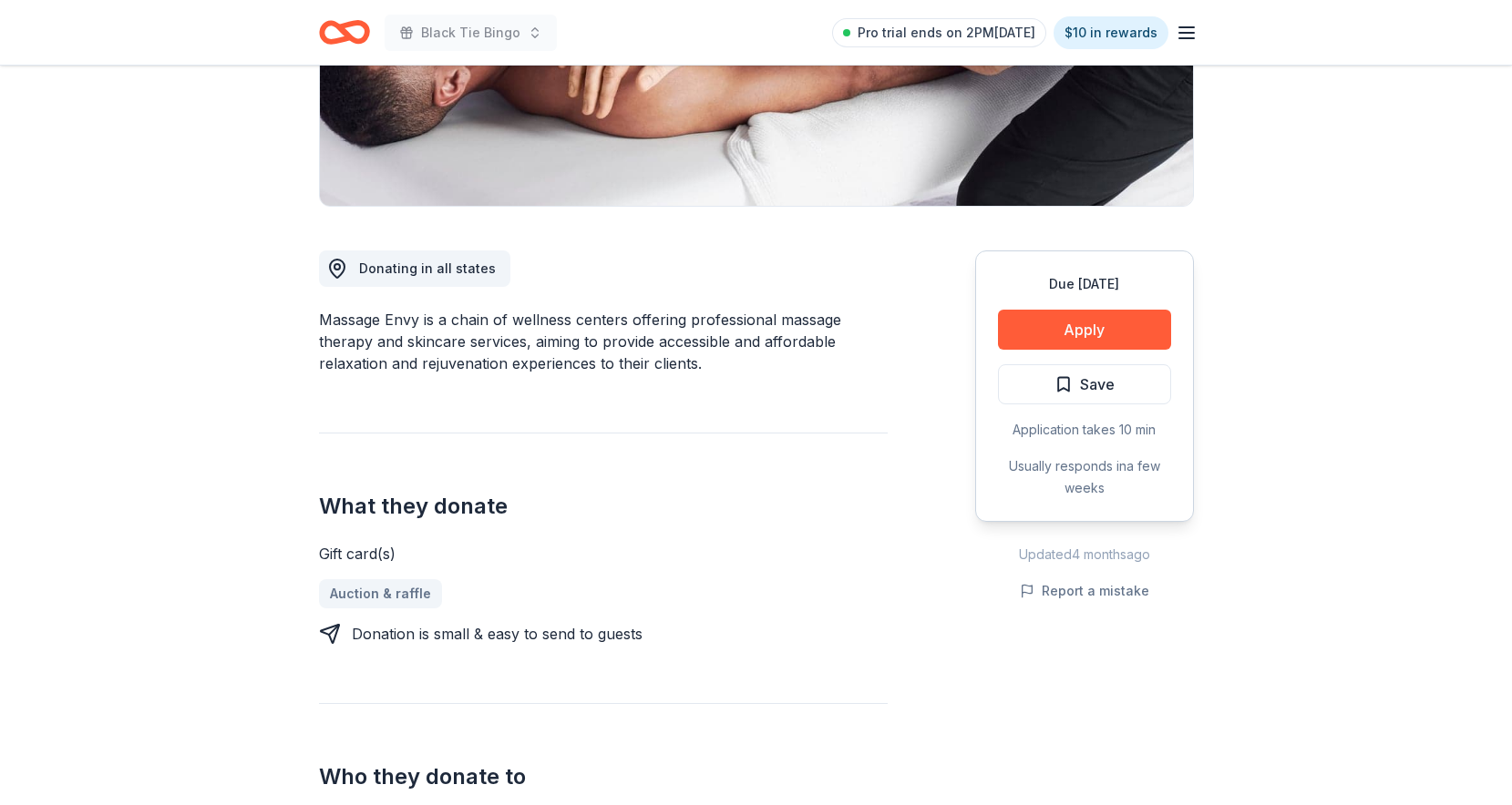
scroll to position [601, 0]
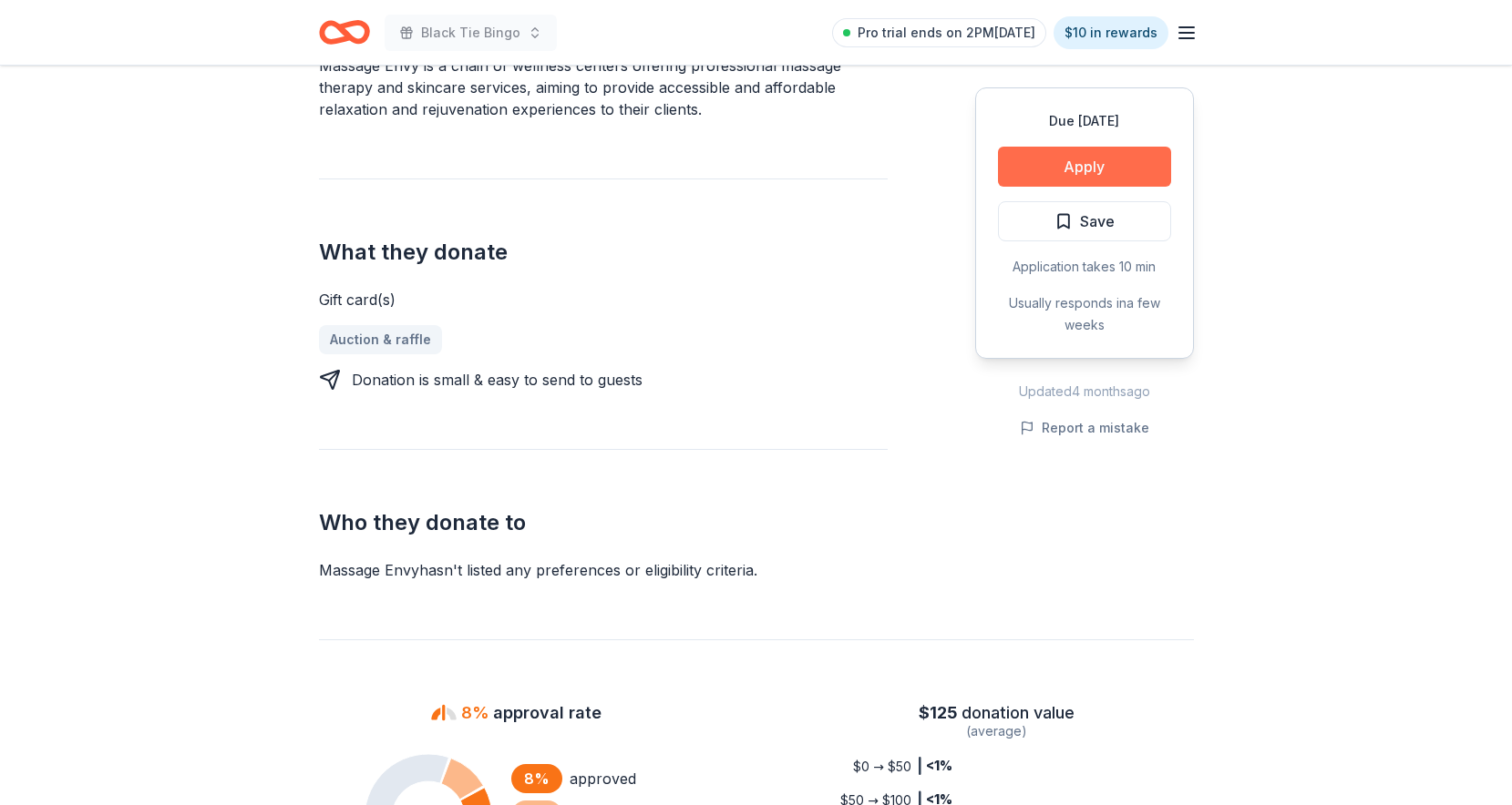
click at [1065, 162] on button "Apply" at bounding box center [1084, 166] width 173 height 40
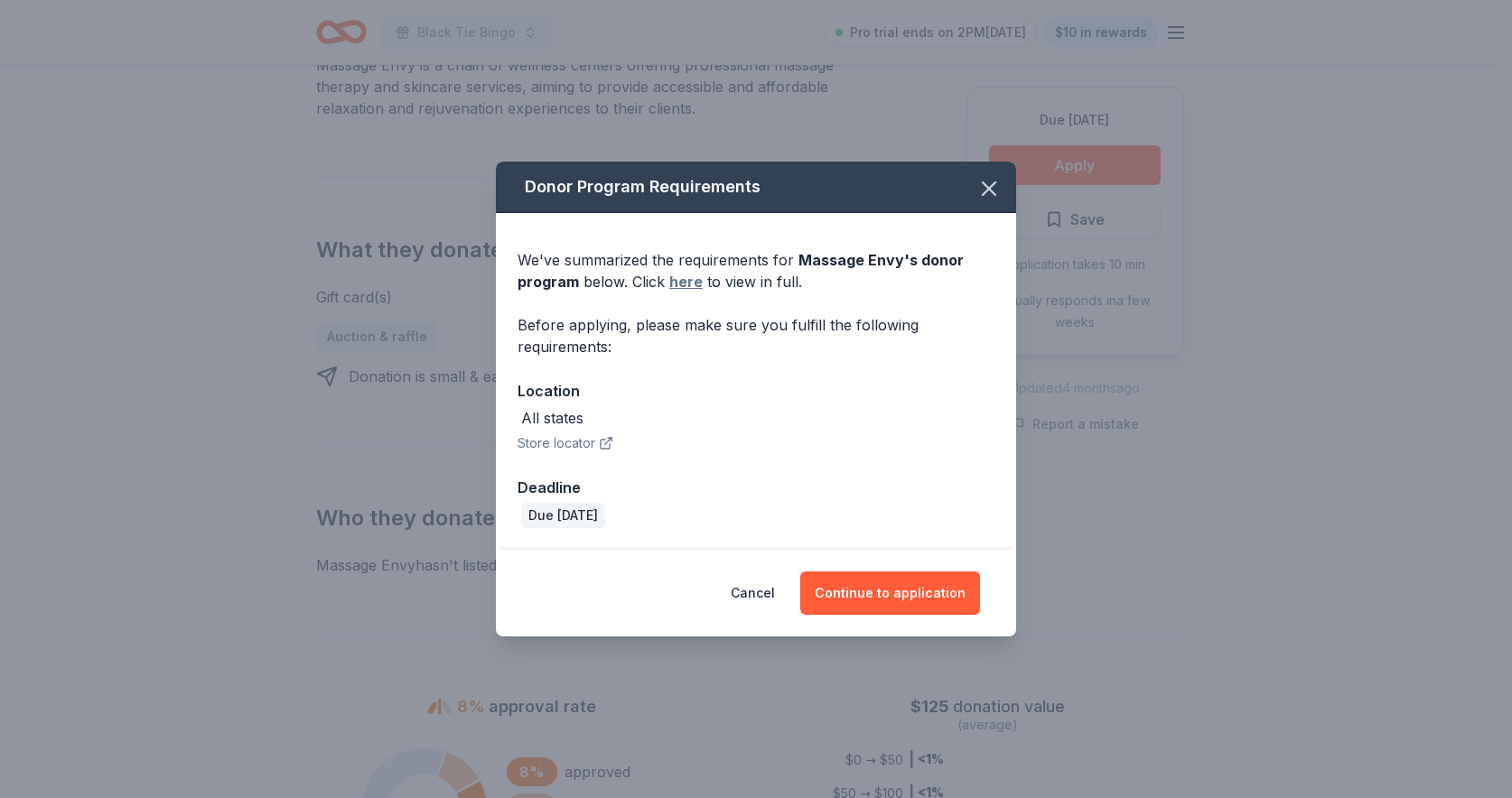
click at [681, 281] on link "here" at bounding box center [686, 282] width 33 height 21
click at [885, 598] on button "Continue to application" at bounding box center [890, 593] width 180 height 44
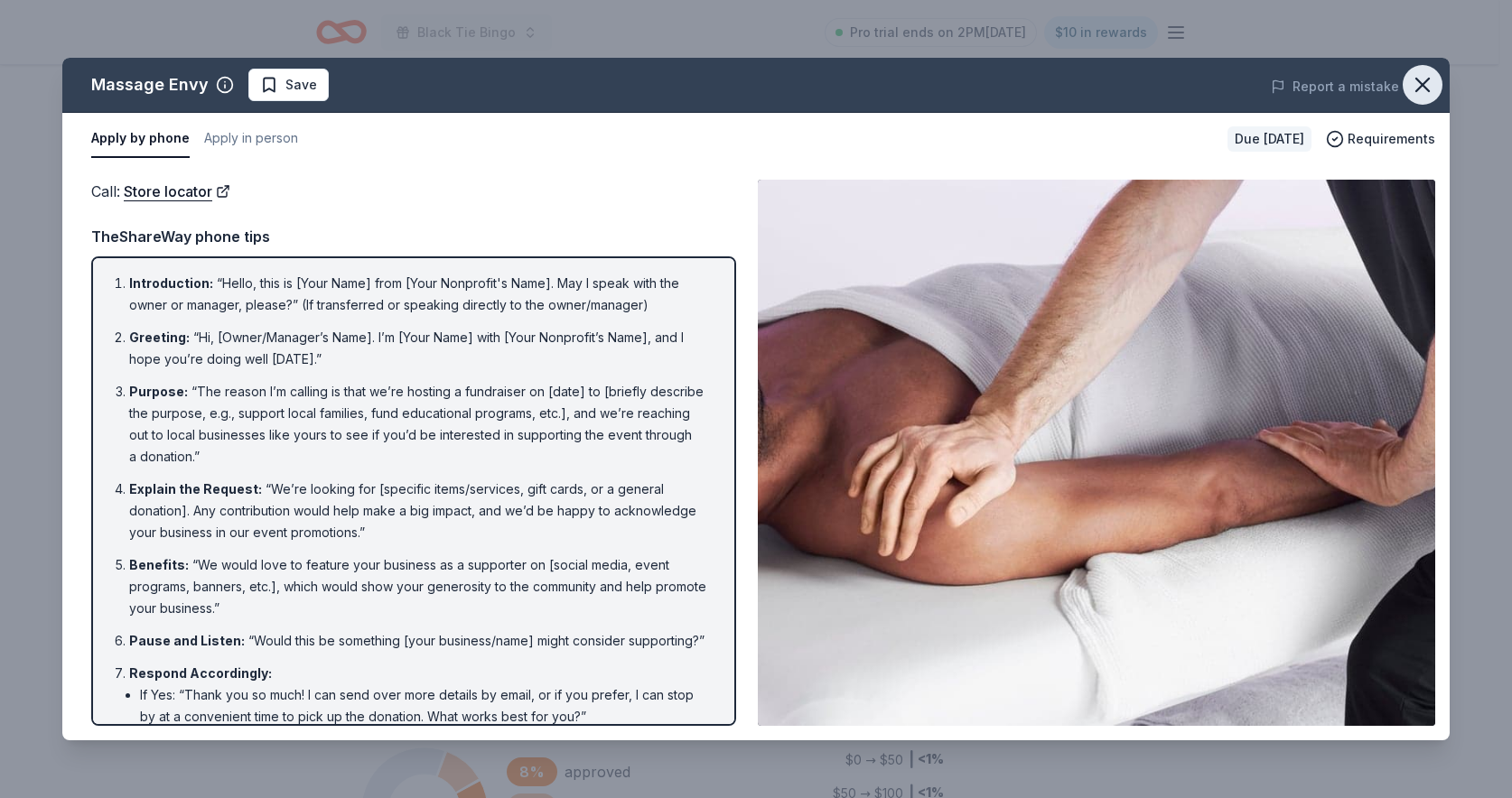
click at [1431, 80] on icon "button" at bounding box center [1423, 84] width 25 height 25
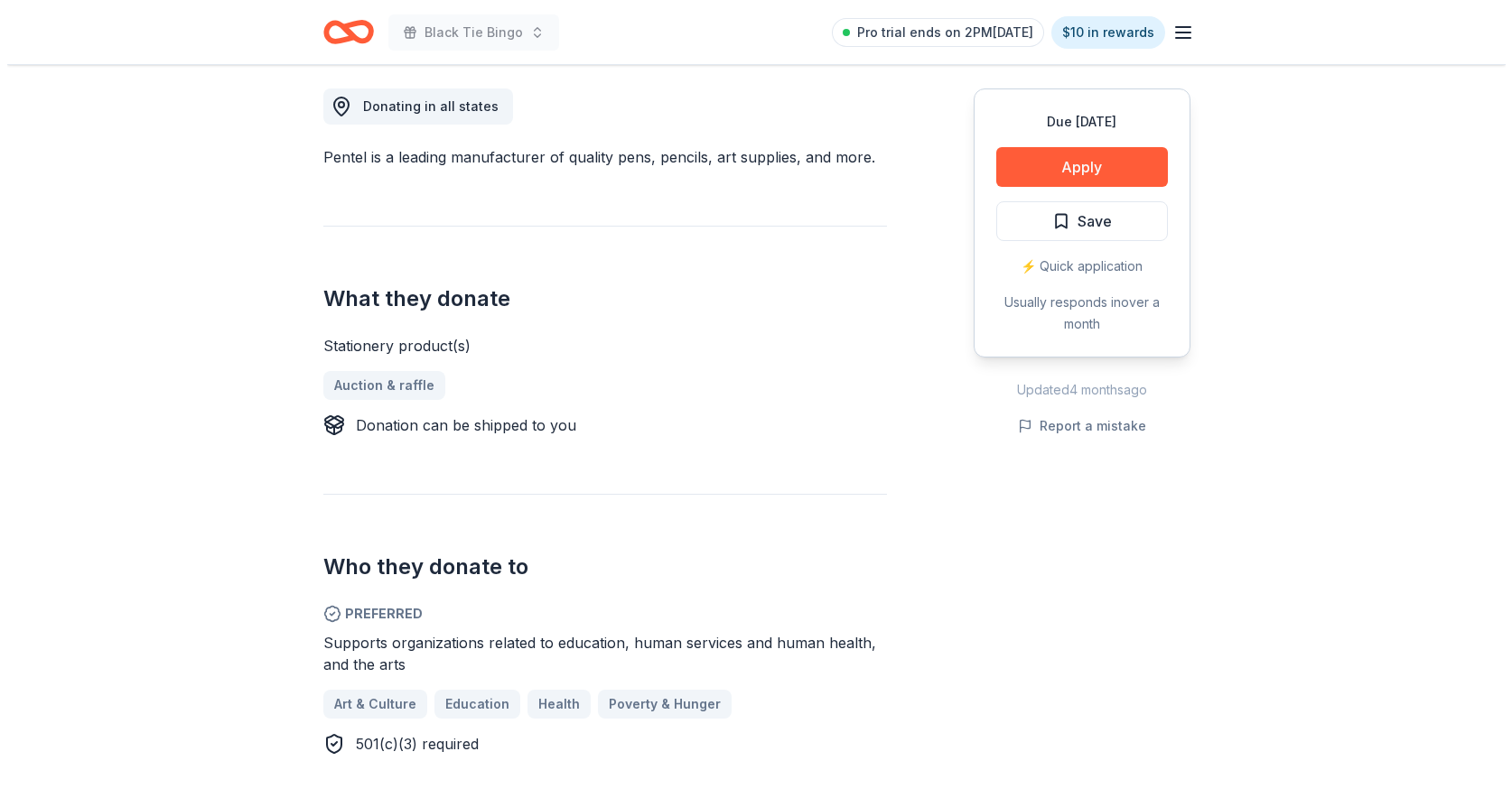
scroll to position [758, 0]
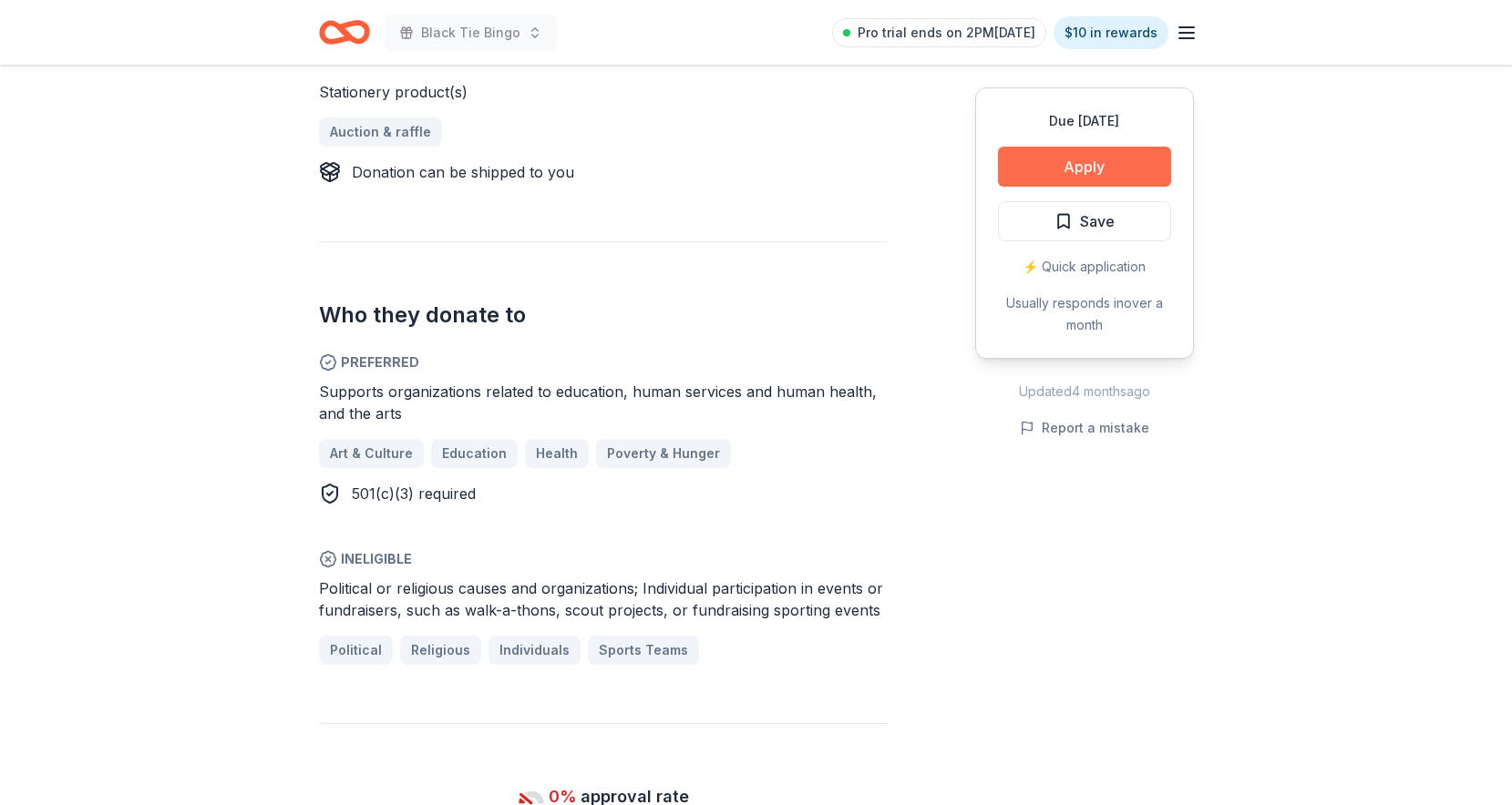
click at [1080, 160] on button "Apply" at bounding box center [1084, 166] width 173 height 40
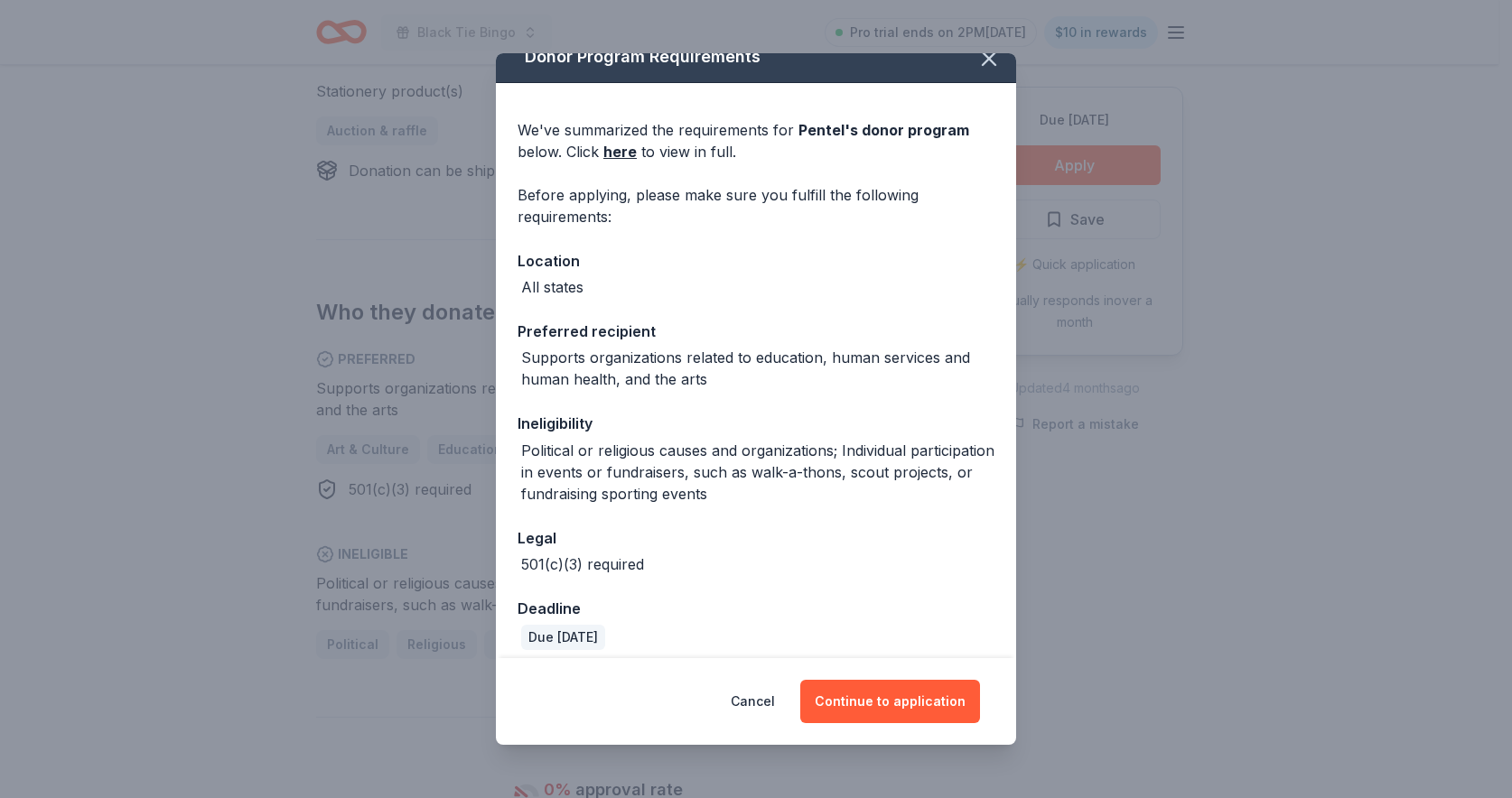
scroll to position [34, 0]
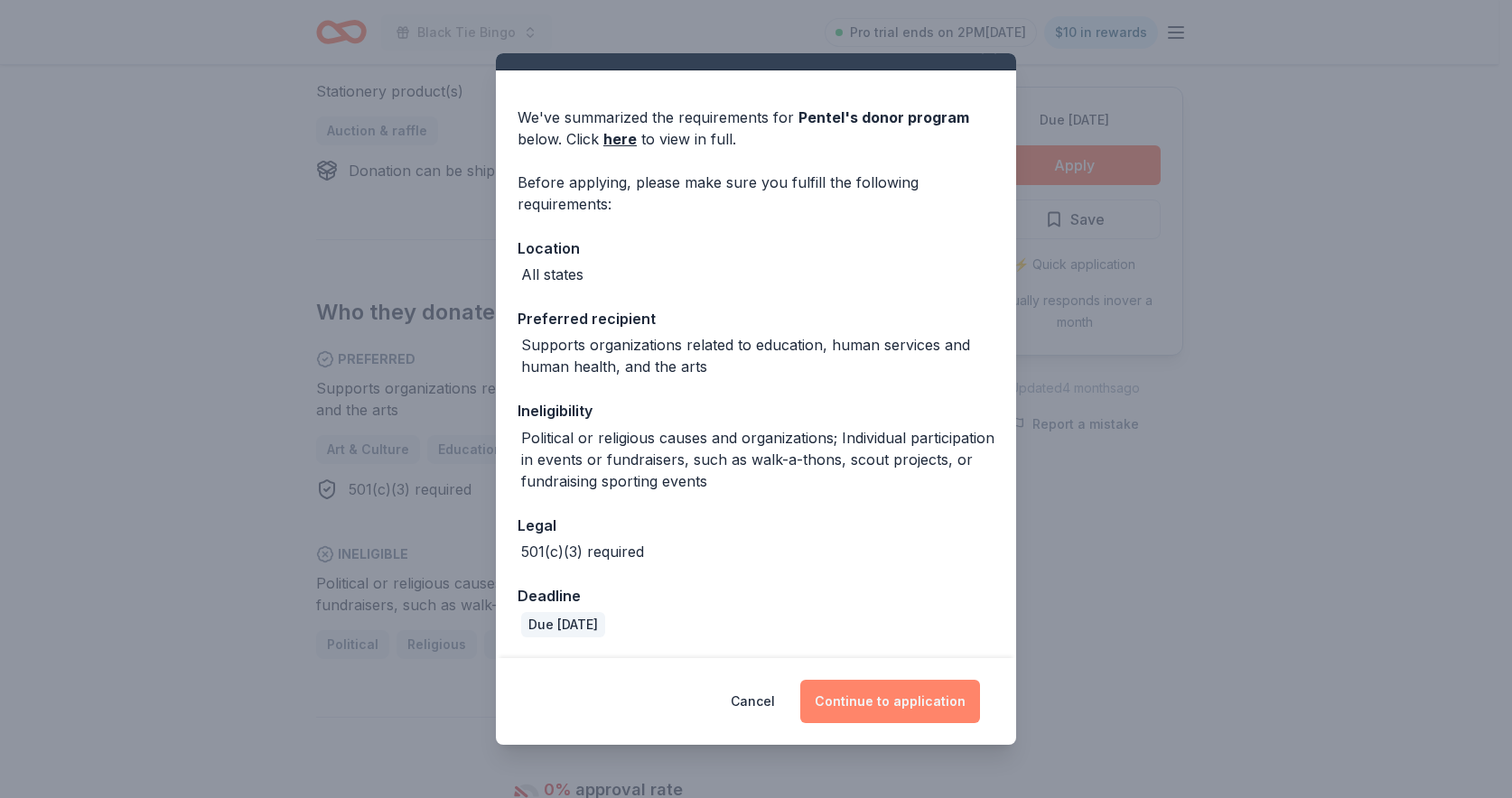
click at [868, 702] on button "Continue to application" at bounding box center [890, 701] width 180 height 44
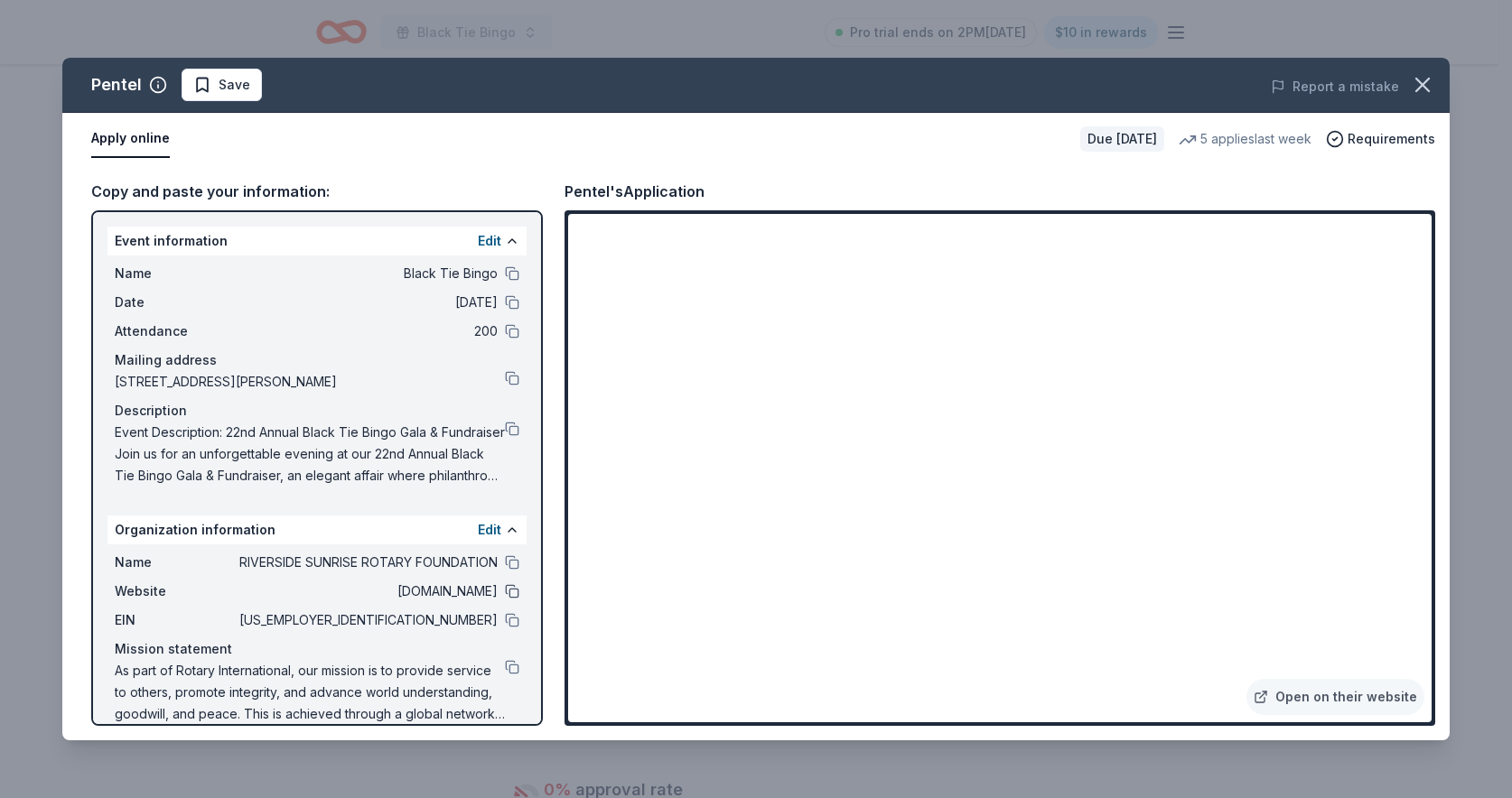
click at [505, 594] on button at bounding box center [512, 591] width 15 height 15
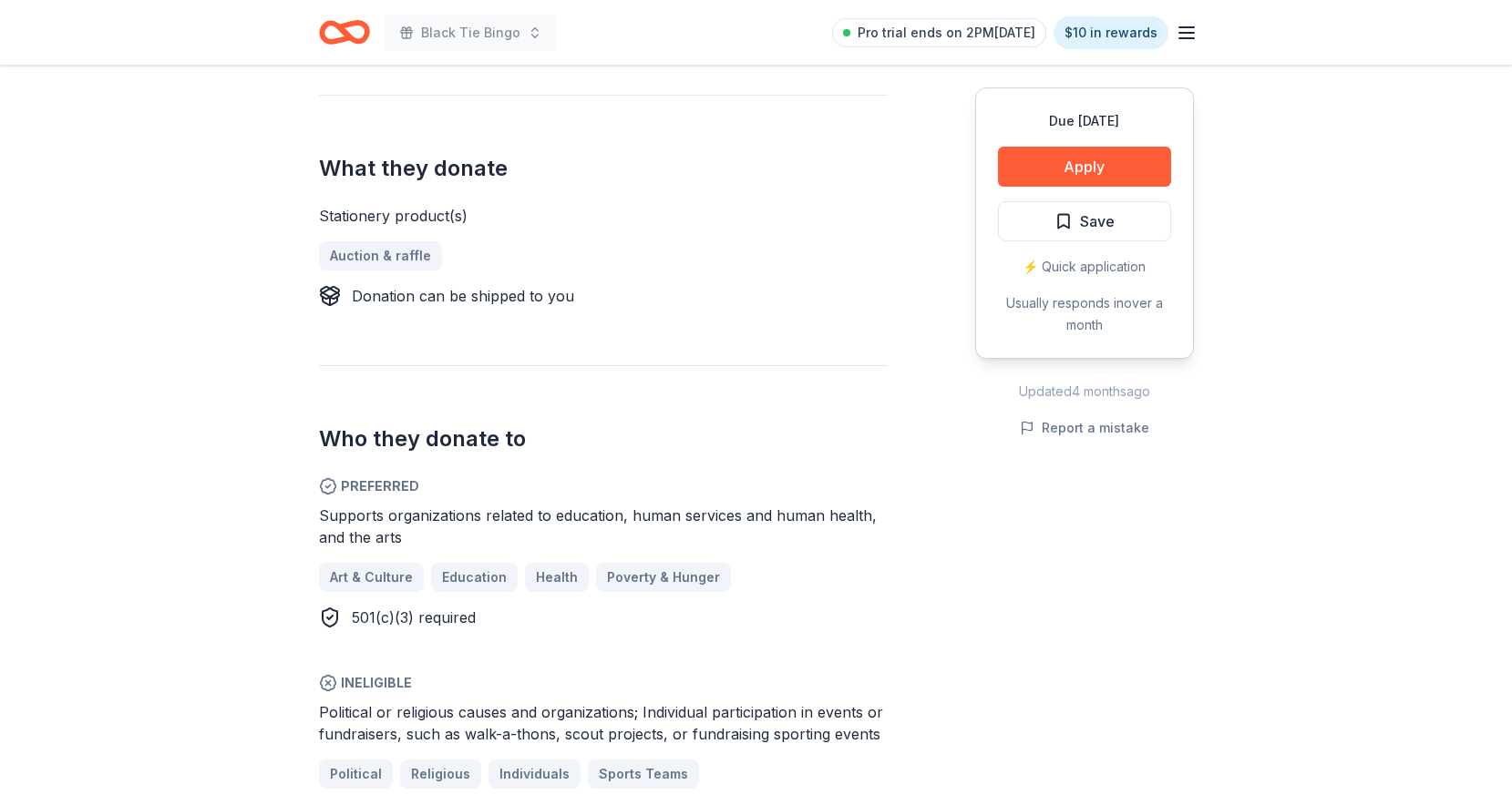
scroll to position [645, 0]
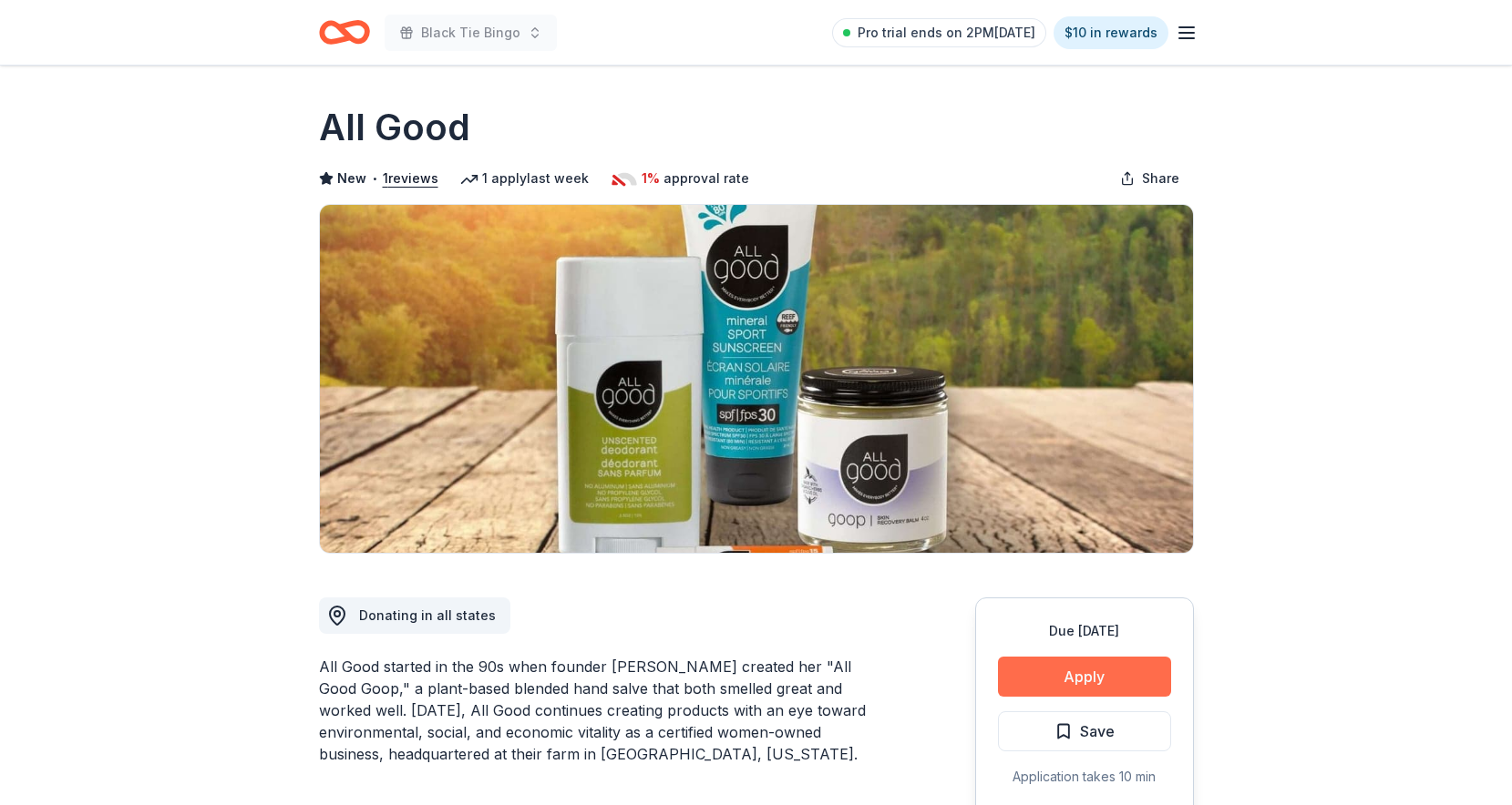
click at [1083, 678] on button "Apply" at bounding box center [1084, 677] width 173 height 40
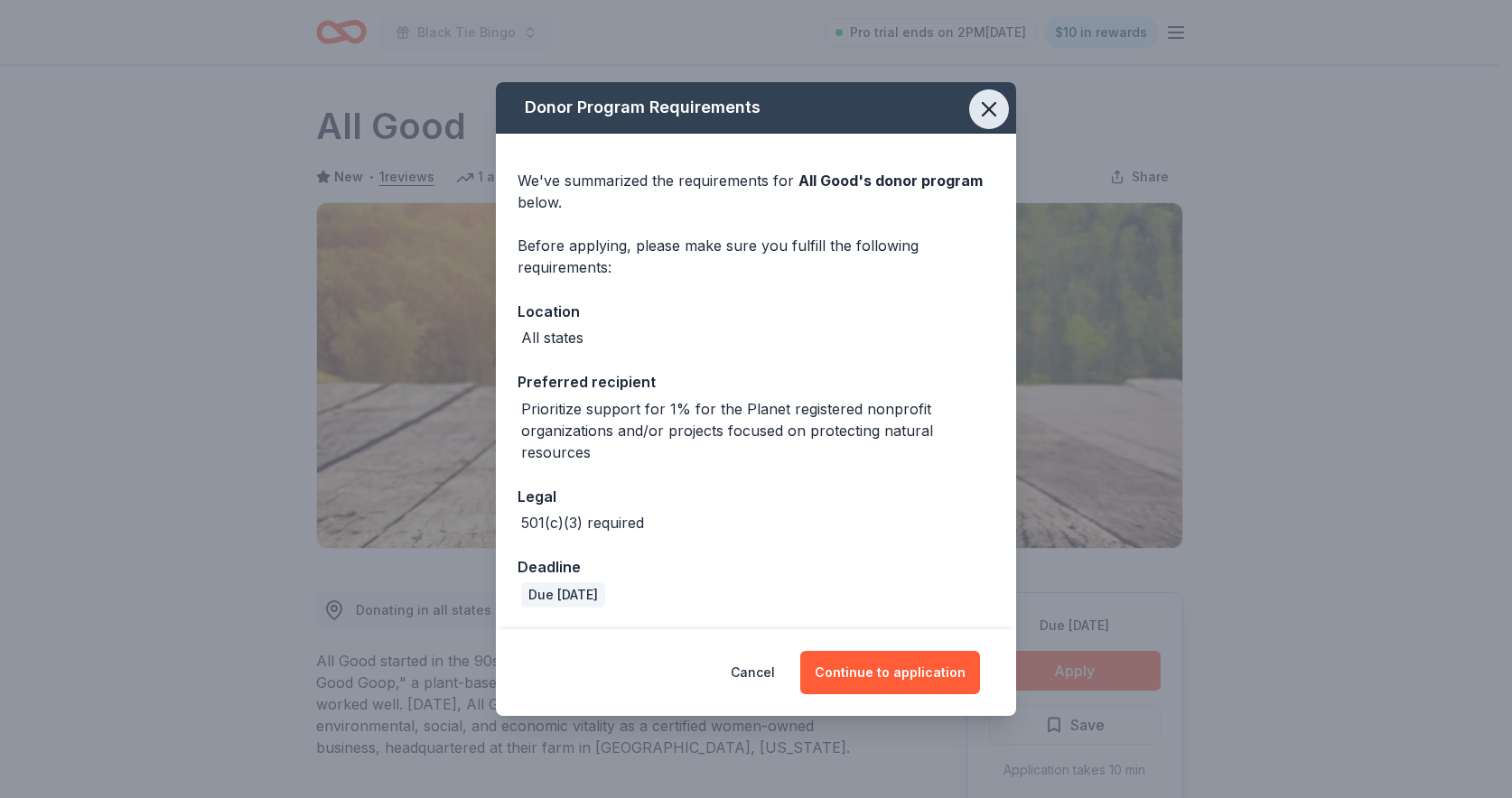
click at [994, 113] on icon "button" at bounding box center [989, 110] width 25 height 25
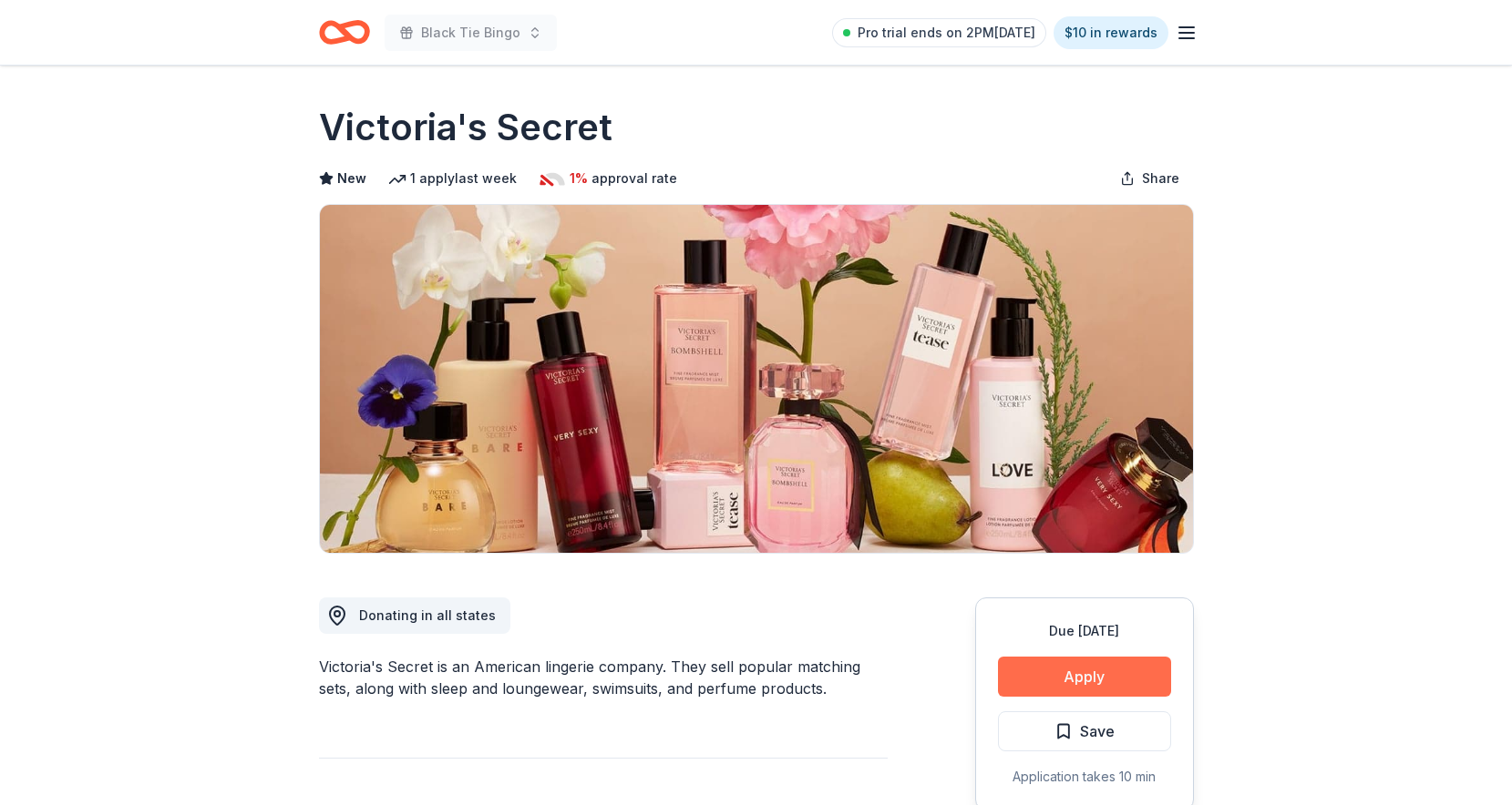
click at [1057, 671] on button "Apply" at bounding box center [1084, 677] width 173 height 40
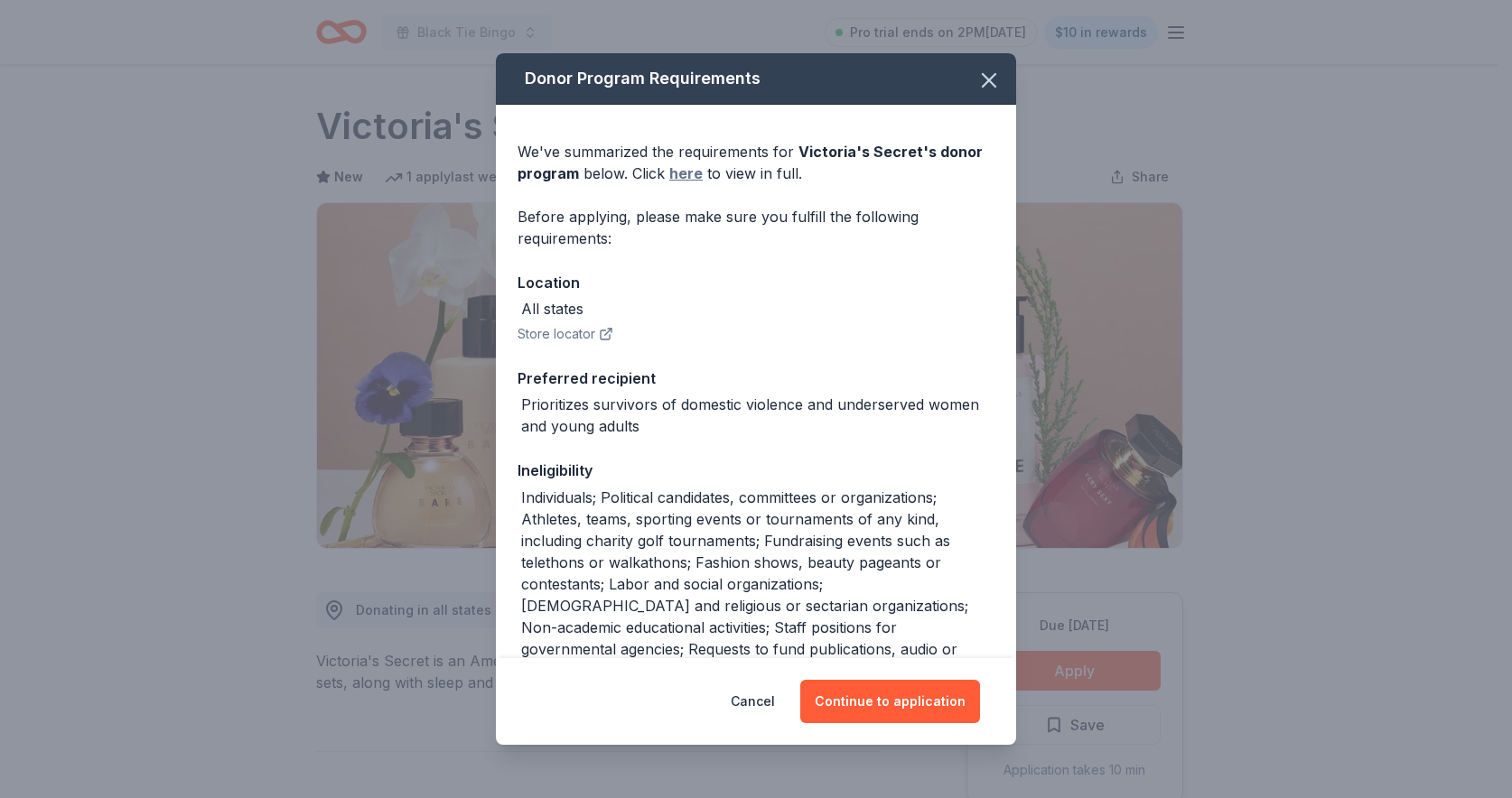
click at [678, 176] on link "here" at bounding box center [686, 173] width 33 height 21
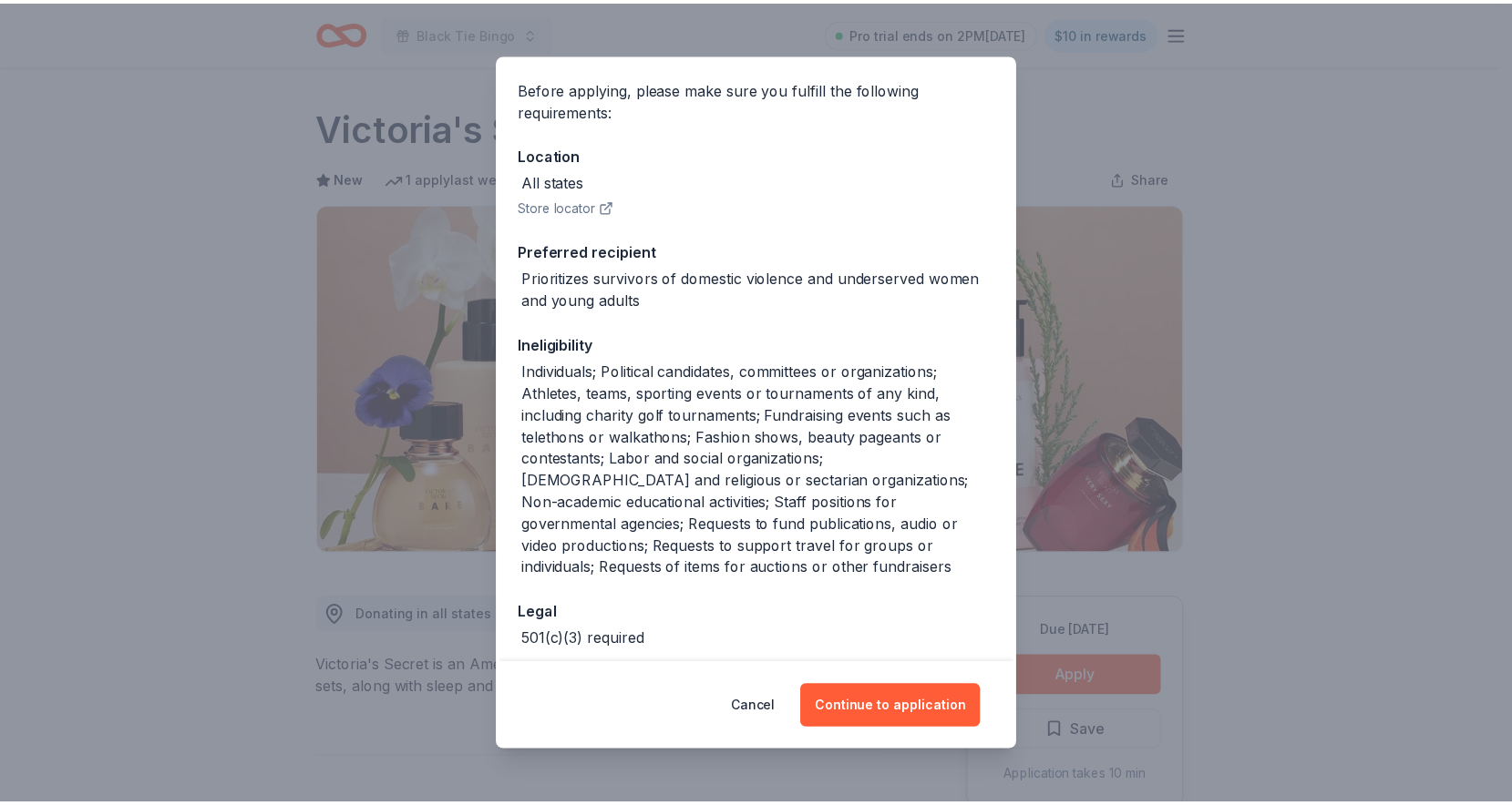
scroll to position [213, 0]
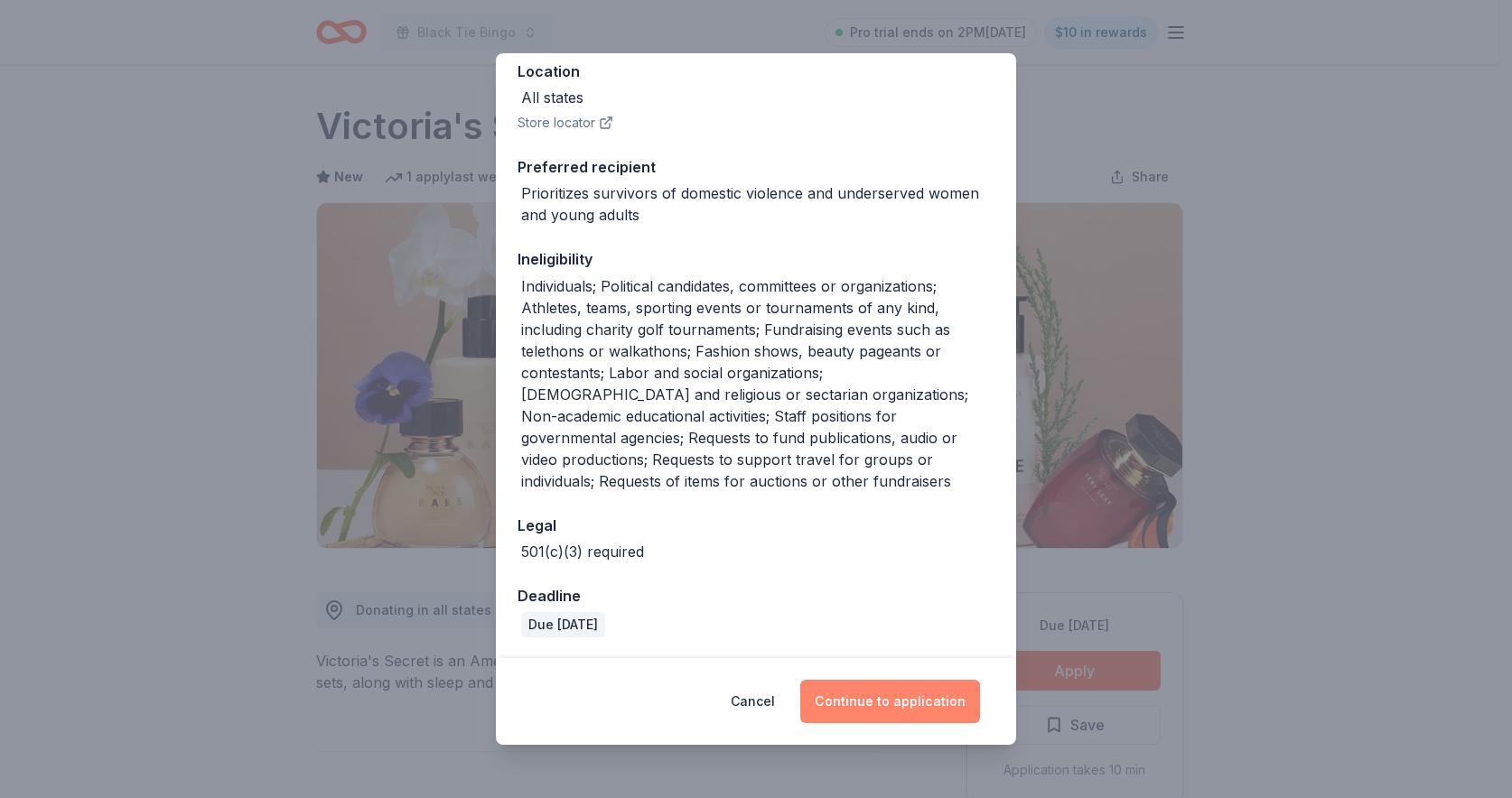
click at [846, 694] on button "Continue to application" at bounding box center [890, 701] width 180 height 44
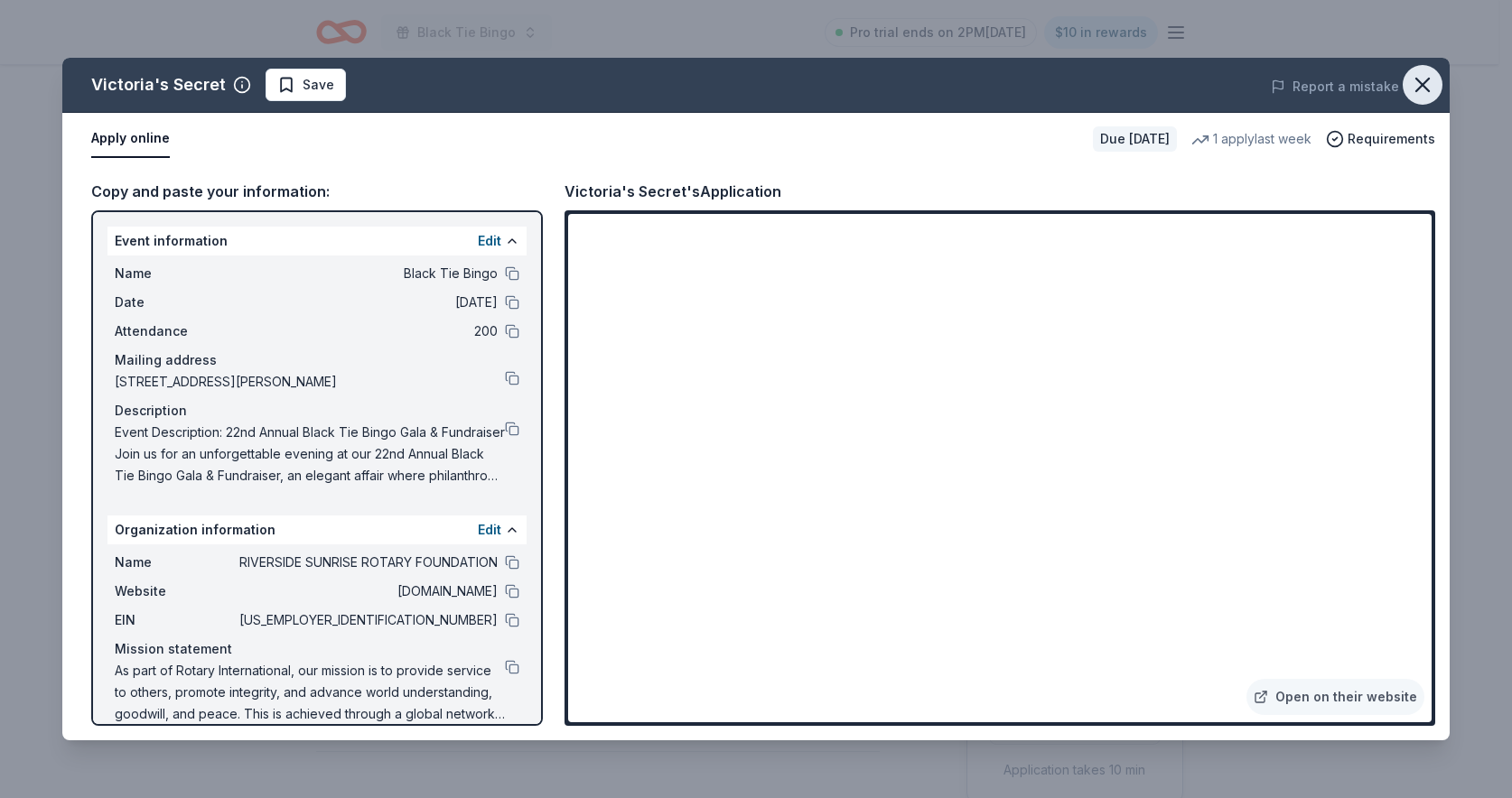
click at [1419, 91] on icon "button" at bounding box center [1423, 84] width 25 height 25
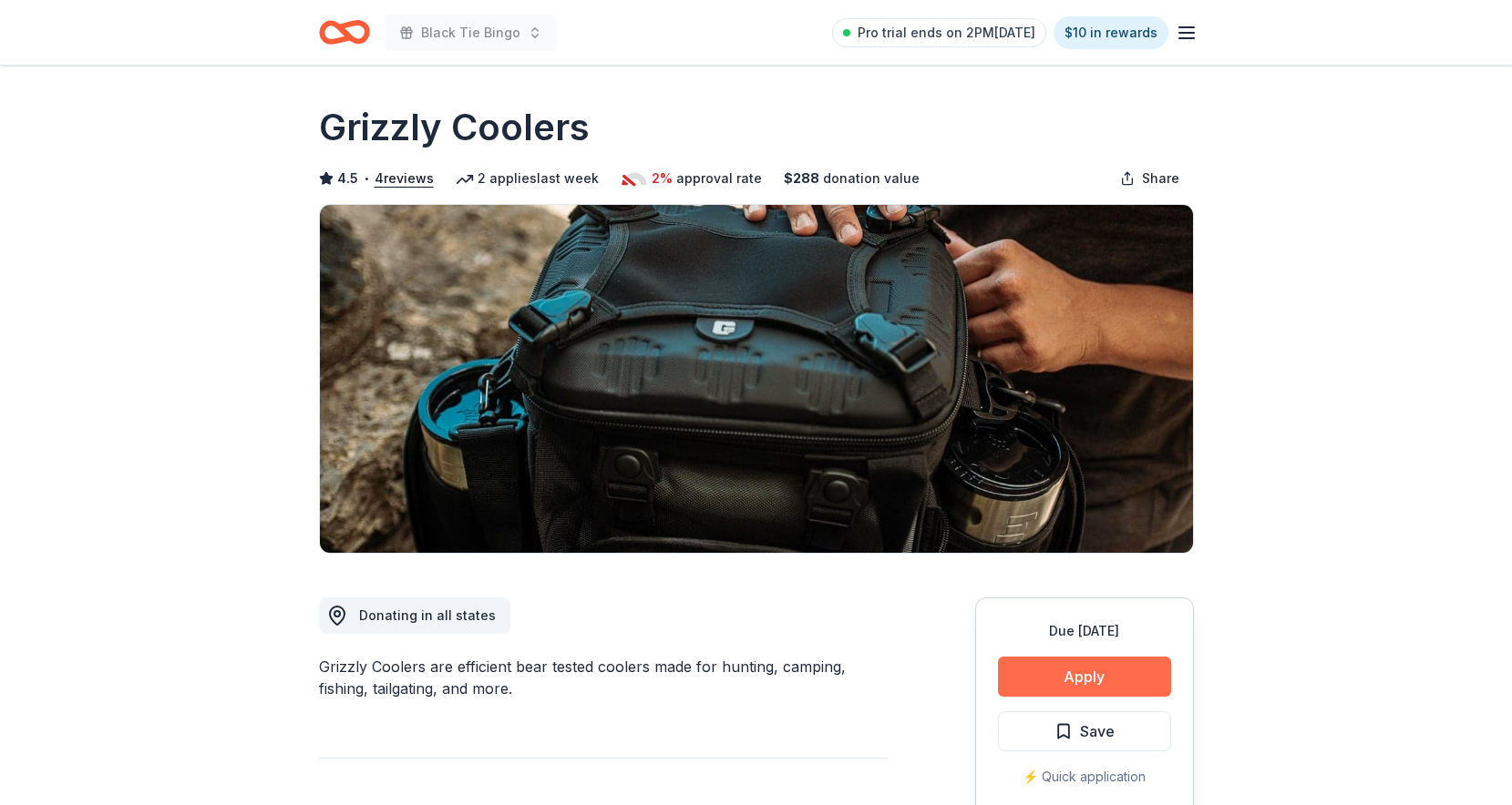
click at [1066, 669] on button "Apply" at bounding box center [1084, 677] width 173 height 40
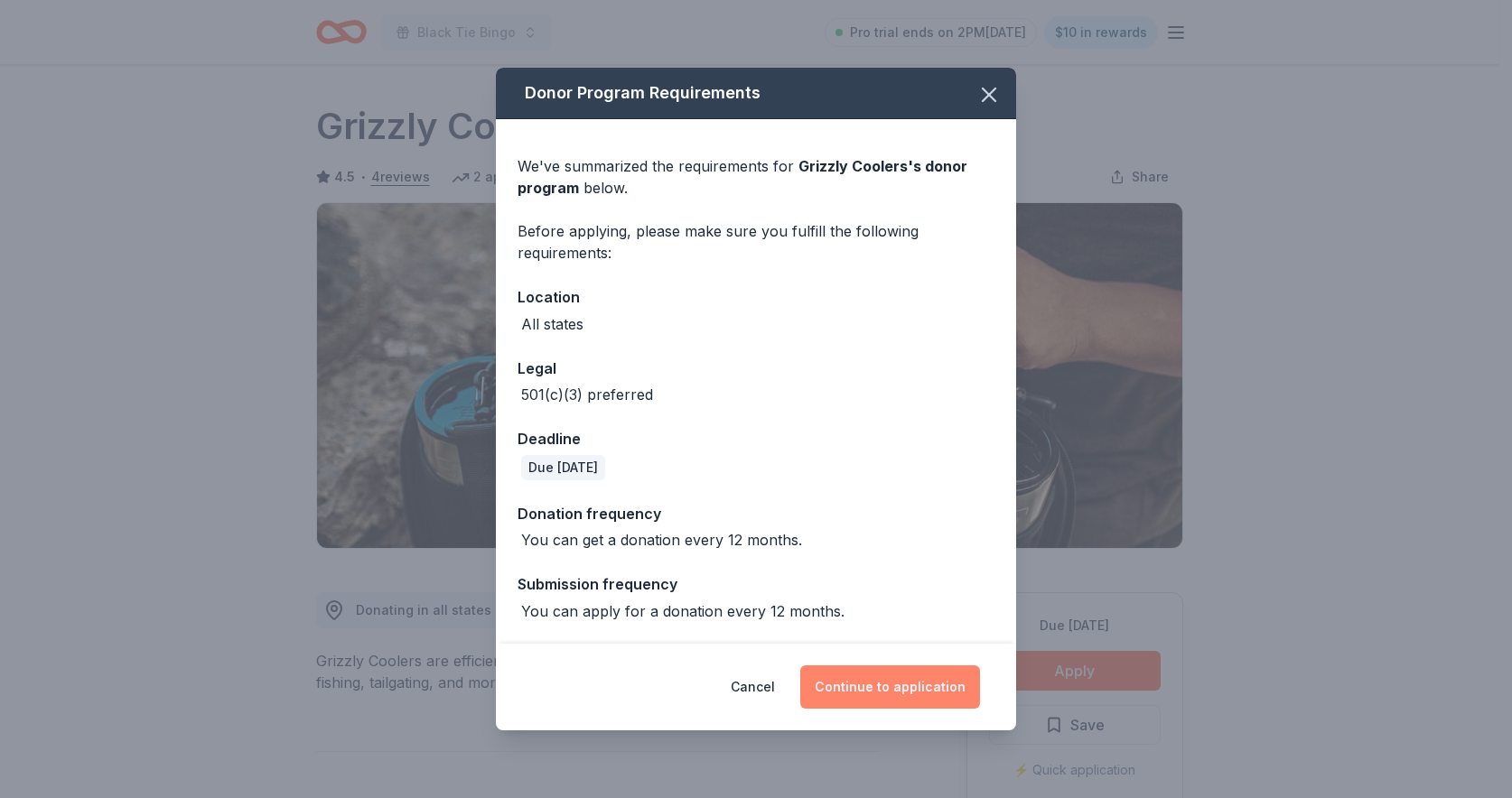
click at [890, 677] on button "Continue to application" at bounding box center [890, 686] width 180 height 44
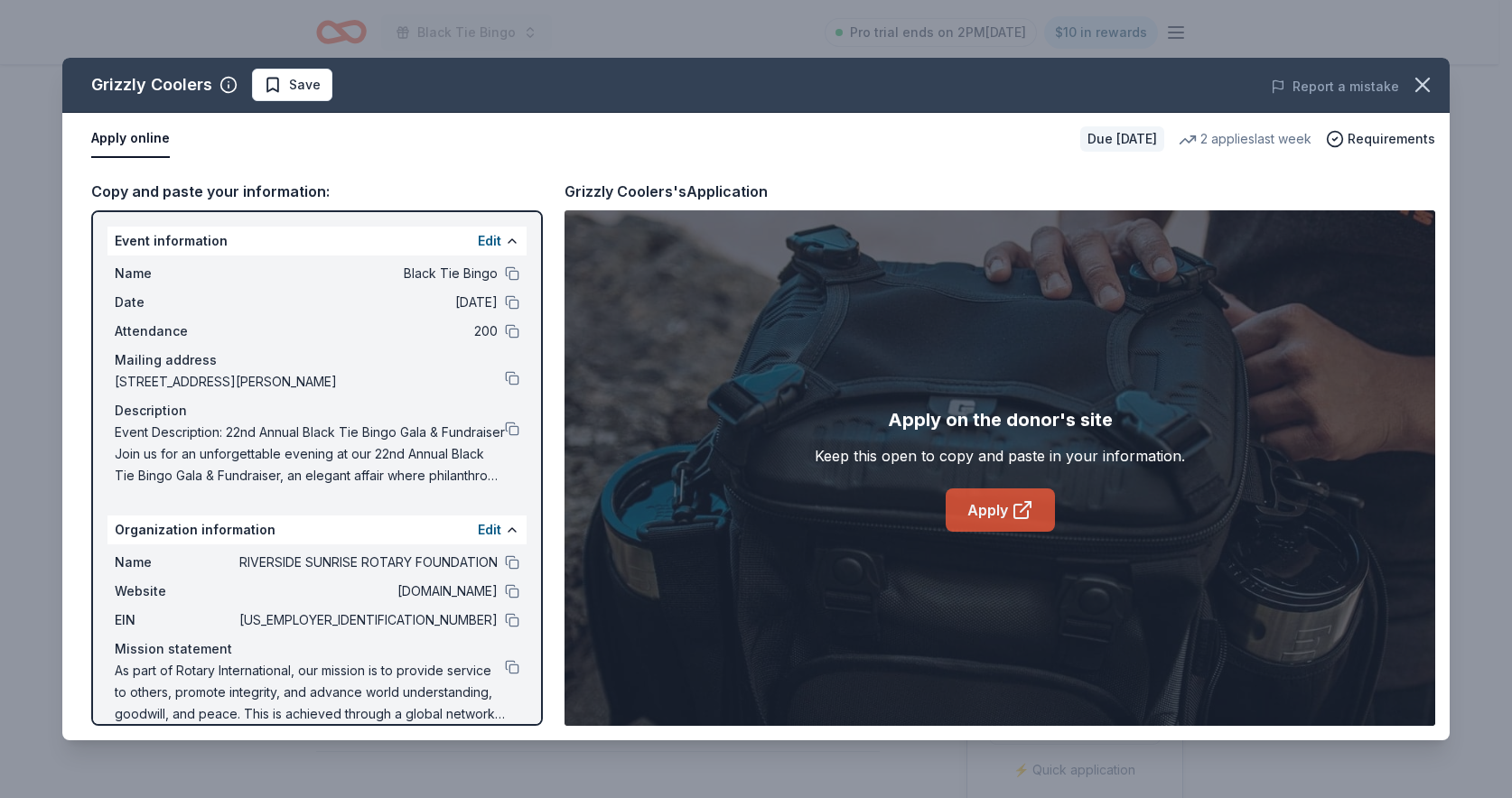
click at [1022, 505] on icon at bounding box center [1023, 510] width 21 height 21
